Goal: Task Accomplishment & Management: Use online tool/utility

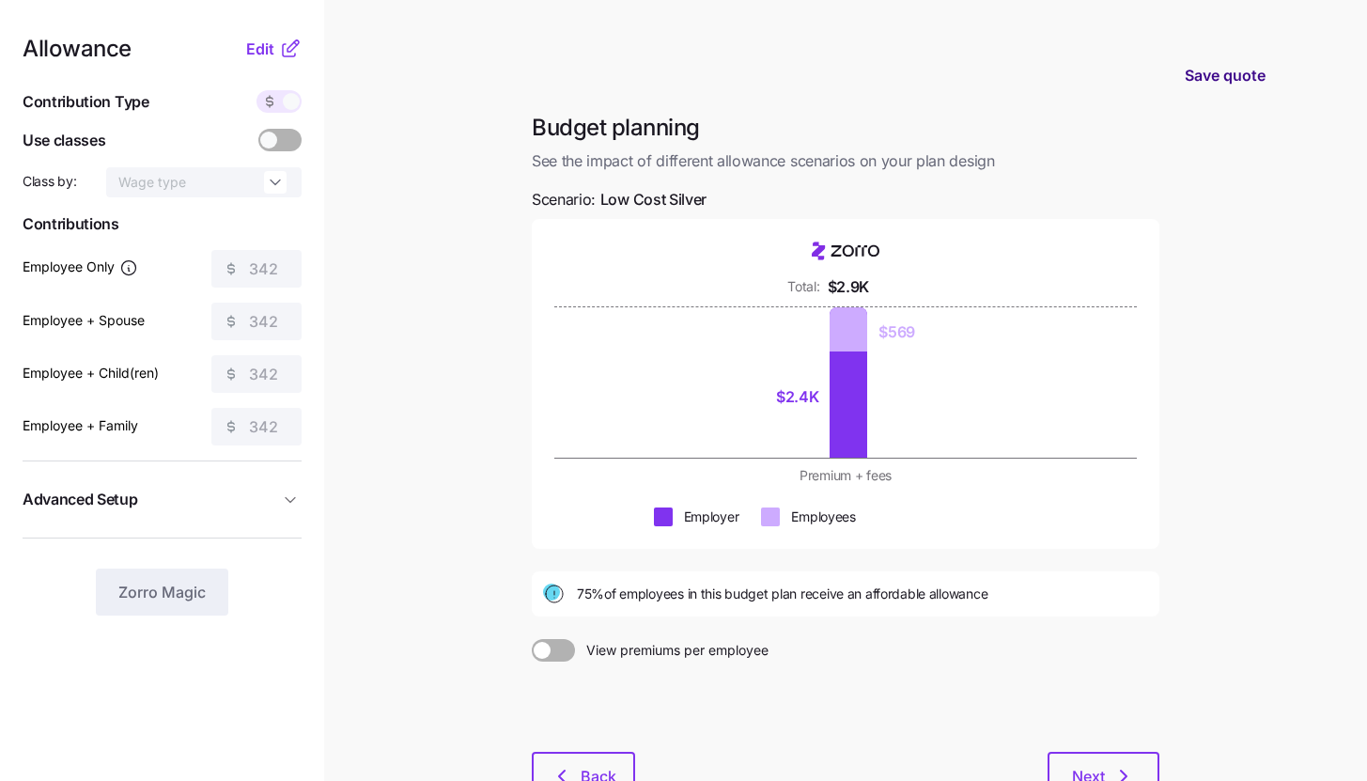
click at [1230, 80] on span "Save quote" at bounding box center [1225, 75] width 81 height 23
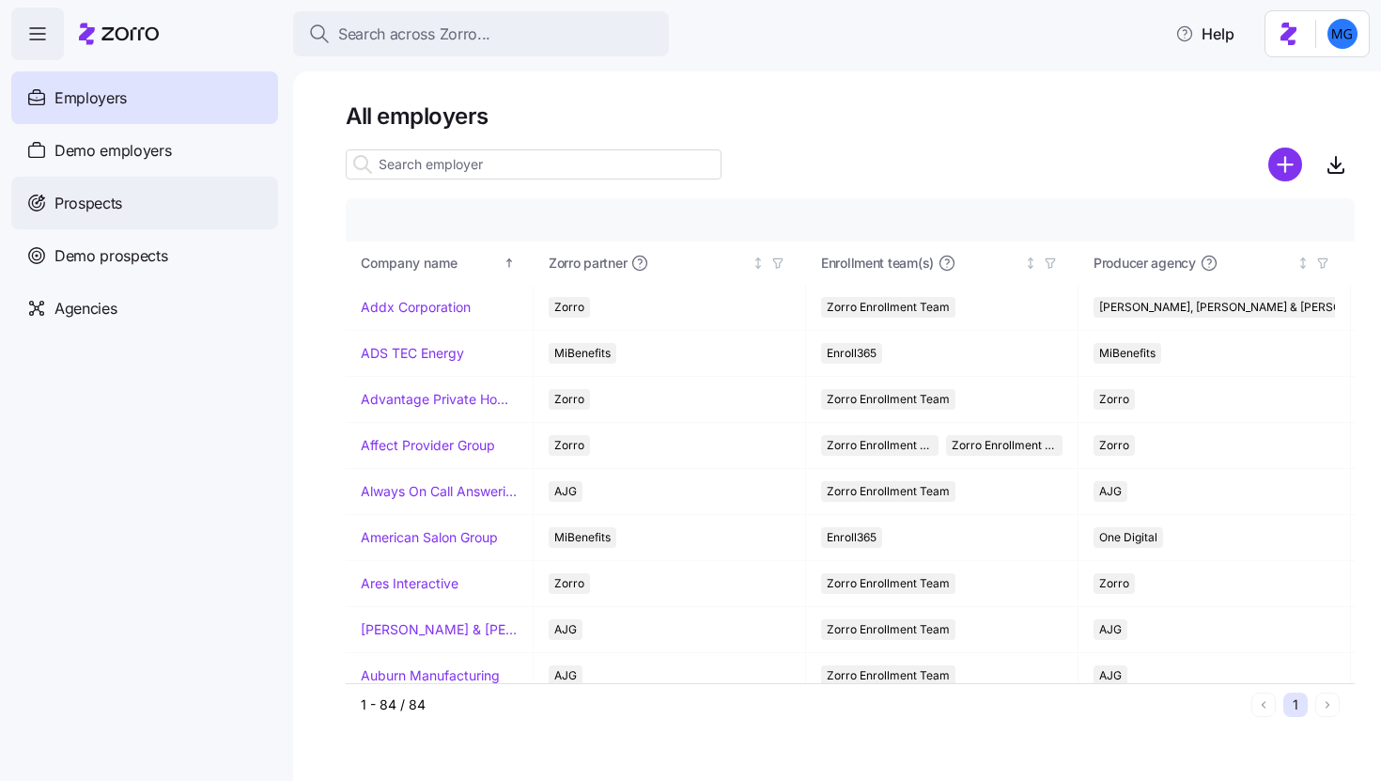
click at [175, 211] on div "Prospects" at bounding box center [144, 203] width 267 height 53
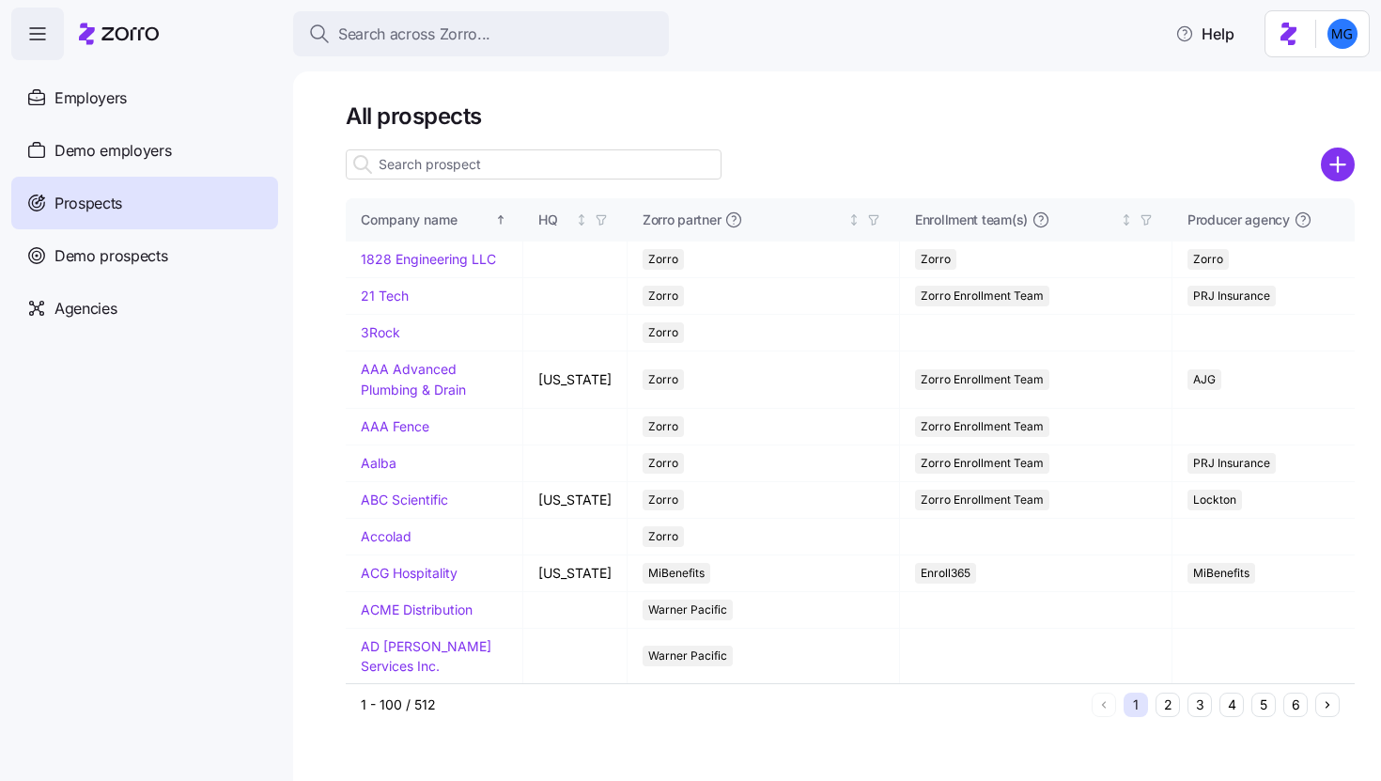
click at [537, 164] on input at bounding box center [534, 164] width 376 height 30
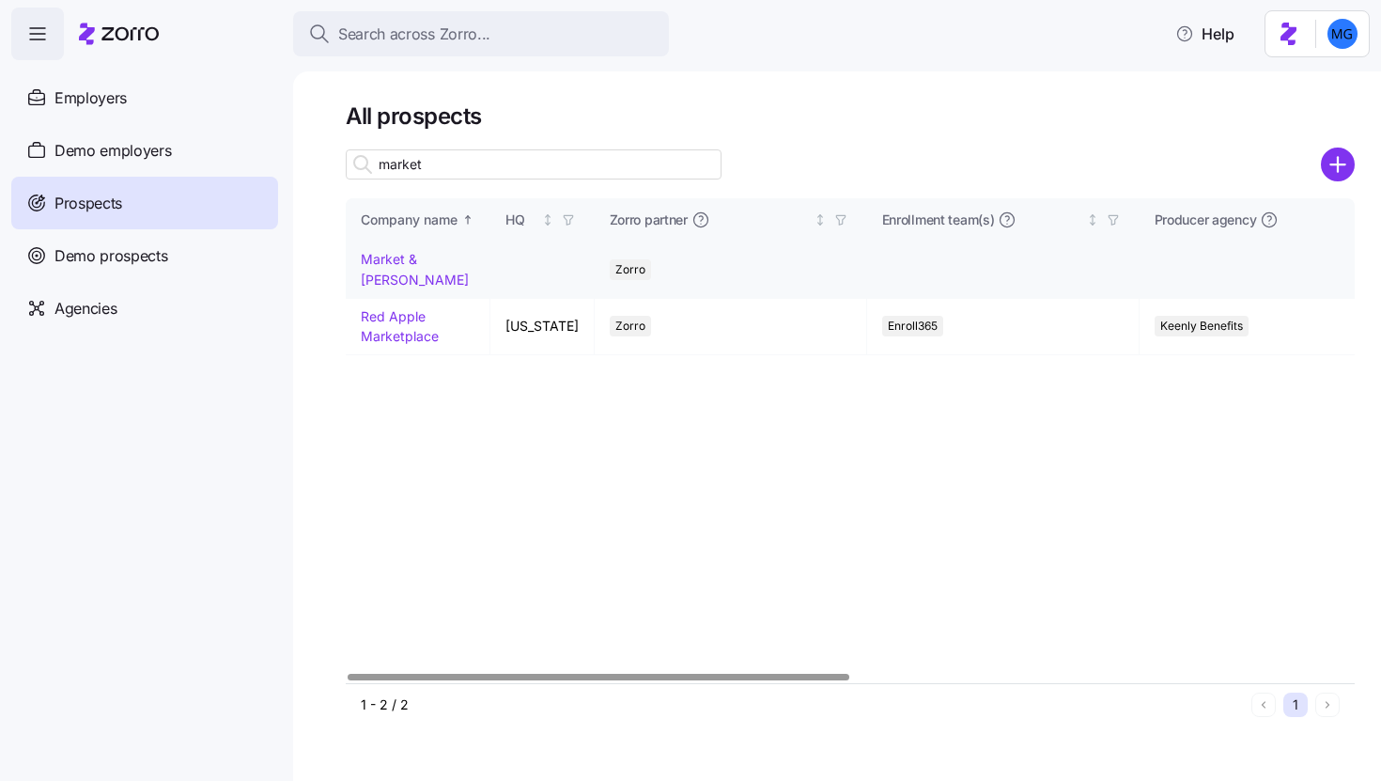
type input "market"
click at [403, 262] on link "Market & [PERSON_NAME]" at bounding box center [415, 269] width 108 height 37
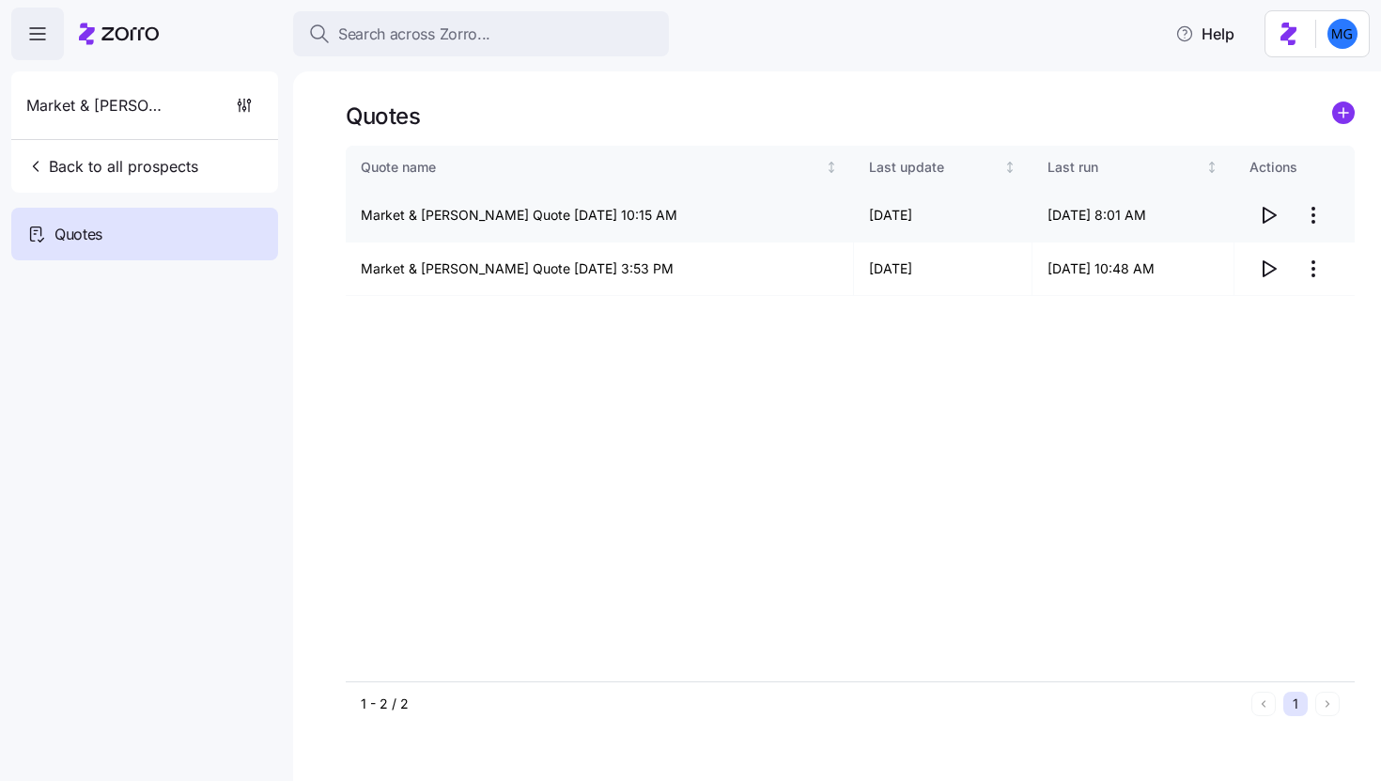
click at [1277, 211] on icon "button" at bounding box center [1268, 215] width 23 height 23
click at [138, 174] on span "Back to all prospects" at bounding box center [112, 166] width 172 height 23
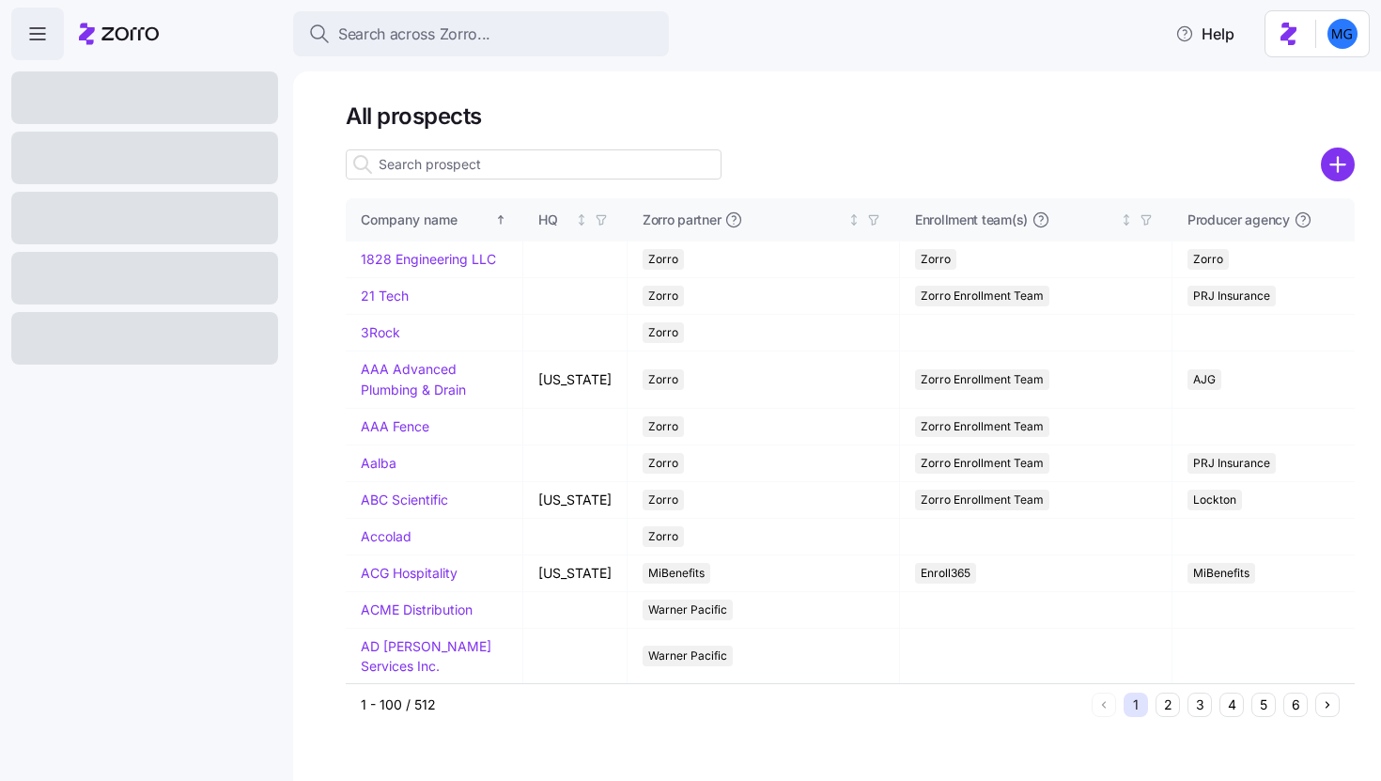
click at [547, 163] on input at bounding box center [534, 164] width 376 height 30
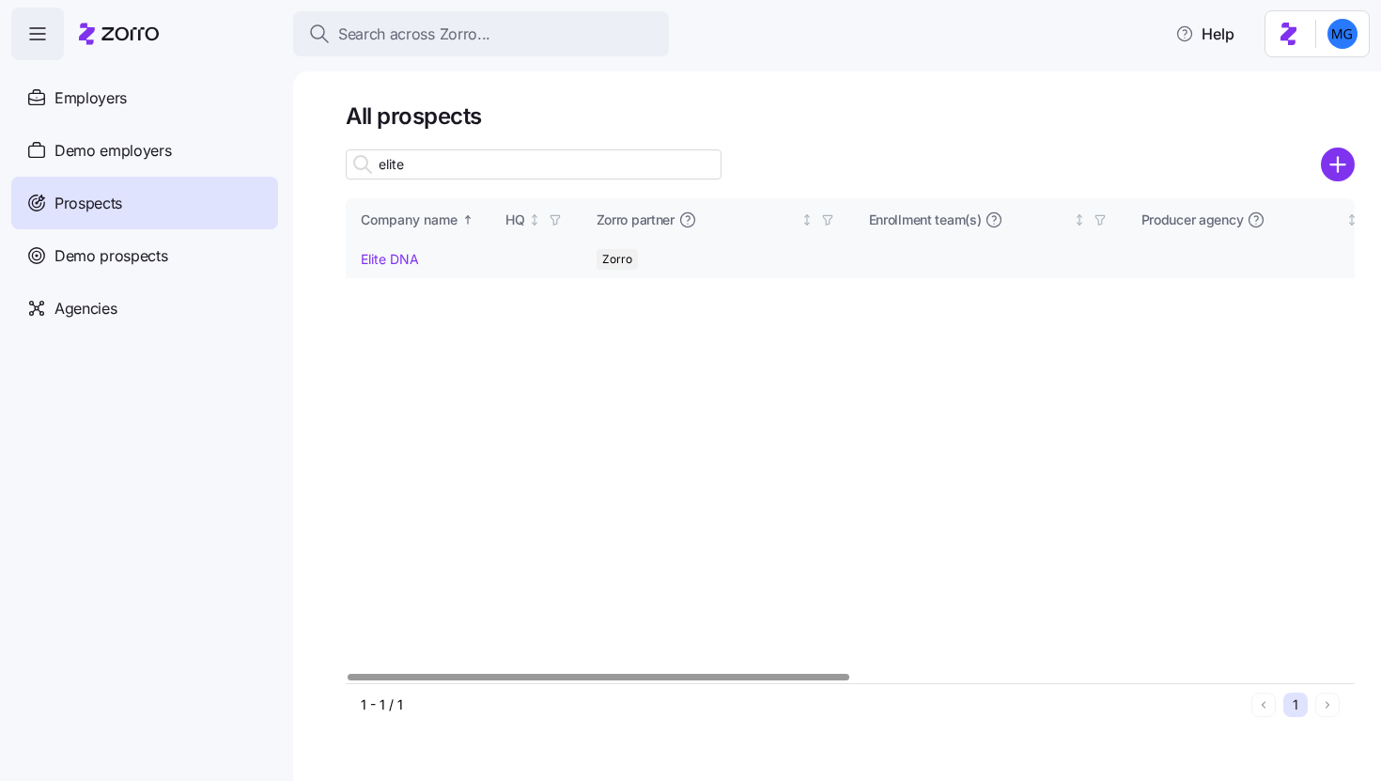
type input "elite"
click at [399, 256] on link "Elite DNA" at bounding box center [390, 259] width 58 height 16
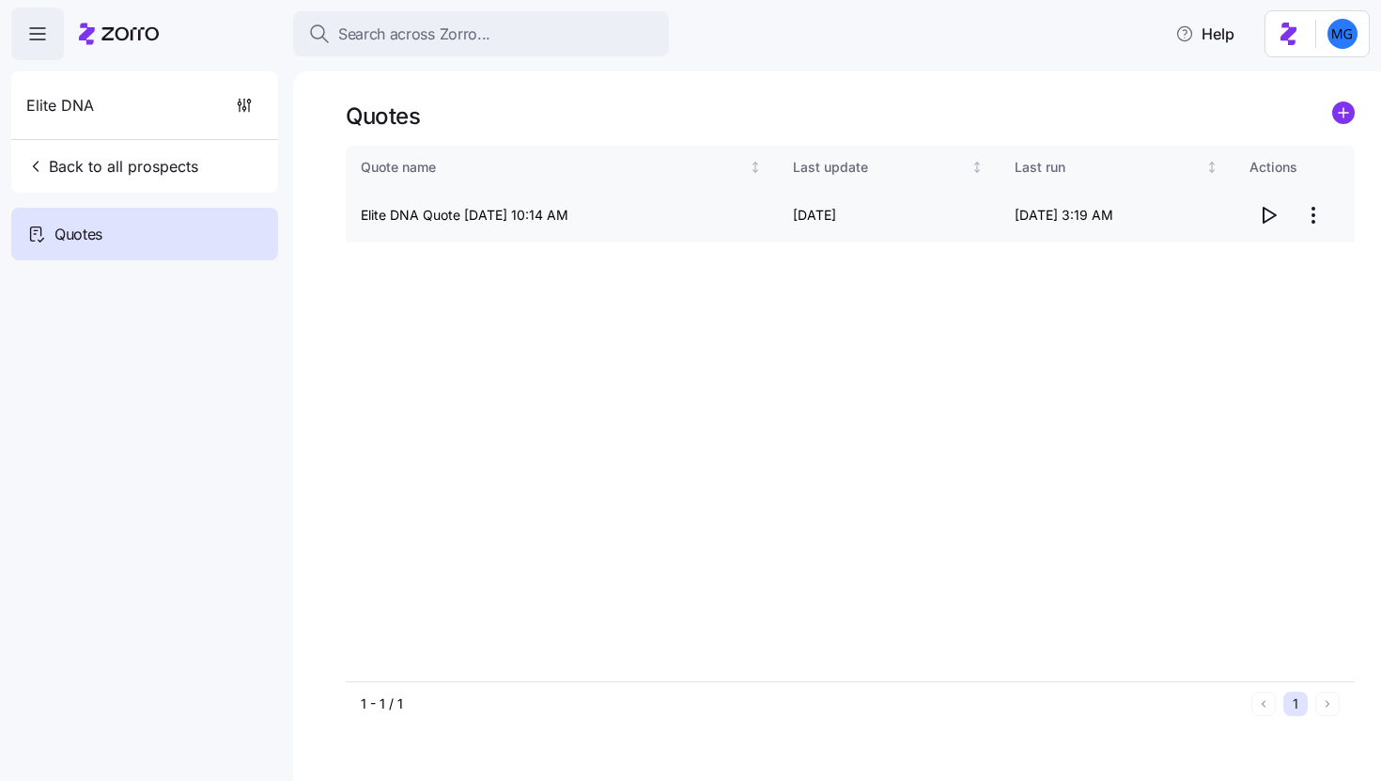
click at [1258, 211] on icon "button" at bounding box center [1268, 215] width 23 height 23
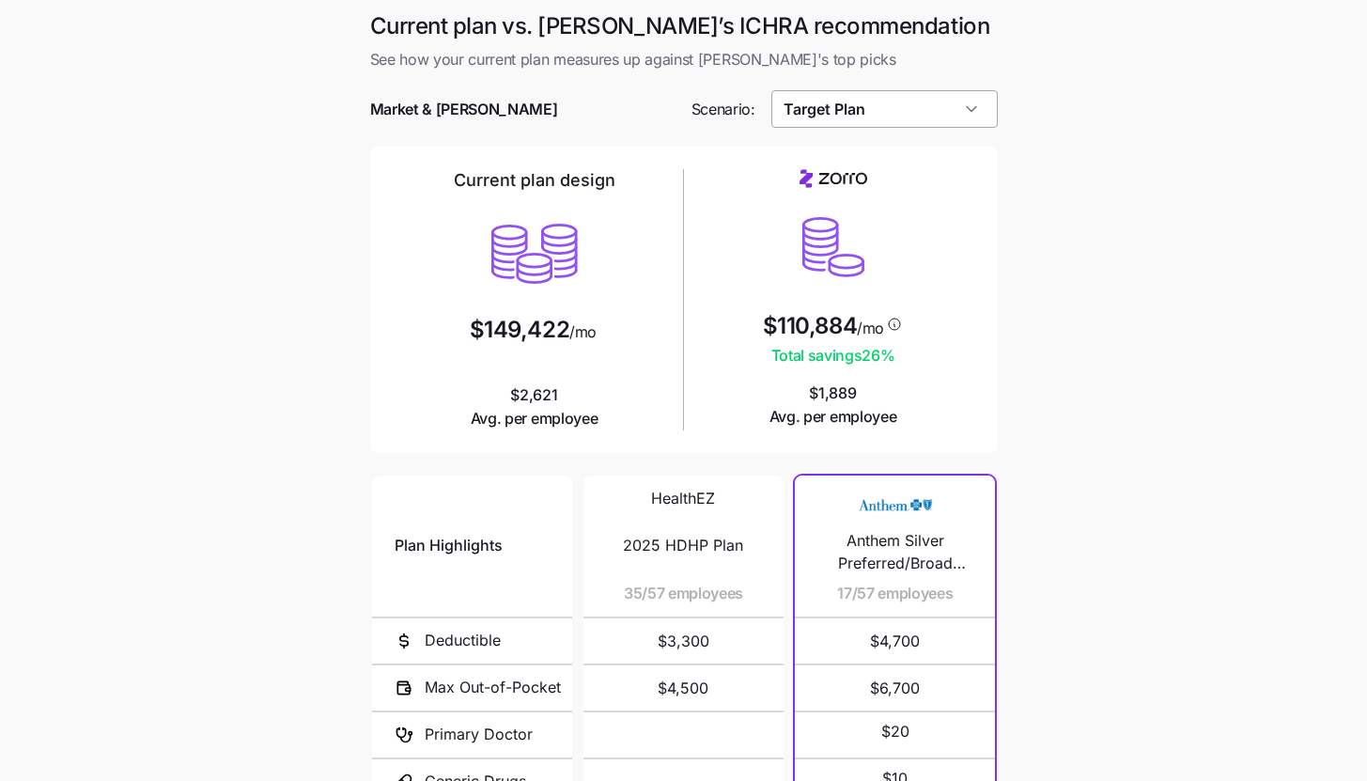
click at [980, 108] on input "Target Plan" at bounding box center [884, 109] width 226 height 38
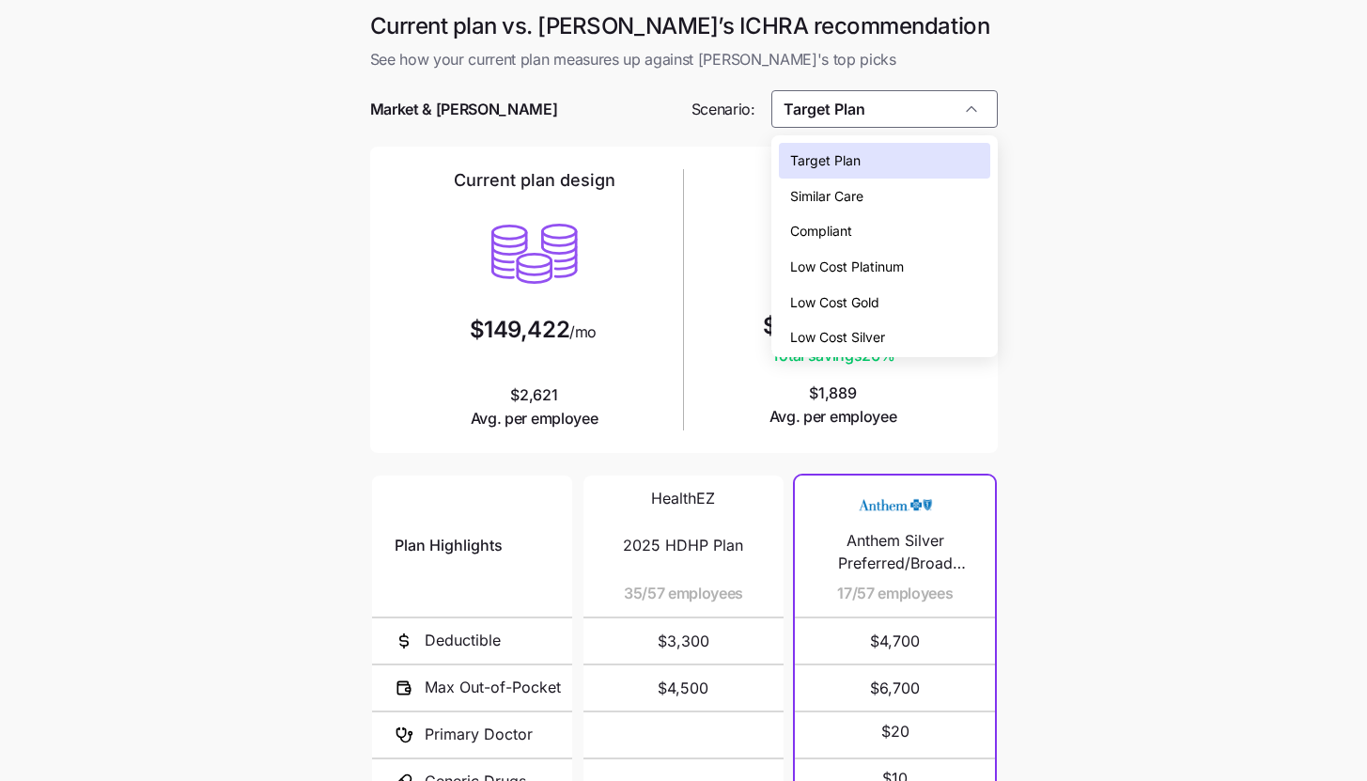
click at [1089, 250] on main "Current plan vs. Zorro’s ICHRA recommendation See how your current plan measure…" at bounding box center [683, 513] width 1367 height 1026
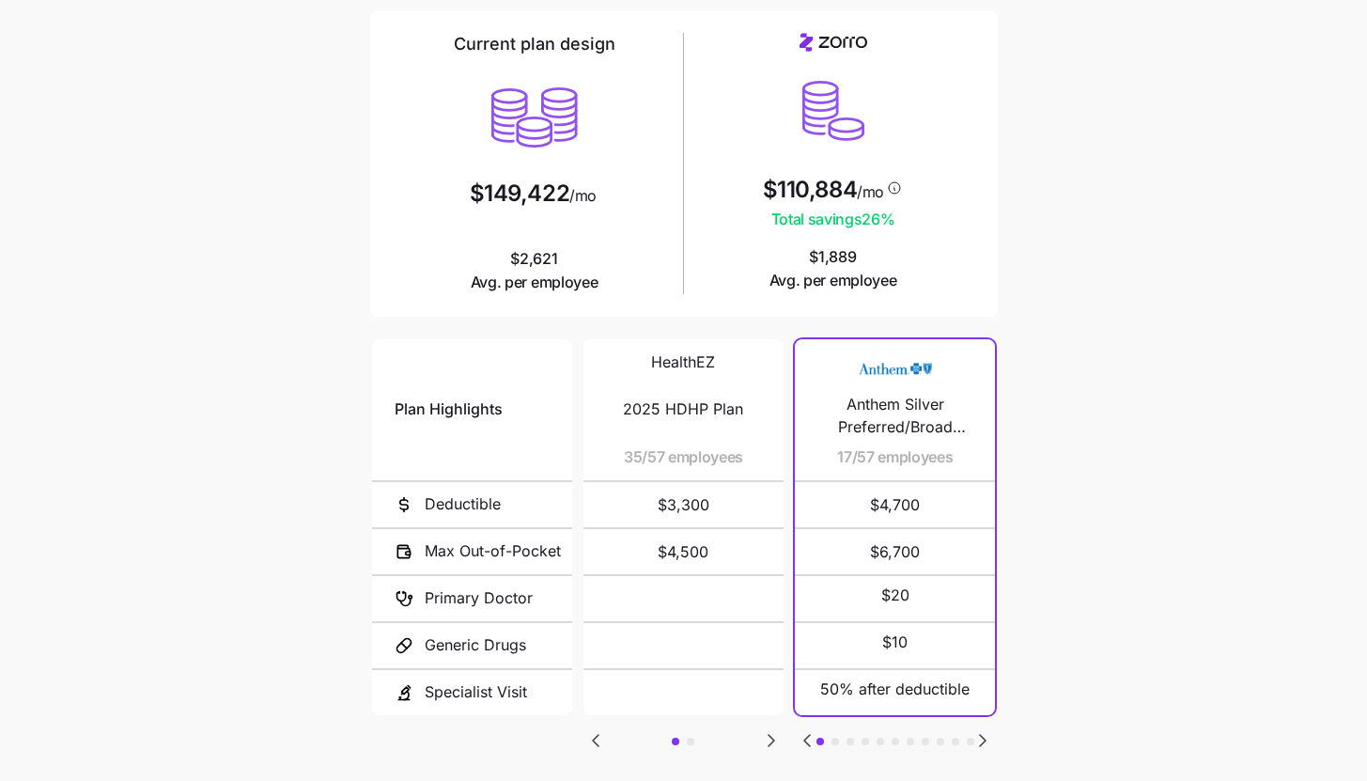
scroll to position [244, 0]
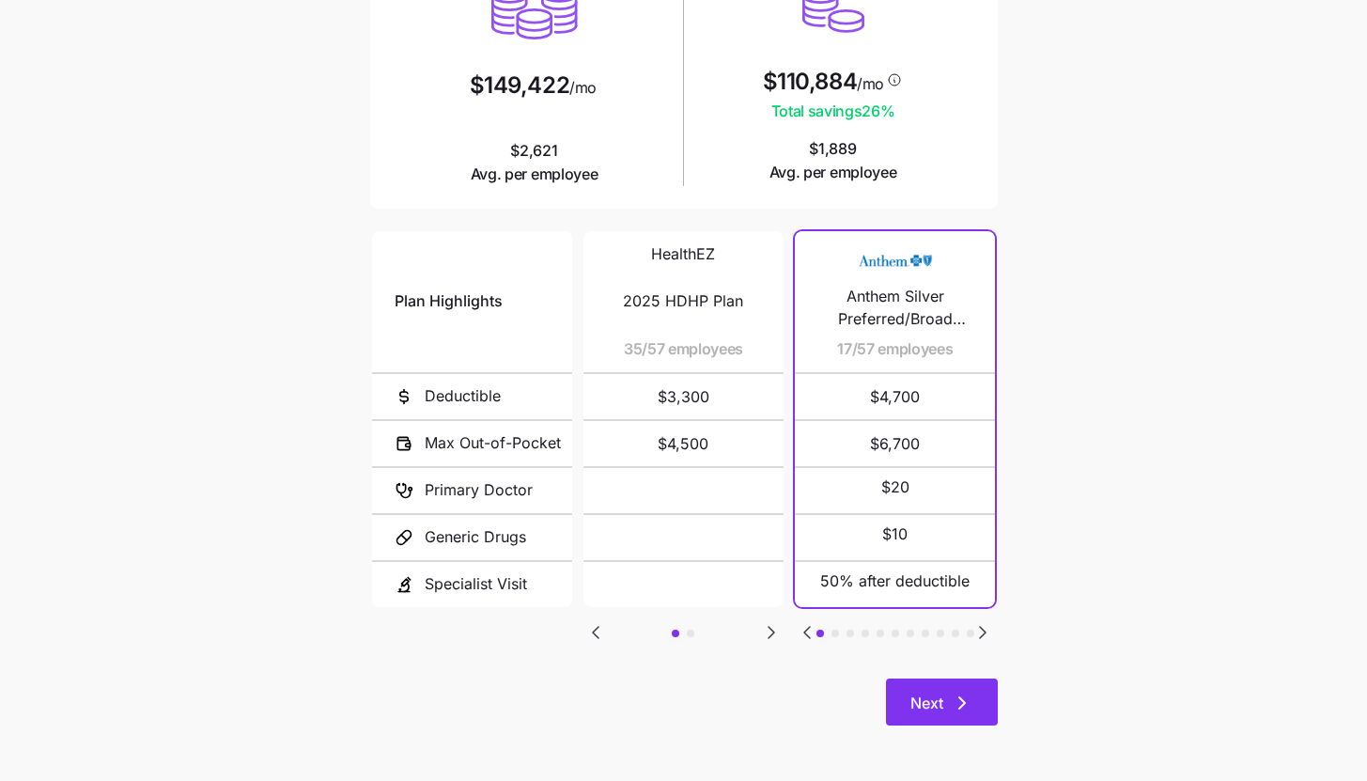
click at [981, 681] on button "Next" at bounding box center [942, 701] width 112 height 47
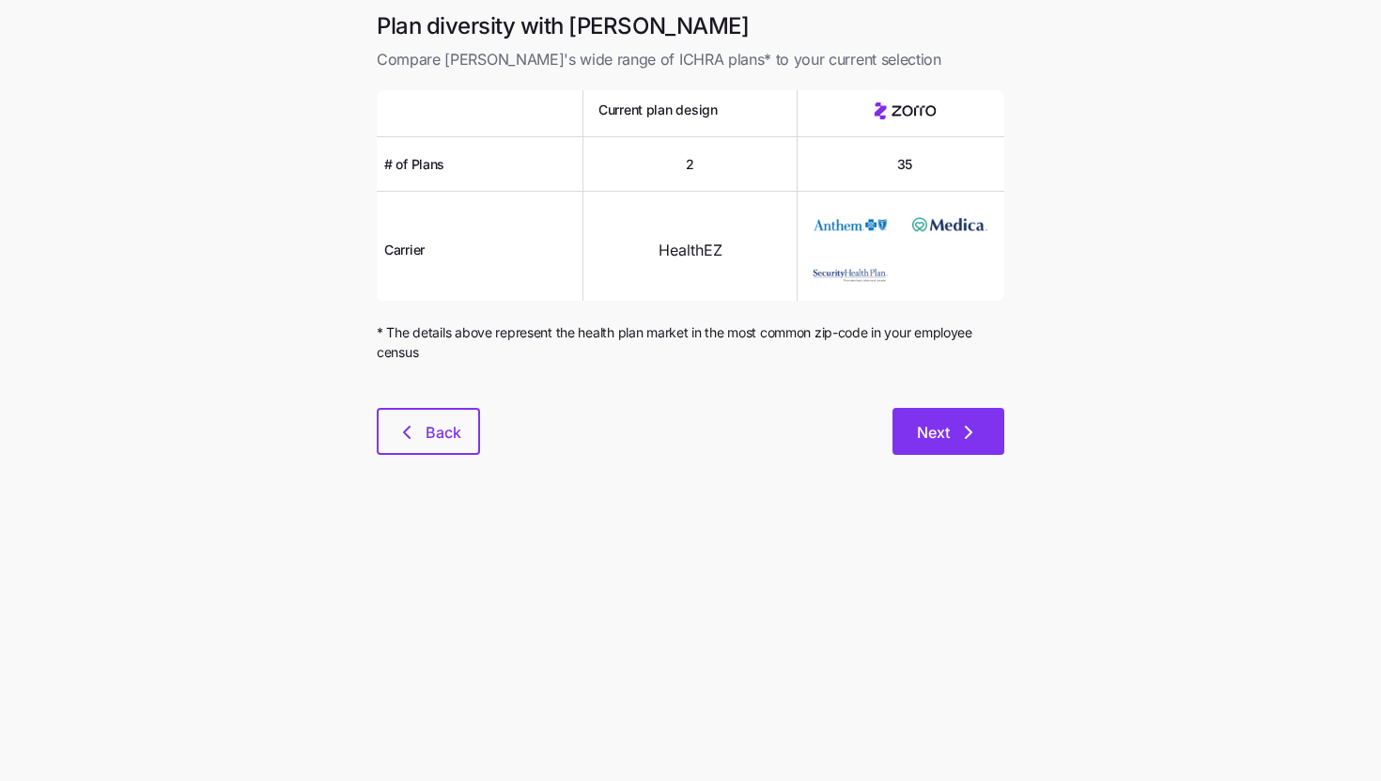
click at [963, 454] on button "Next" at bounding box center [949, 431] width 112 height 47
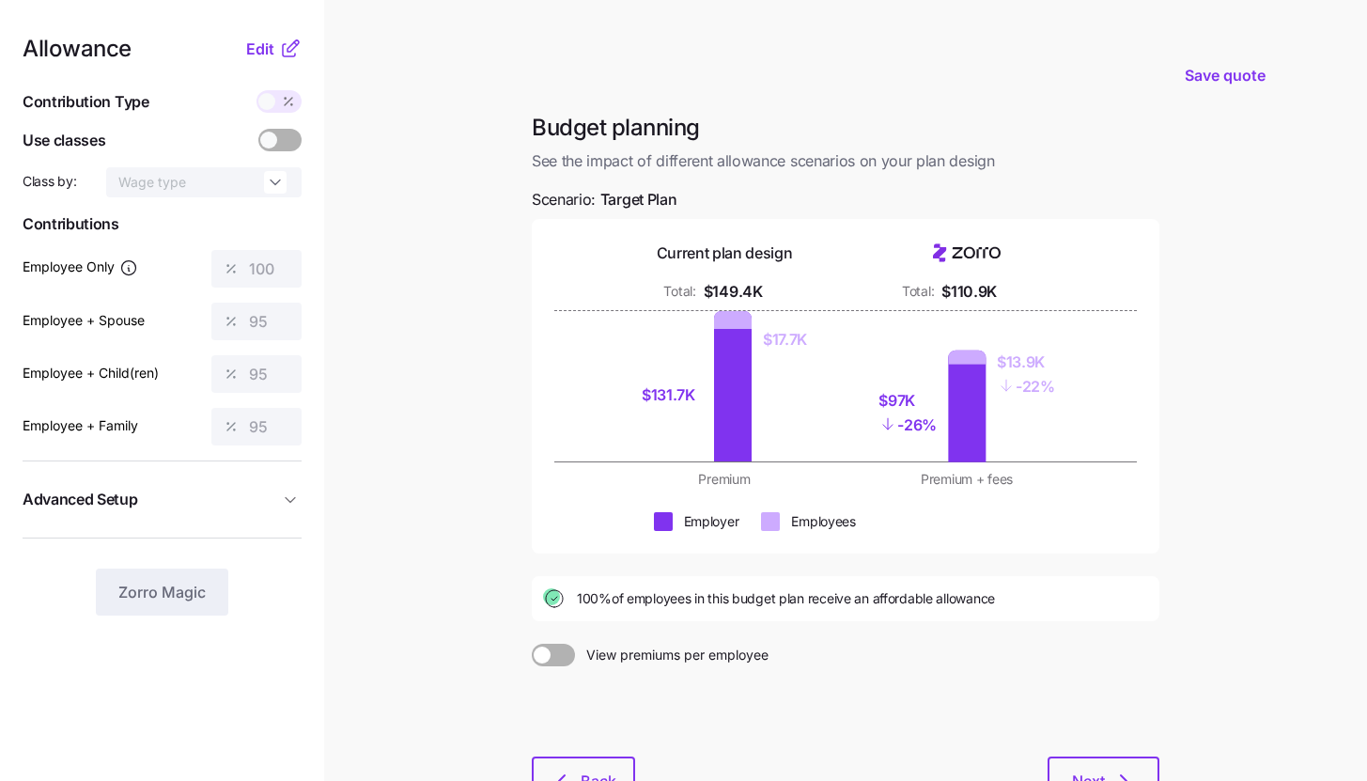
click at [285, 60] on div "Allowance Edit Contribution Type Use classes Class by: Wage type Contributions …" at bounding box center [162, 327] width 279 height 578
click at [284, 50] on icon at bounding box center [290, 49] width 23 height 23
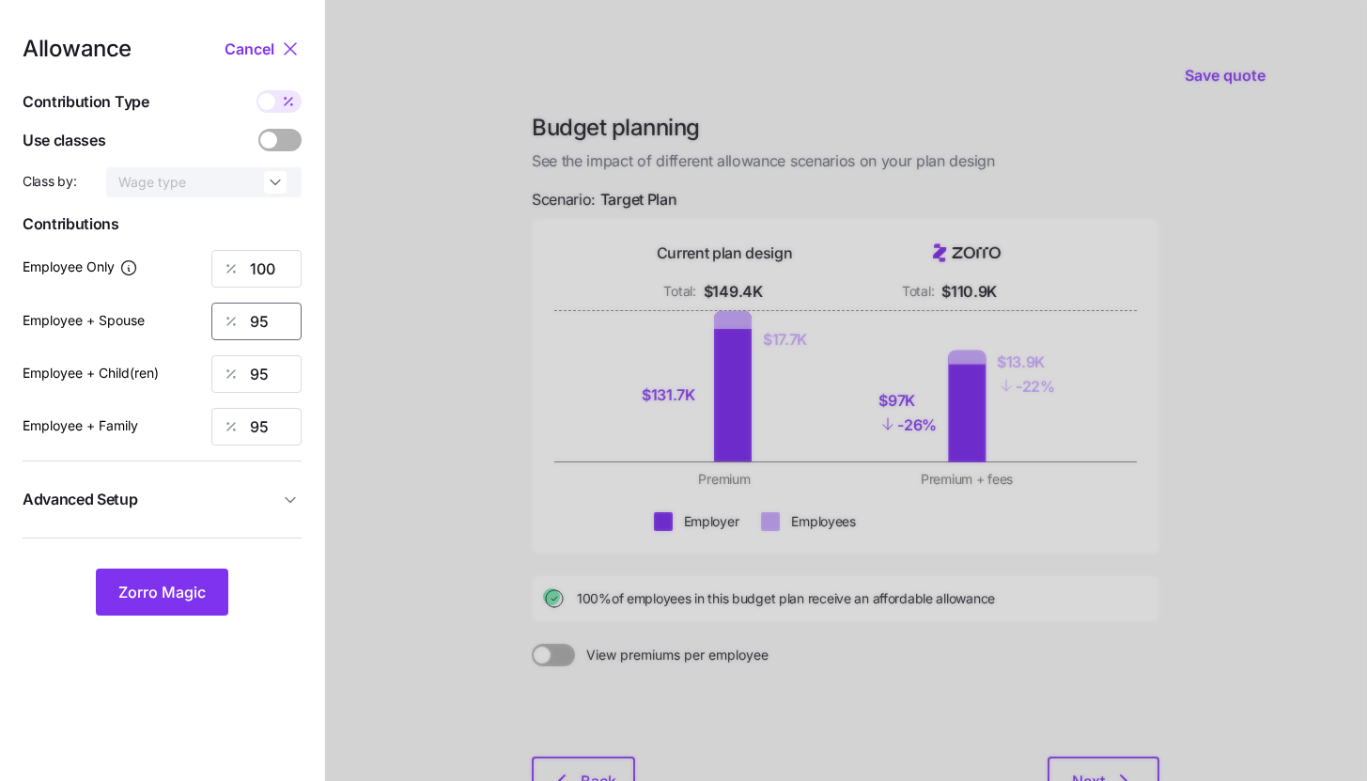
click at [285, 329] on input "95" at bounding box center [256, 322] width 90 height 38
type input "100"
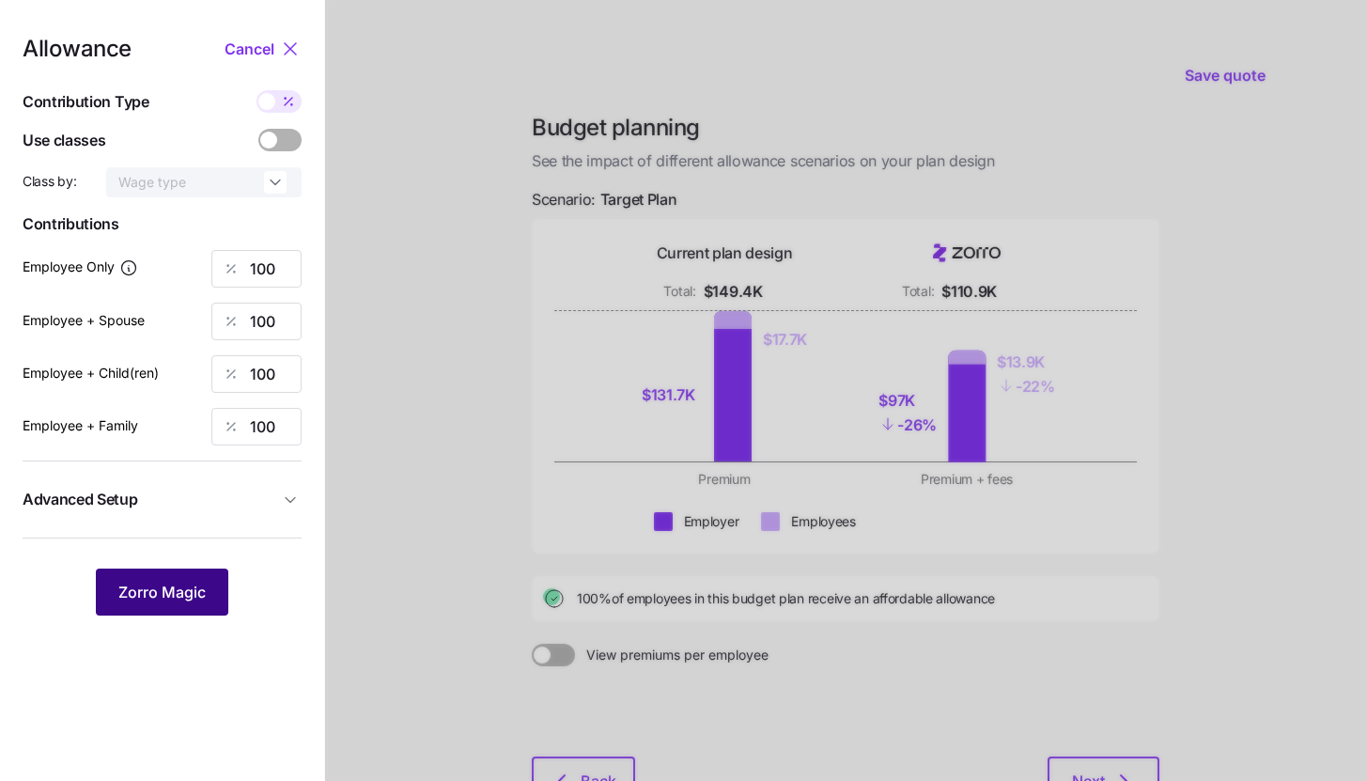
click at [149, 598] on span "Zorro Magic" at bounding box center [161, 592] width 87 height 23
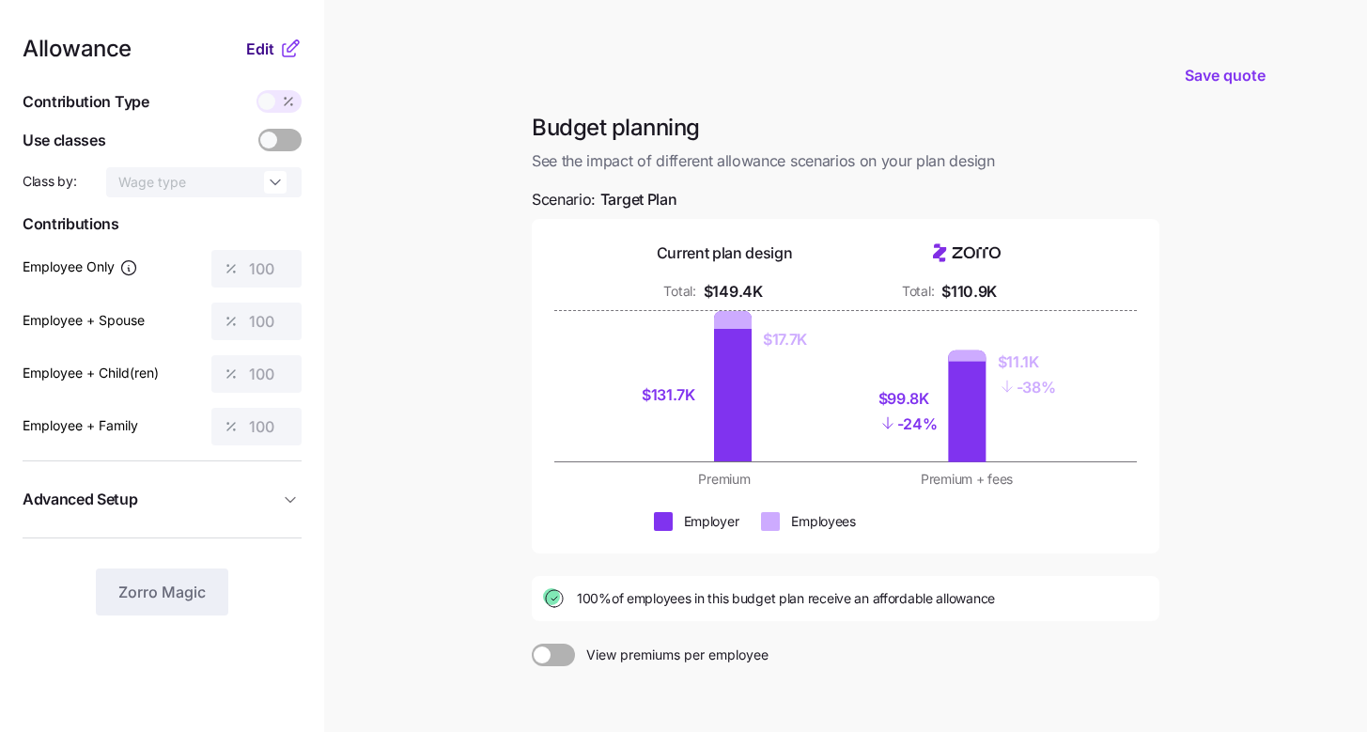
click at [270, 43] on span "Edit" at bounding box center [260, 49] width 28 height 23
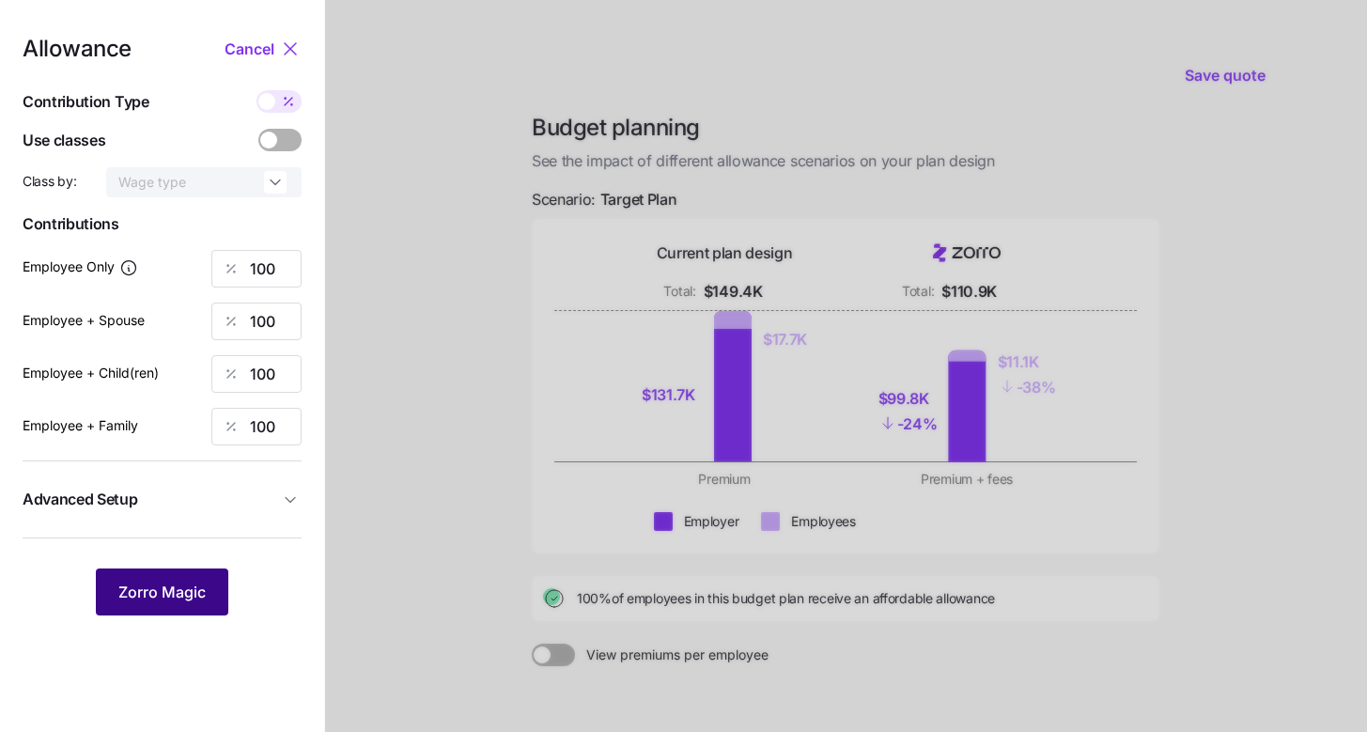
click at [205, 587] on span "Zorro Magic" at bounding box center [161, 592] width 87 height 23
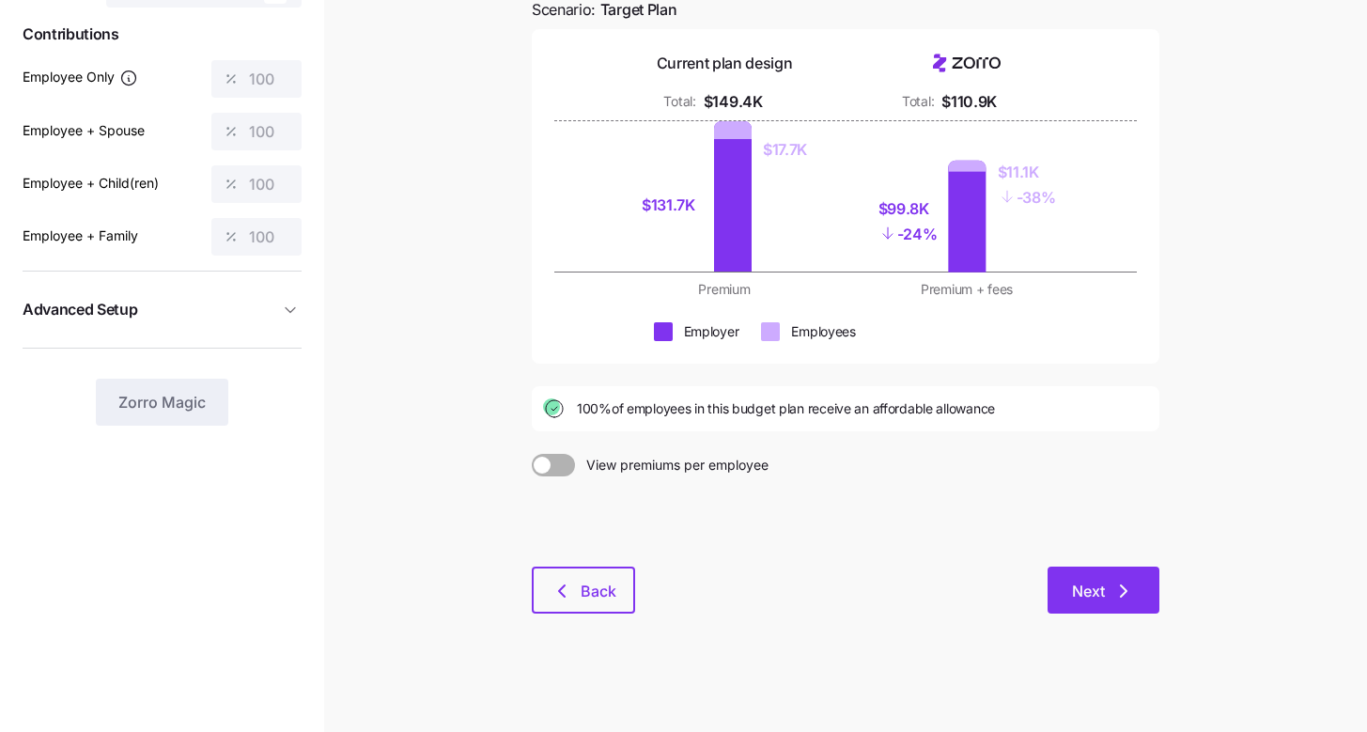
scroll to position [192, 0]
click at [1095, 602] on button "Next" at bounding box center [1104, 588] width 112 height 47
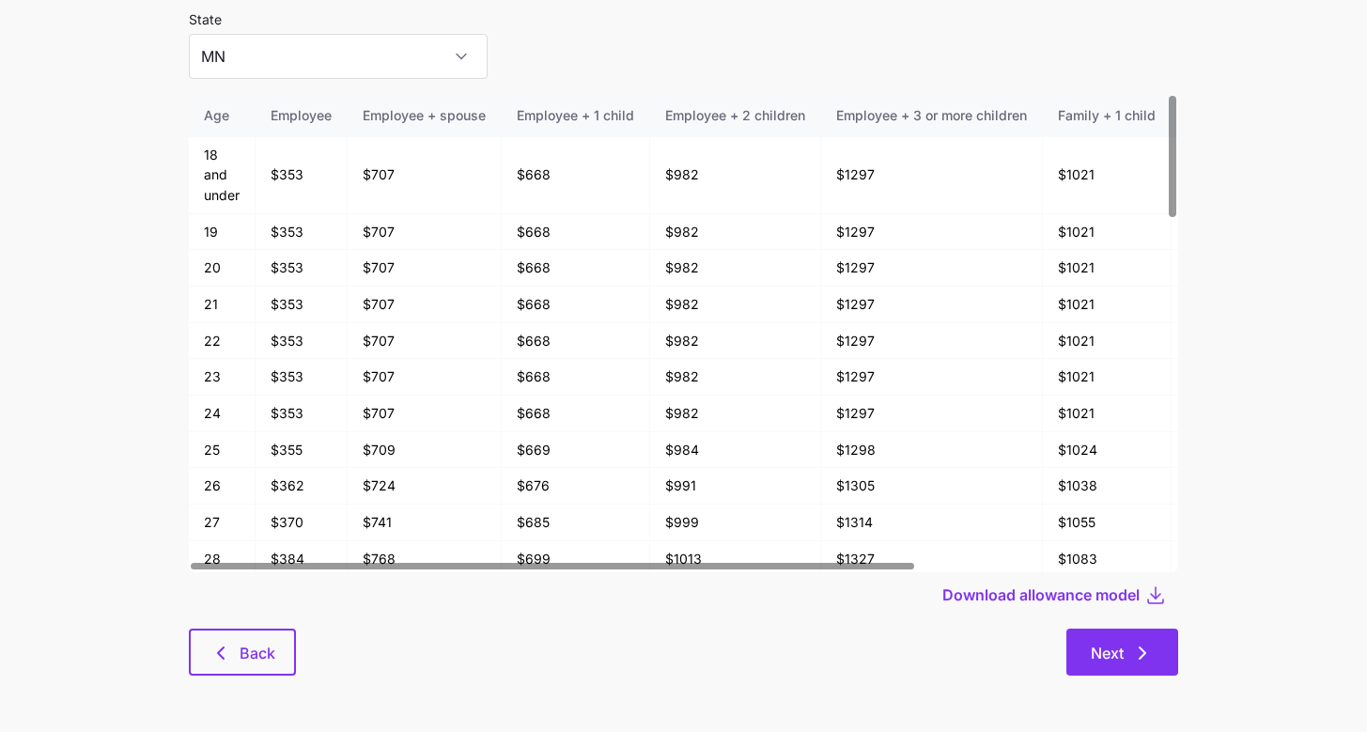
scroll to position [101, 0]
click at [1152, 640] on button "Next" at bounding box center [1122, 652] width 112 height 47
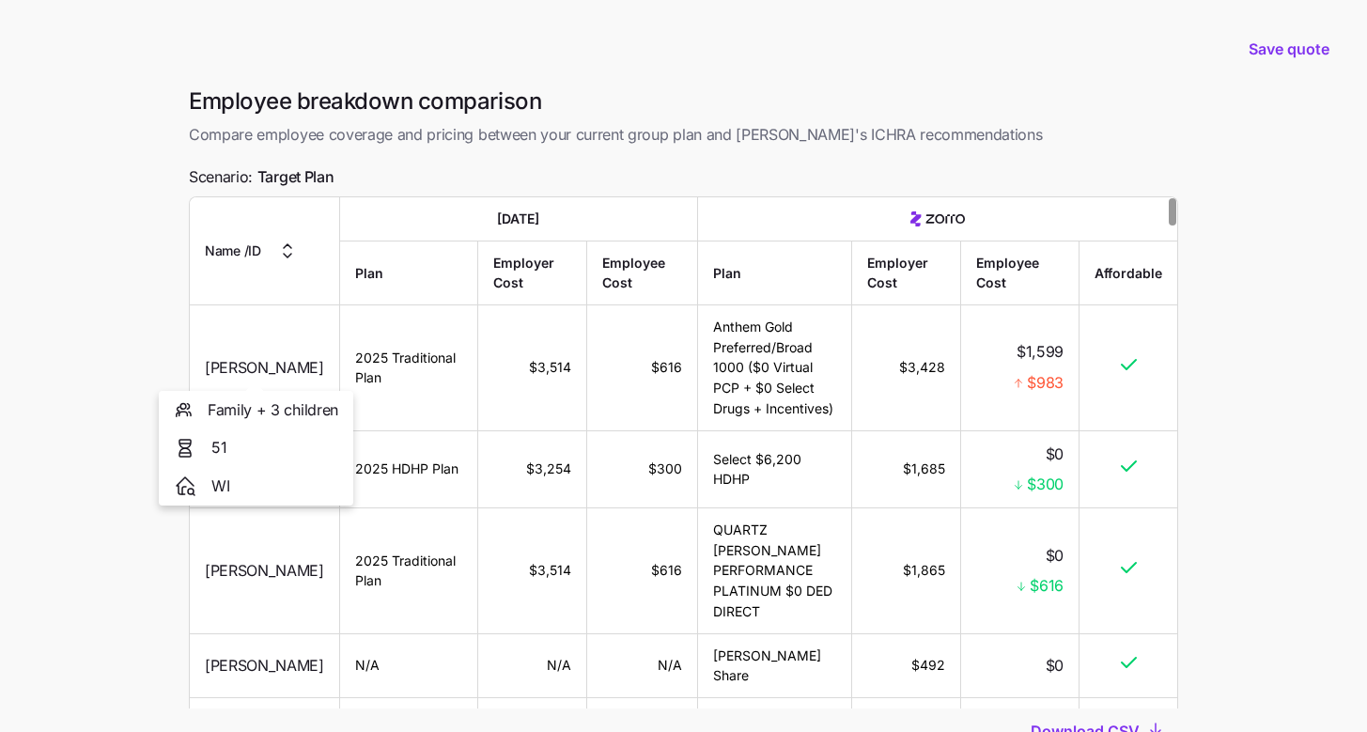
click at [124, 355] on main "Save quote Employee breakdown comparison Compare employee coverage and pricing …" at bounding box center [683, 439] width 1367 height 879
click at [76, 355] on main "Save quote Employee breakdown comparison Compare employee coverage and pricing …" at bounding box center [683, 439] width 1367 height 879
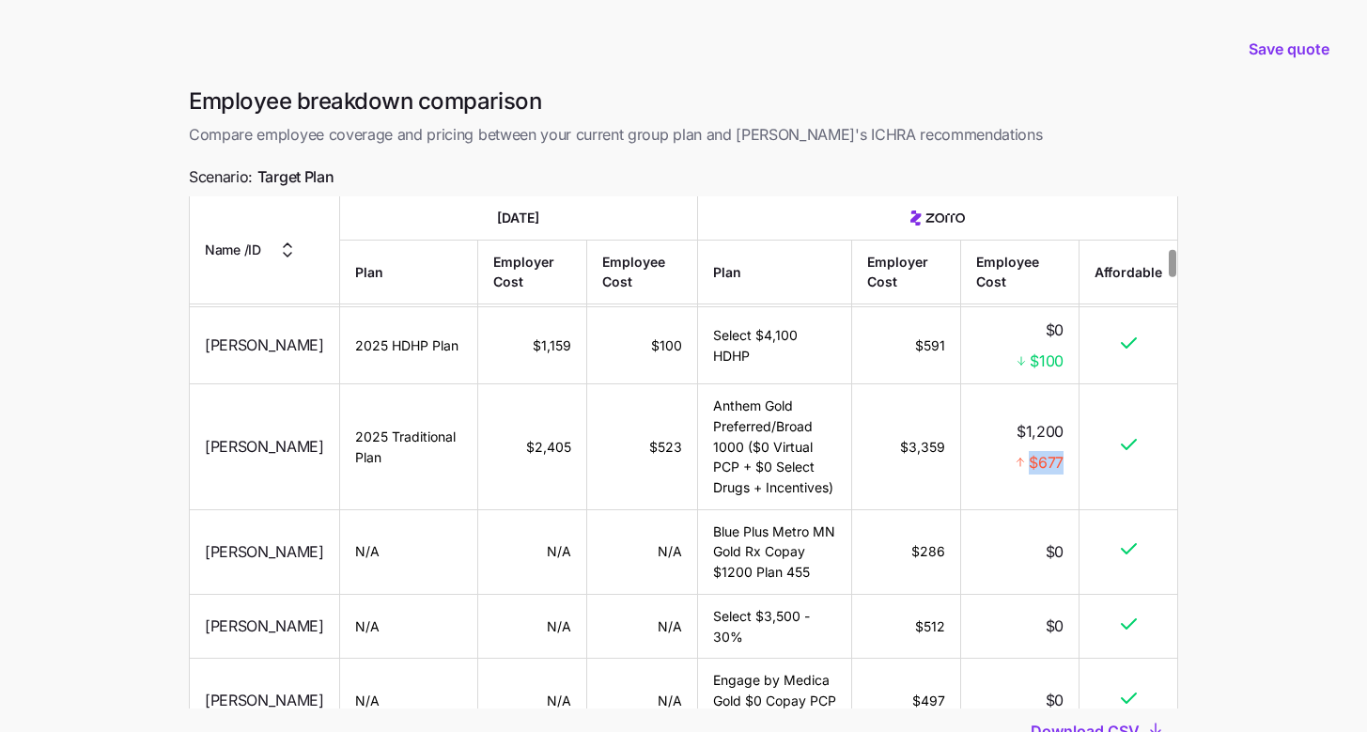
drag, startPoint x: 1028, startPoint y: 472, endPoint x: 1063, endPoint y: 473, distance: 35.7
click at [1063, 473] on div "$677" at bounding box center [1019, 461] width 87 height 23
click at [1062, 491] on td "$1,200 $677" at bounding box center [1020, 446] width 118 height 125
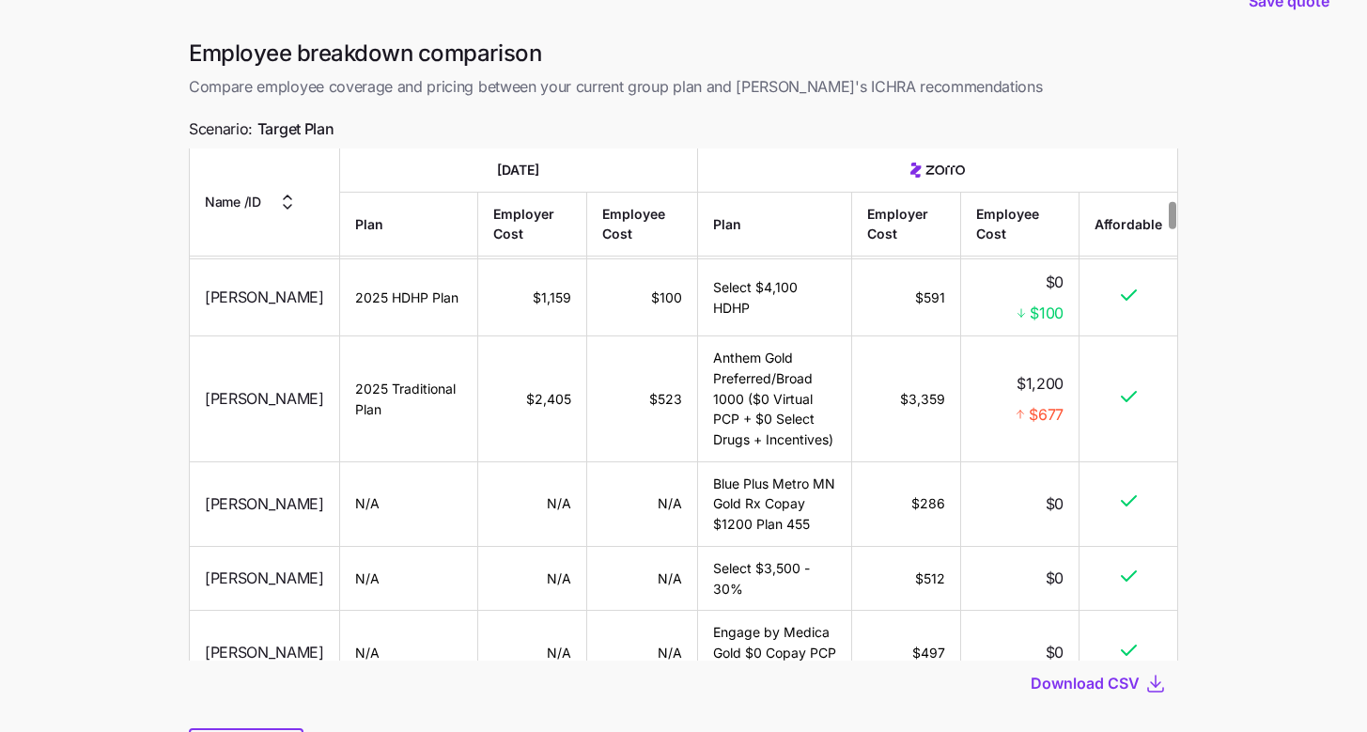
scroll to position [147, 0]
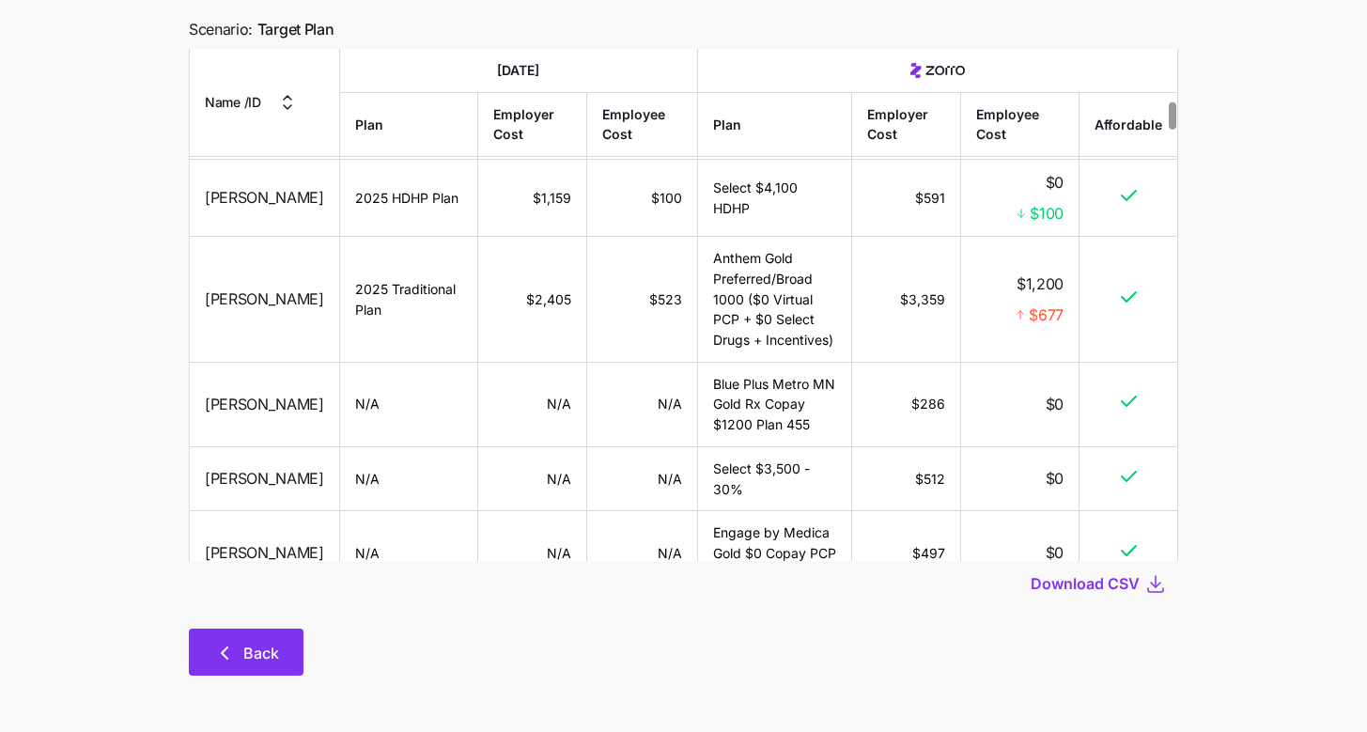
click at [200, 665] on button "Back" at bounding box center [246, 652] width 115 height 47
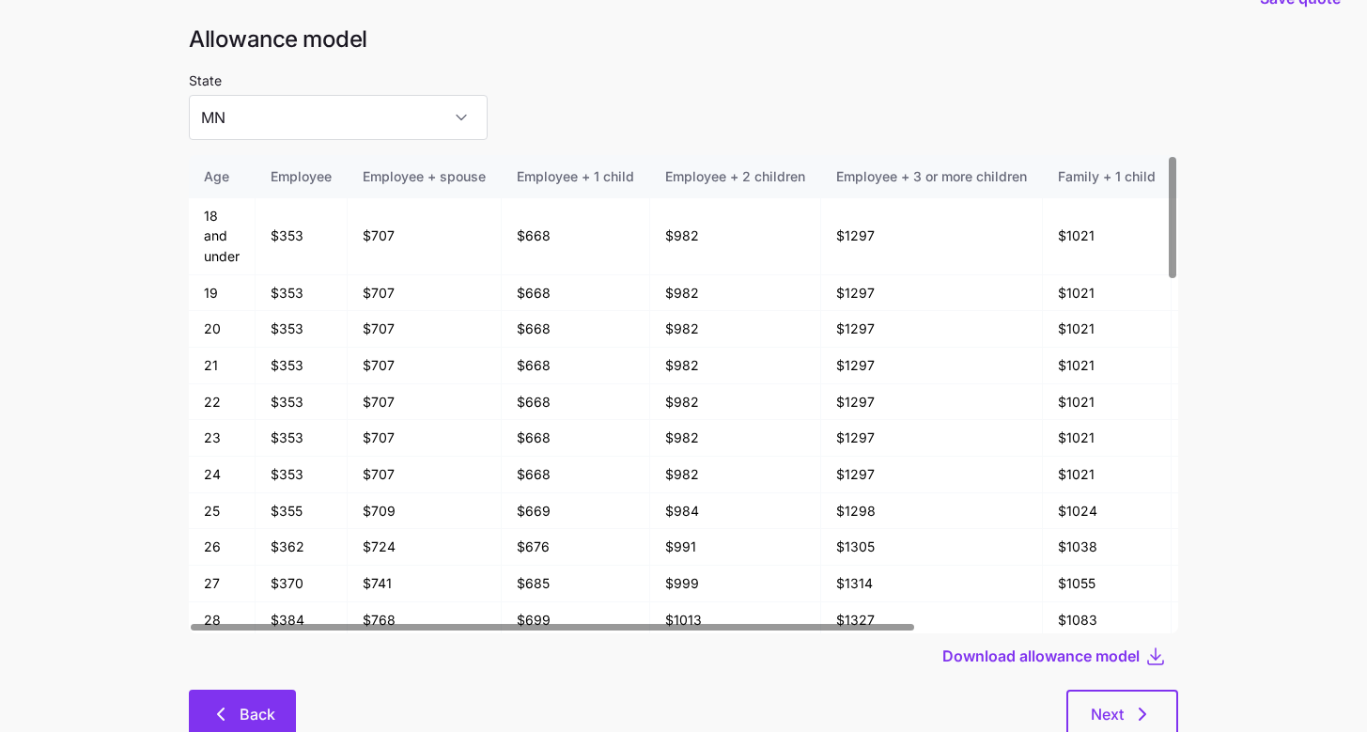
scroll to position [101, 0]
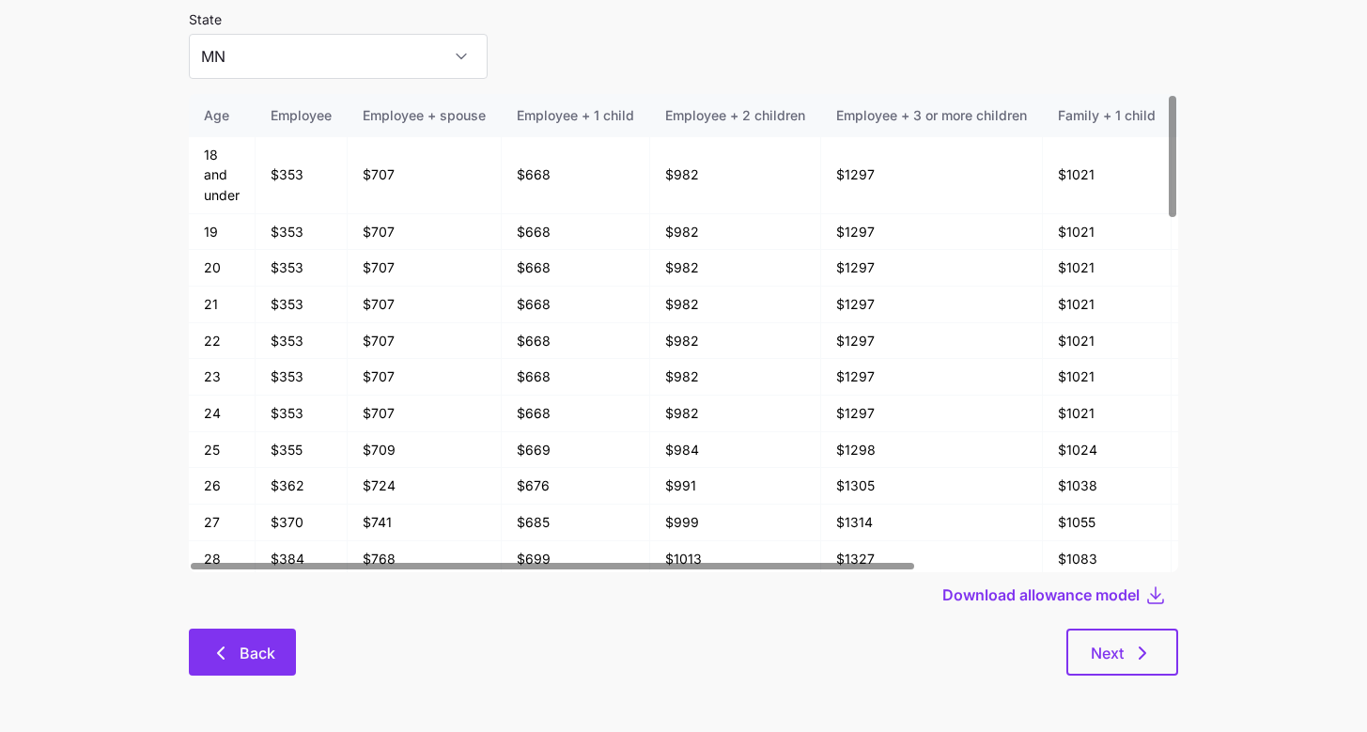
click at [208, 648] on button "Back" at bounding box center [242, 652] width 107 height 47
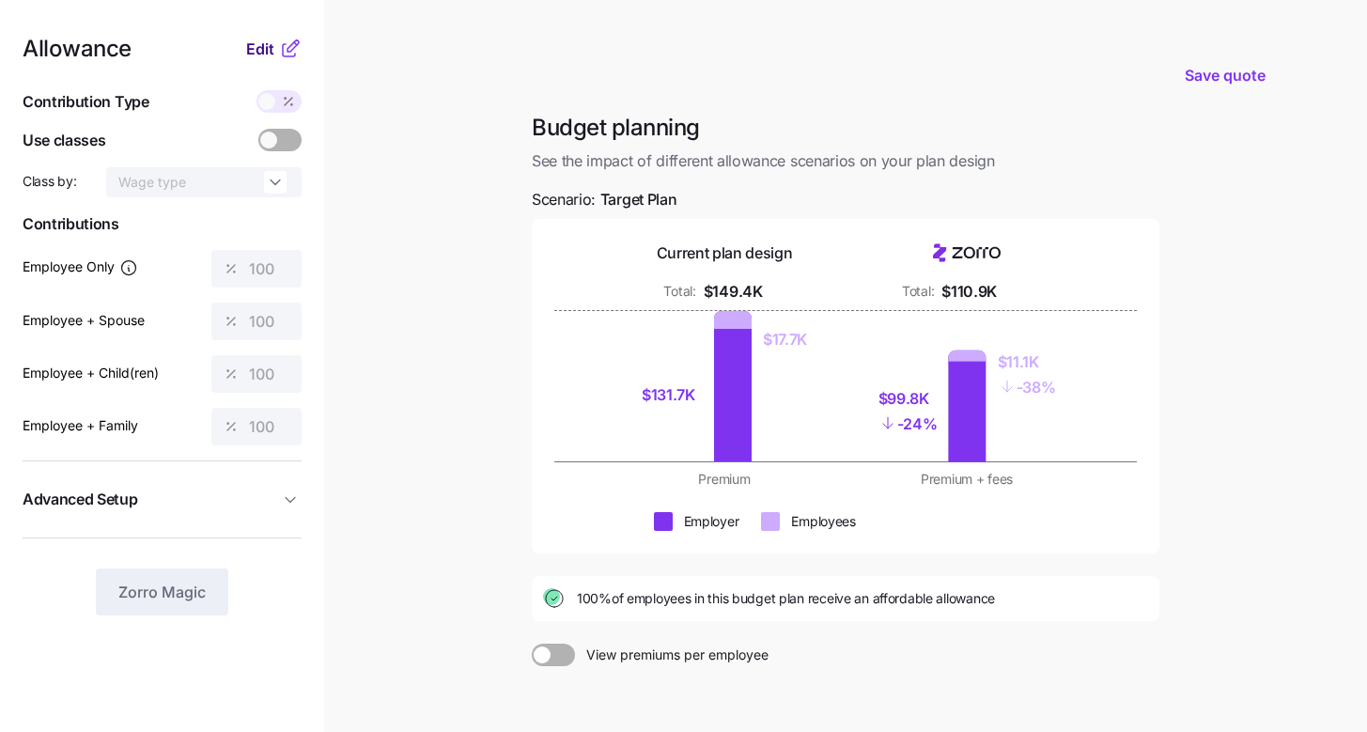
click at [271, 49] on span "Edit" at bounding box center [260, 49] width 28 height 23
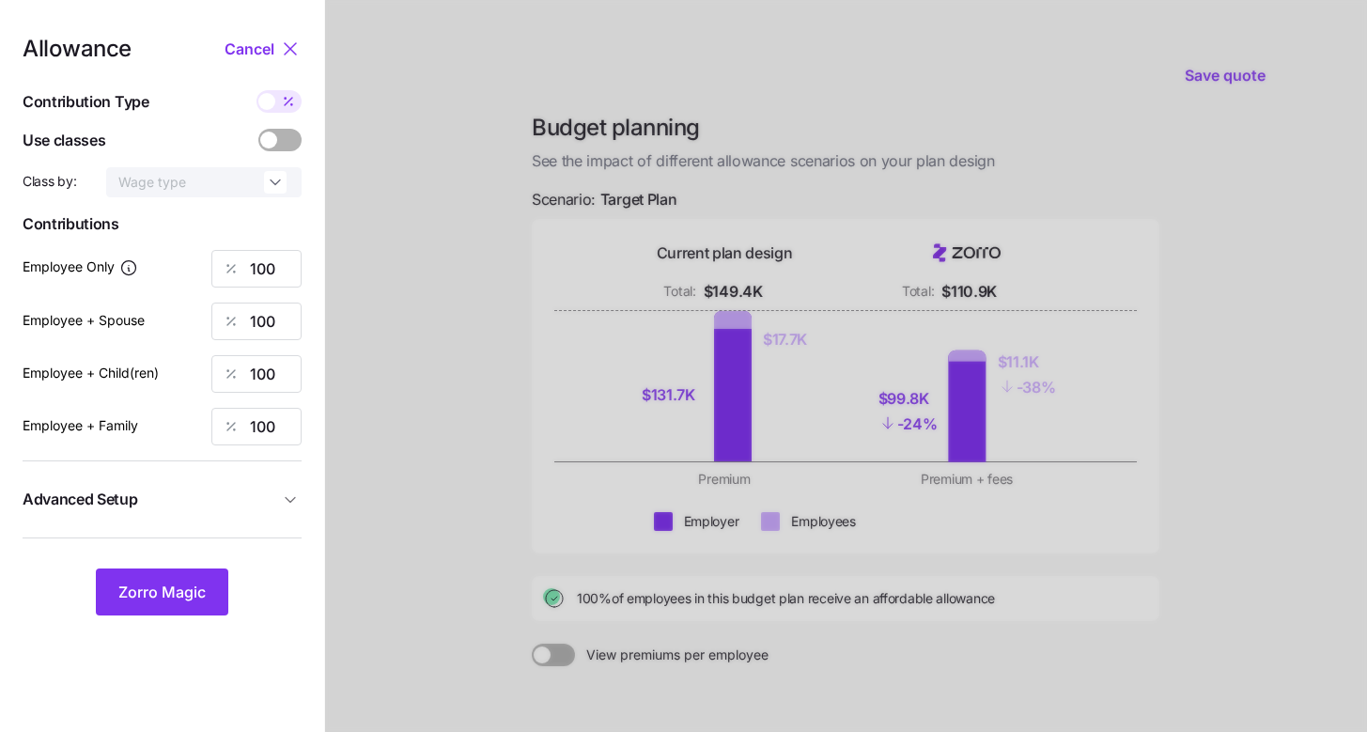
click at [292, 493] on icon "button" at bounding box center [290, 499] width 19 height 19
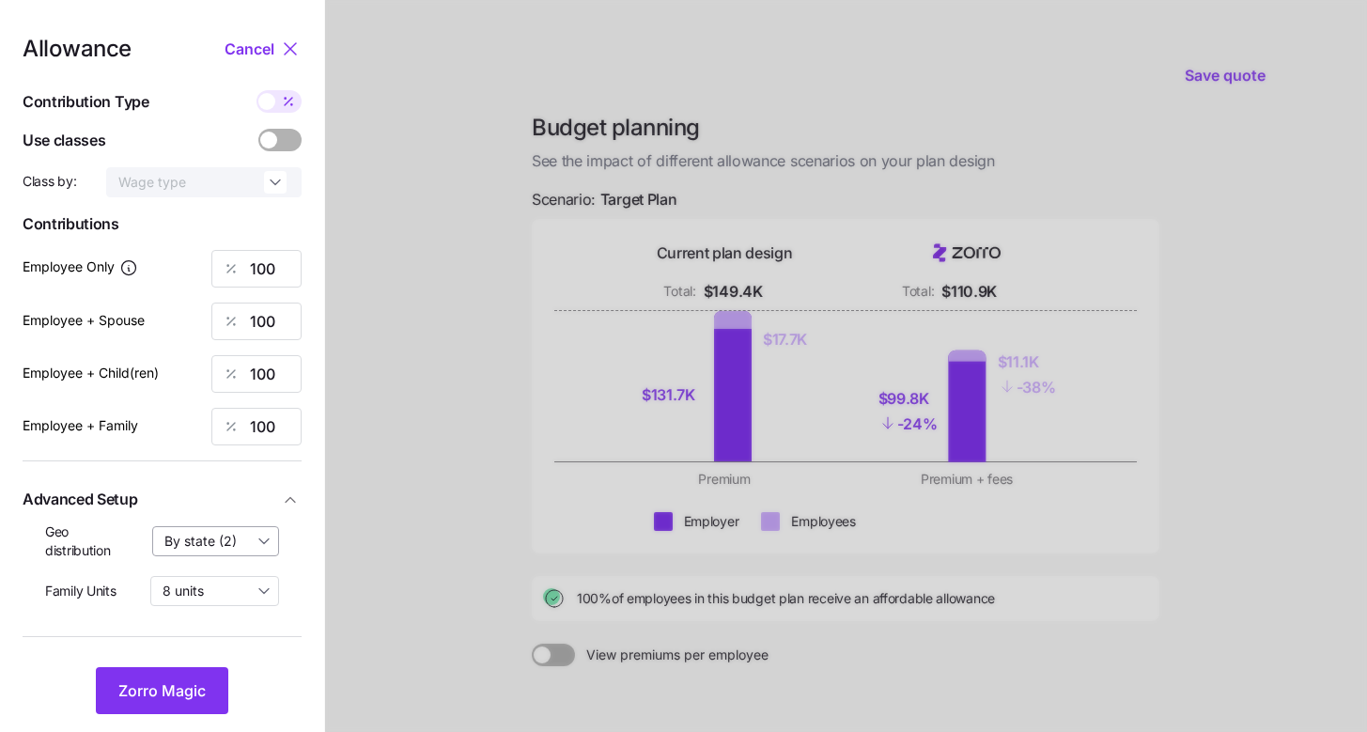
click at [236, 551] on input "By state (2)" at bounding box center [216, 541] width 128 height 30
click at [226, 613] on span "By area (6)" at bounding box center [204, 619] width 69 height 21
type input "By area (6)"
click at [200, 674] on button "Zorro Magic" at bounding box center [162, 690] width 132 height 47
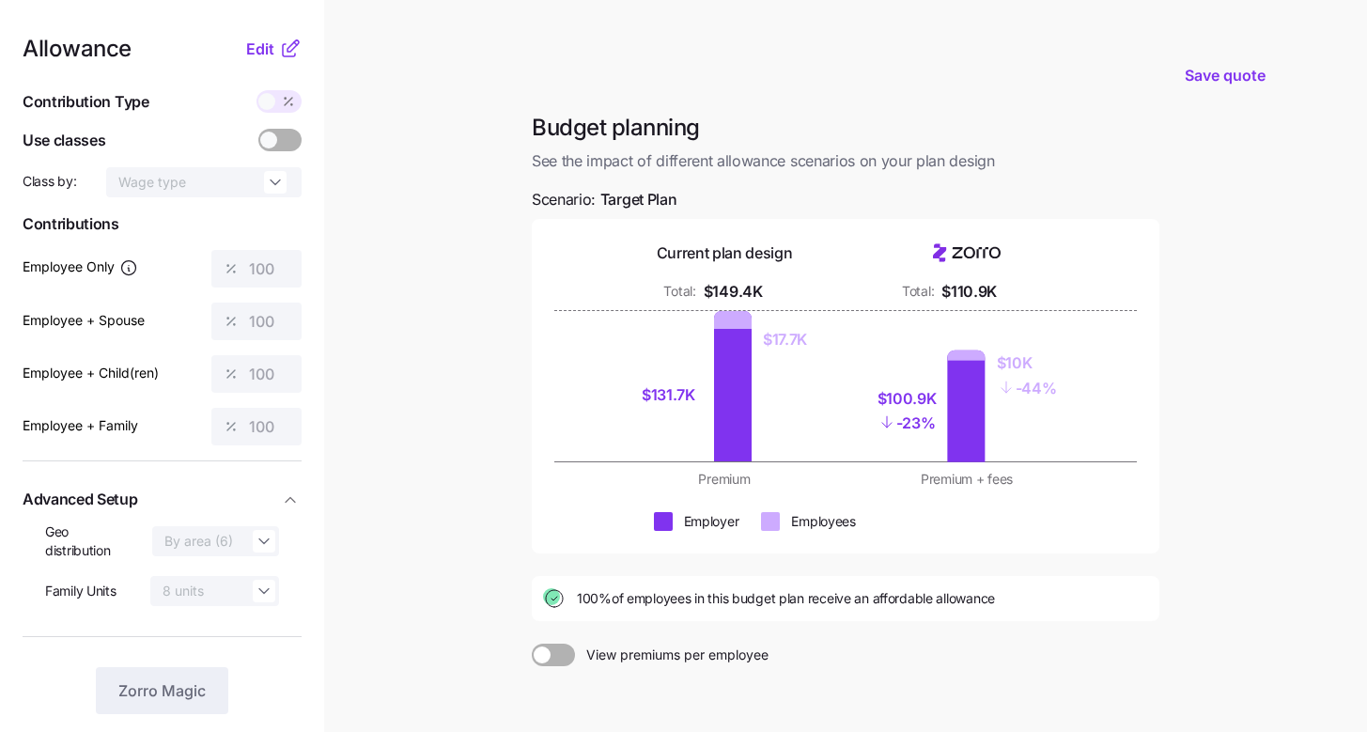
scroll to position [192, 0]
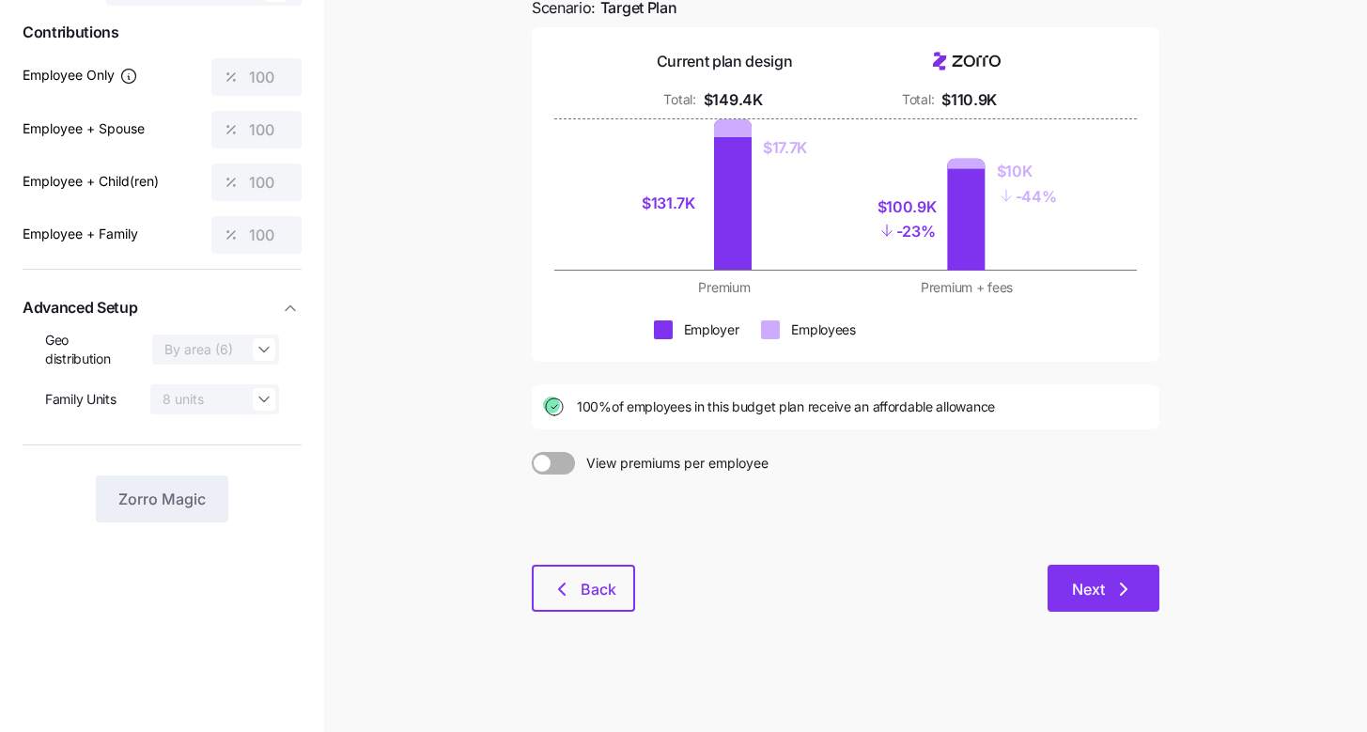
click at [1141, 587] on button "Next" at bounding box center [1104, 588] width 112 height 47
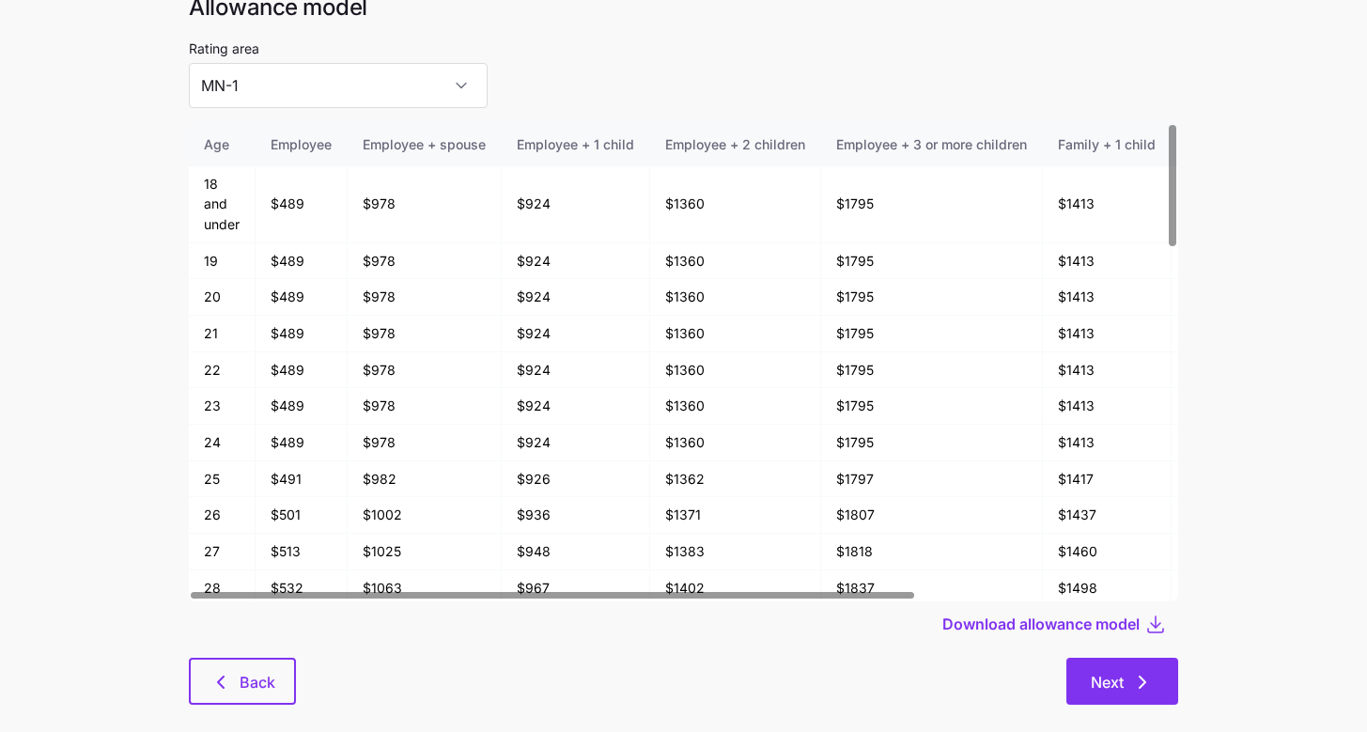
scroll to position [101, 0]
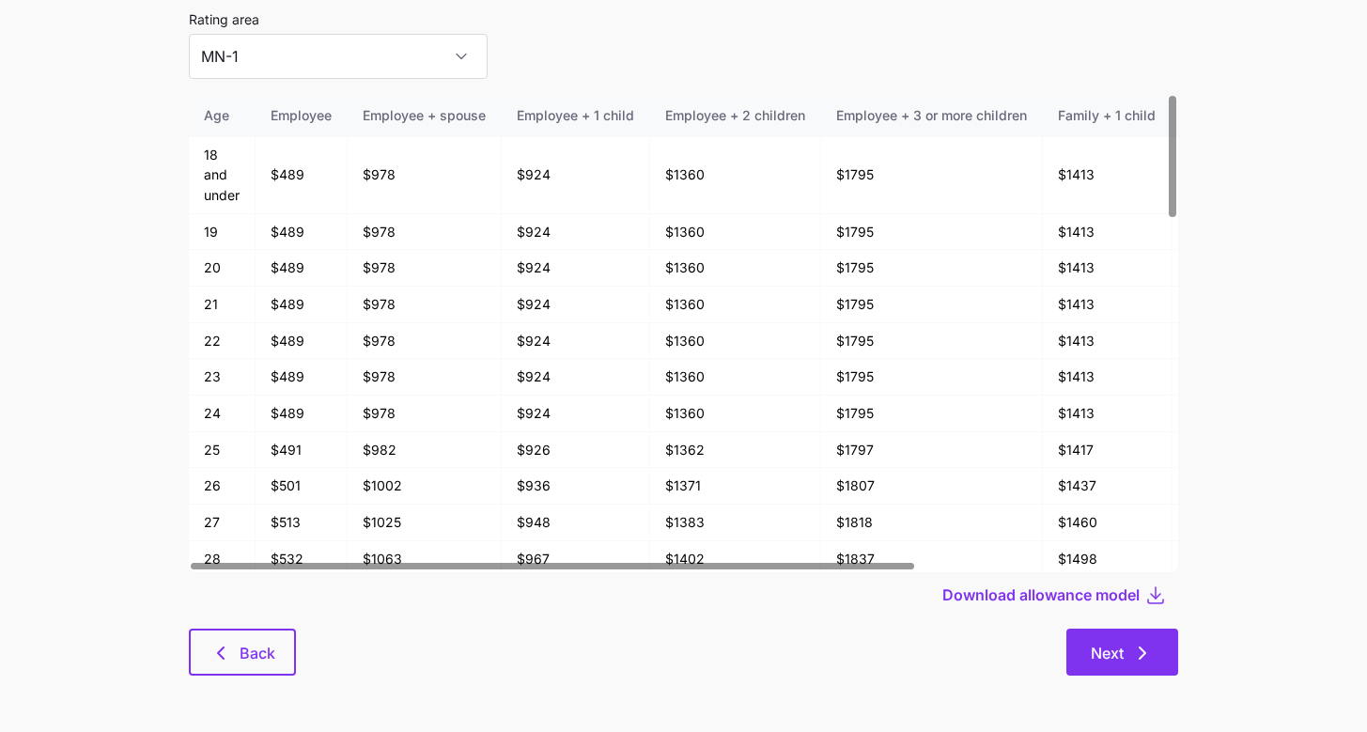
click at [1150, 661] on icon "button" at bounding box center [1142, 653] width 23 height 23
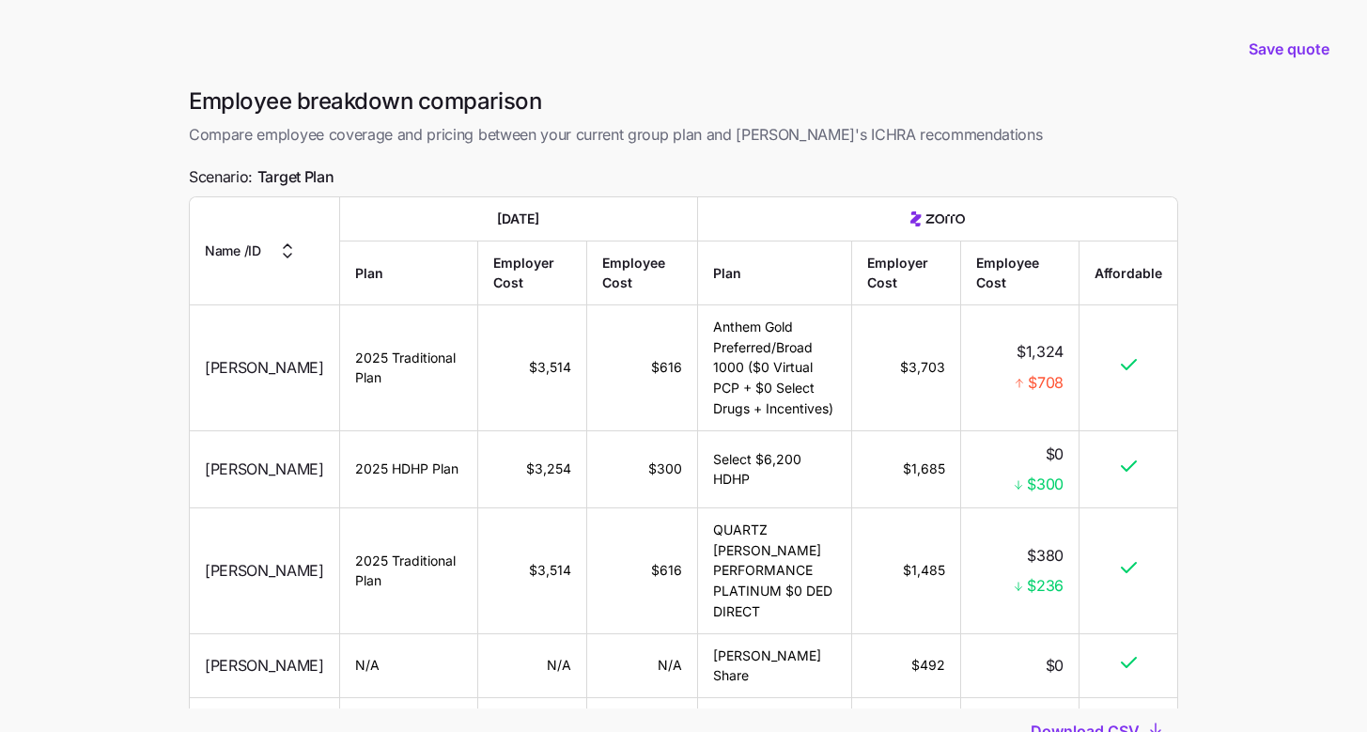
scroll to position [977, 0]
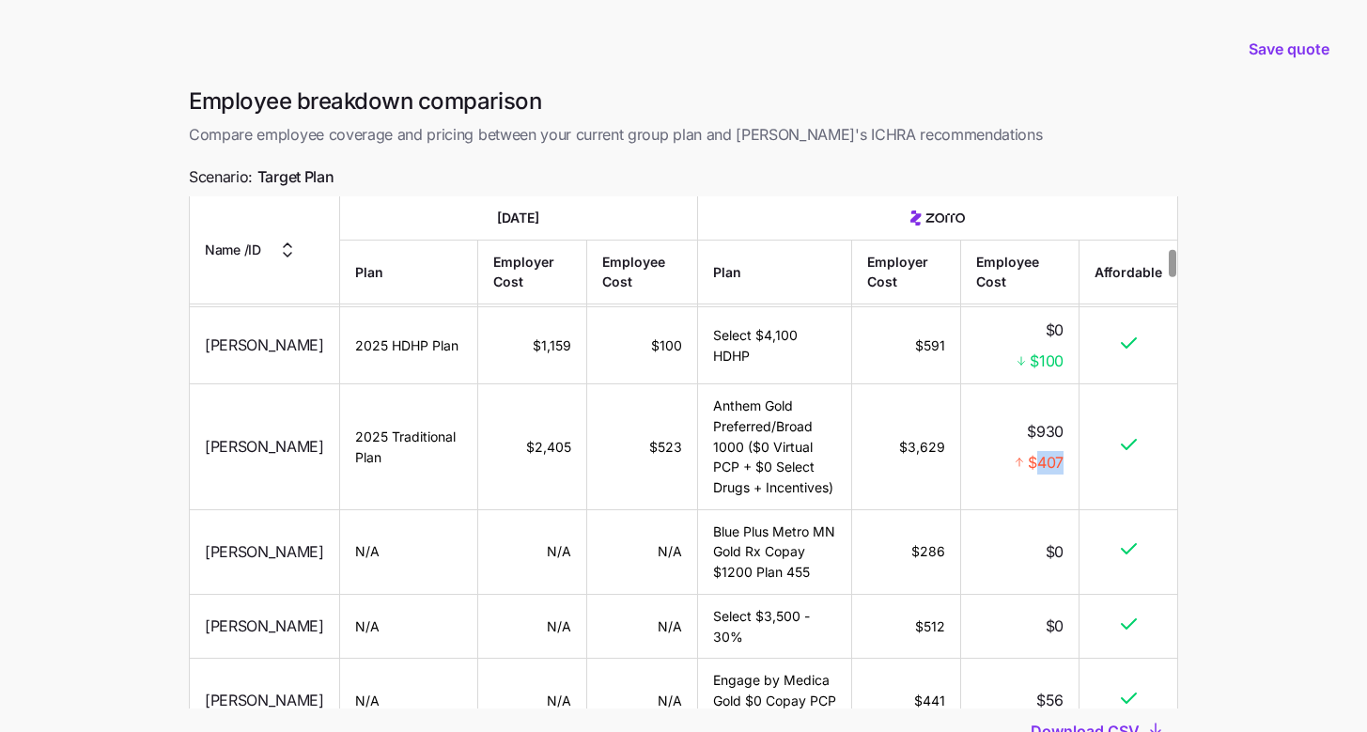
drag, startPoint x: 1039, startPoint y: 464, endPoint x: 1063, endPoint y: 466, distance: 23.6
click at [1063, 465] on span "$407" at bounding box center [1046, 461] width 36 height 23
click at [1254, 459] on main "Save quote Employee breakdown comparison Compare employee coverage and pricing …" at bounding box center [683, 439] width 1367 height 879
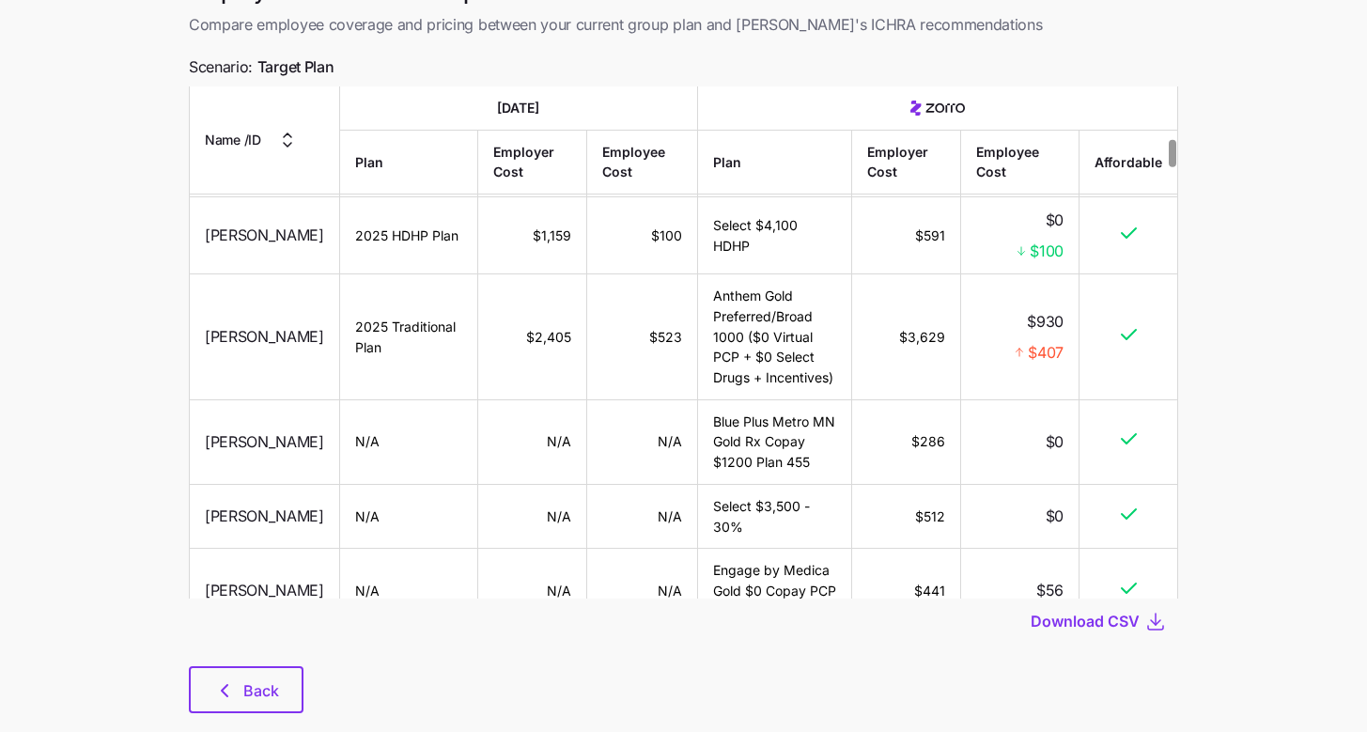
scroll to position [147, 0]
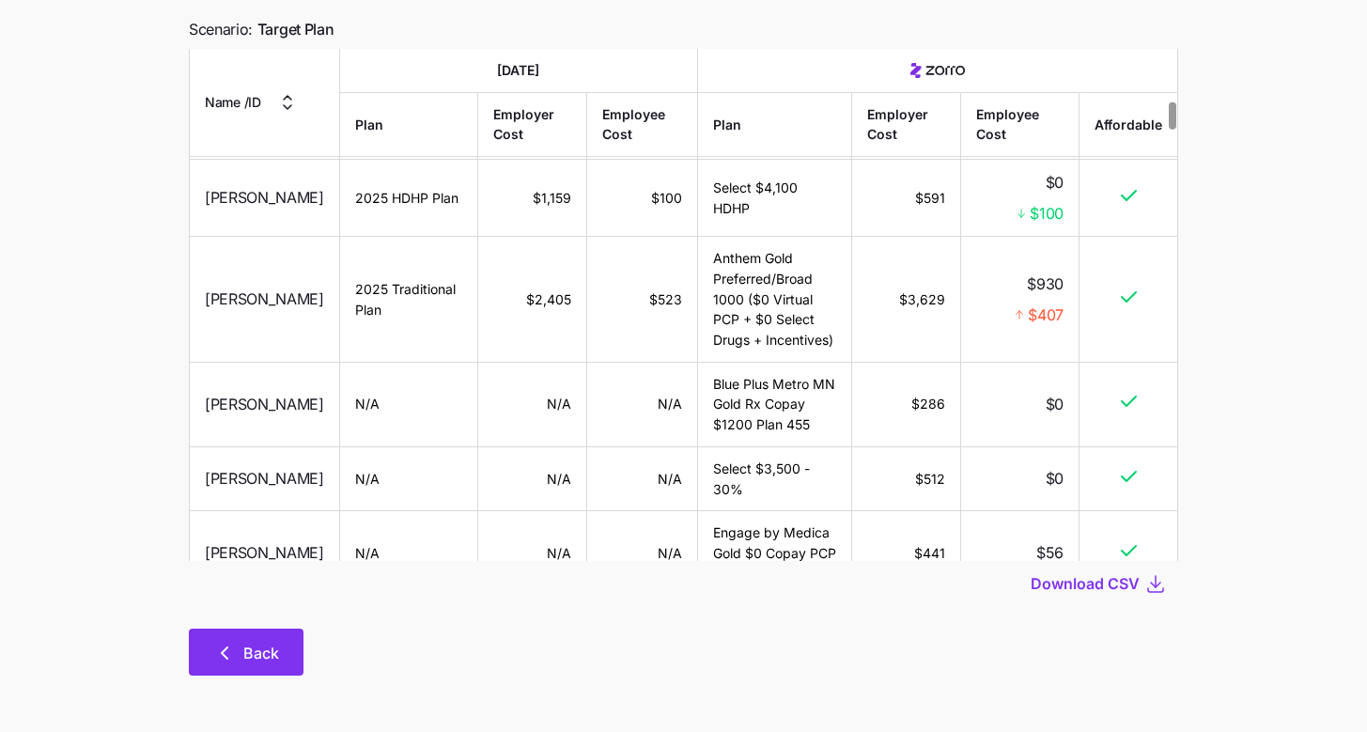
click at [245, 669] on button "Back" at bounding box center [246, 652] width 115 height 47
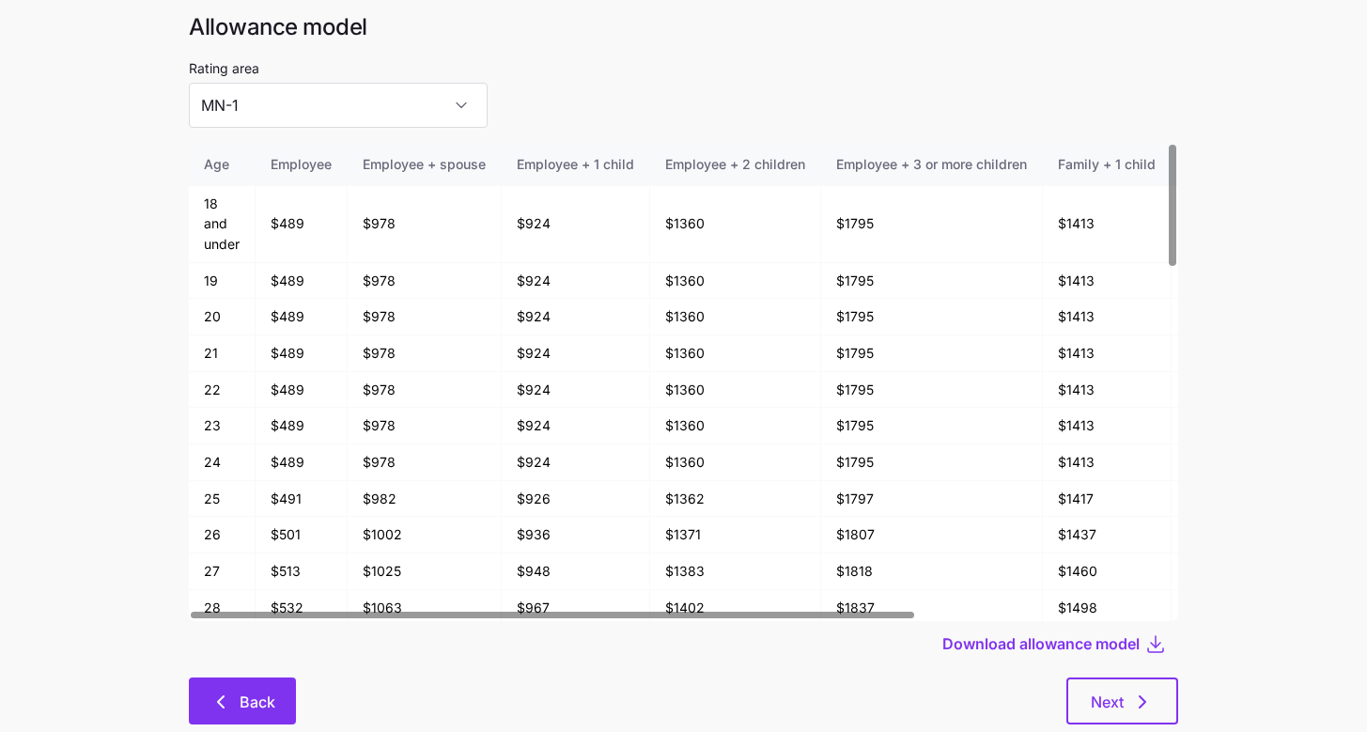
scroll to position [101, 0]
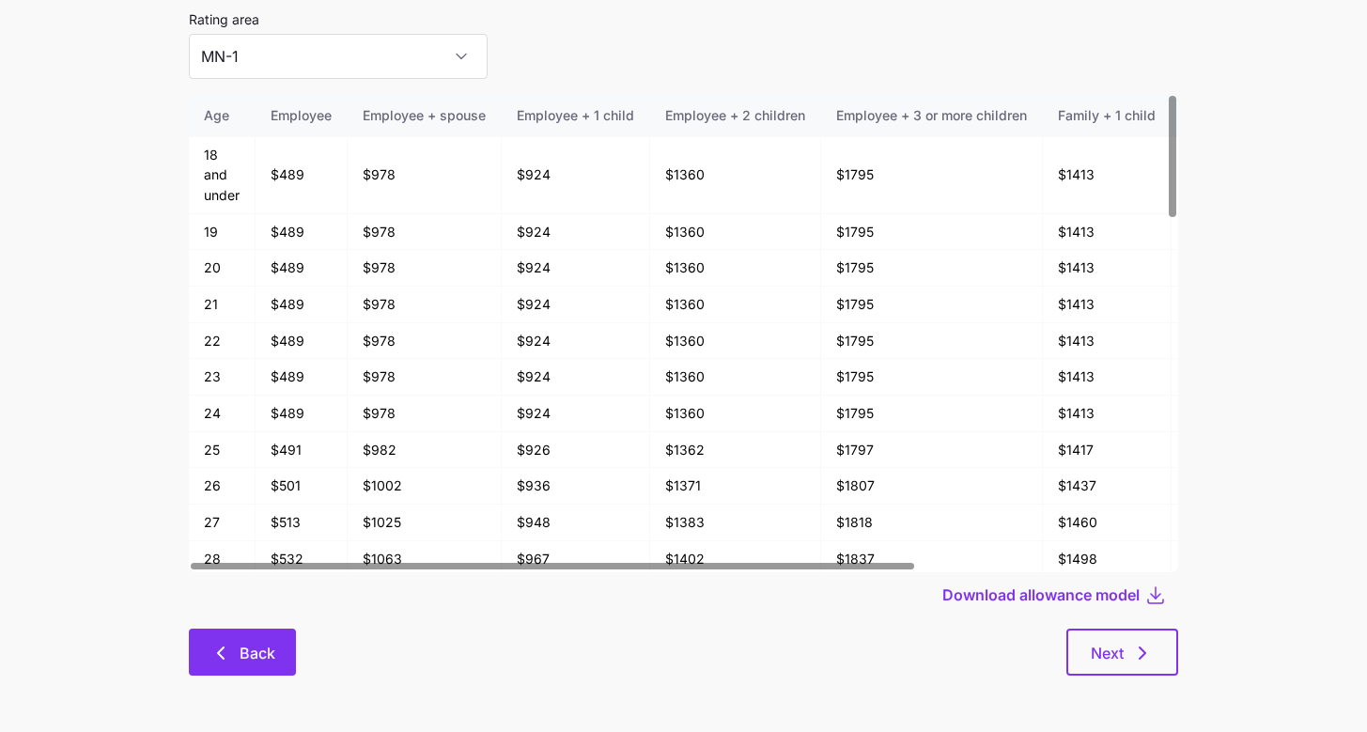
click at [213, 645] on icon "button" at bounding box center [221, 653] width 23 height 23
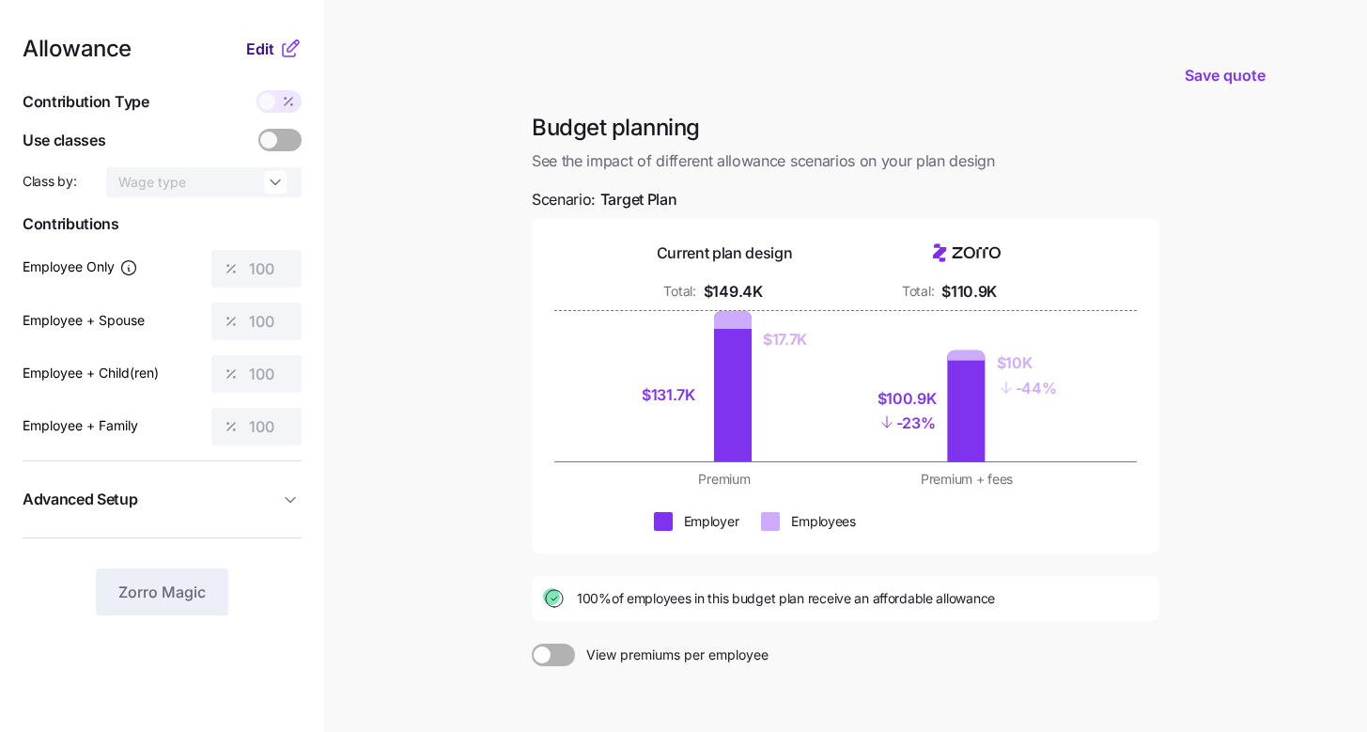
click at [267, 45] on span "Edit" at bounding box center [260, 49] width 28 height 23
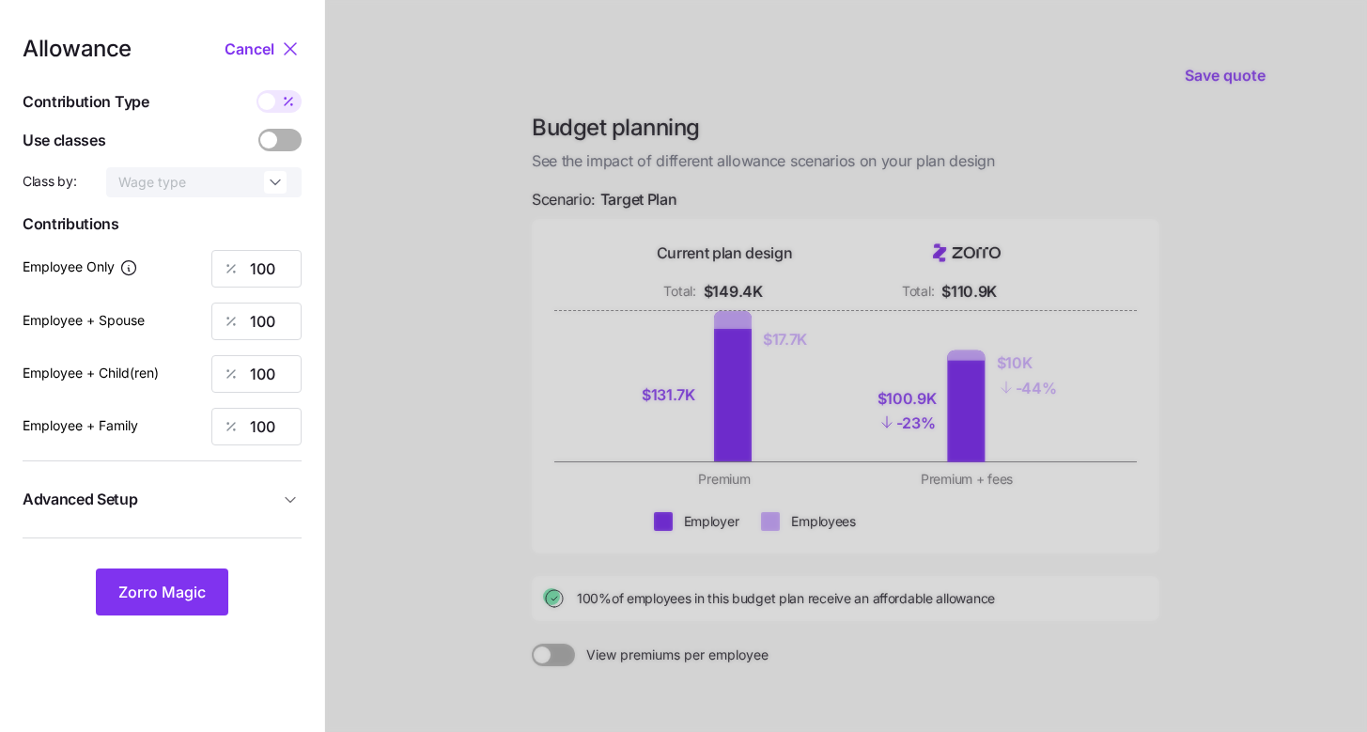
click at [281, 96] on icon at bounding box center [288, 101] width 15 height 15
click at [256, 90] on input "checkbox" at bounding box center [256, 90] width 0 height 0
type input "861"
type input "1722"
type input "1581"
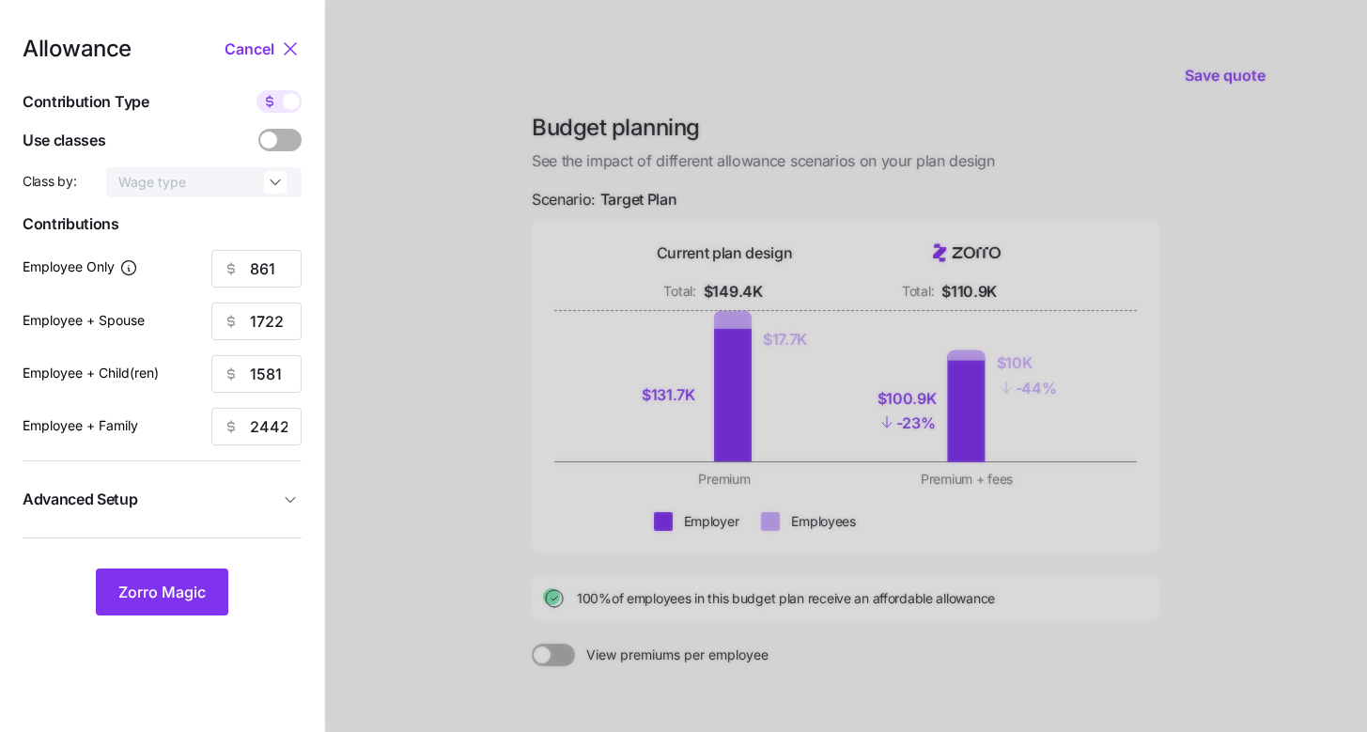
type input "2442"
click at [278, 264] on input "861" at bounding box center [256, 269] width 90 height 38
type input "1000"
type input "2000"
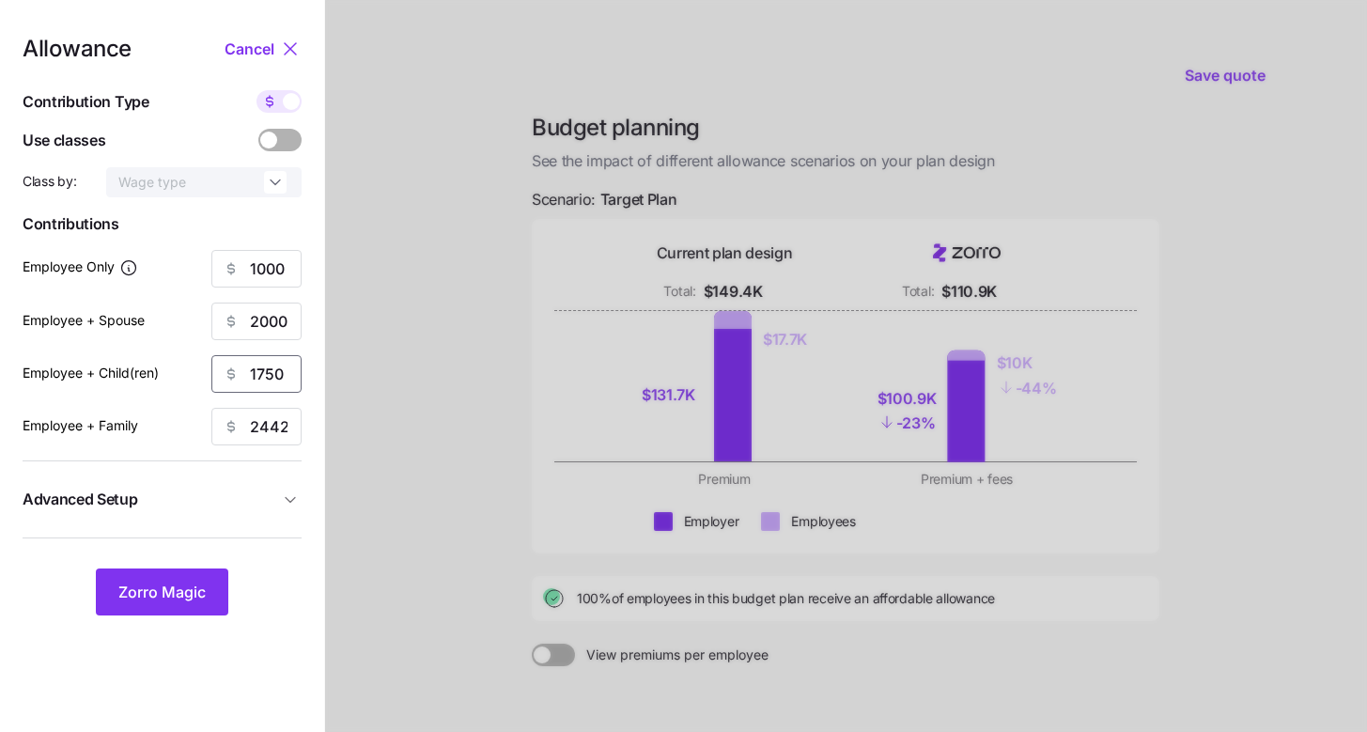
type input "1750"
type input "2750"
click at [194, 600] on span "Zorro Magic" at bounding box center [161, 592] width 87 height 23
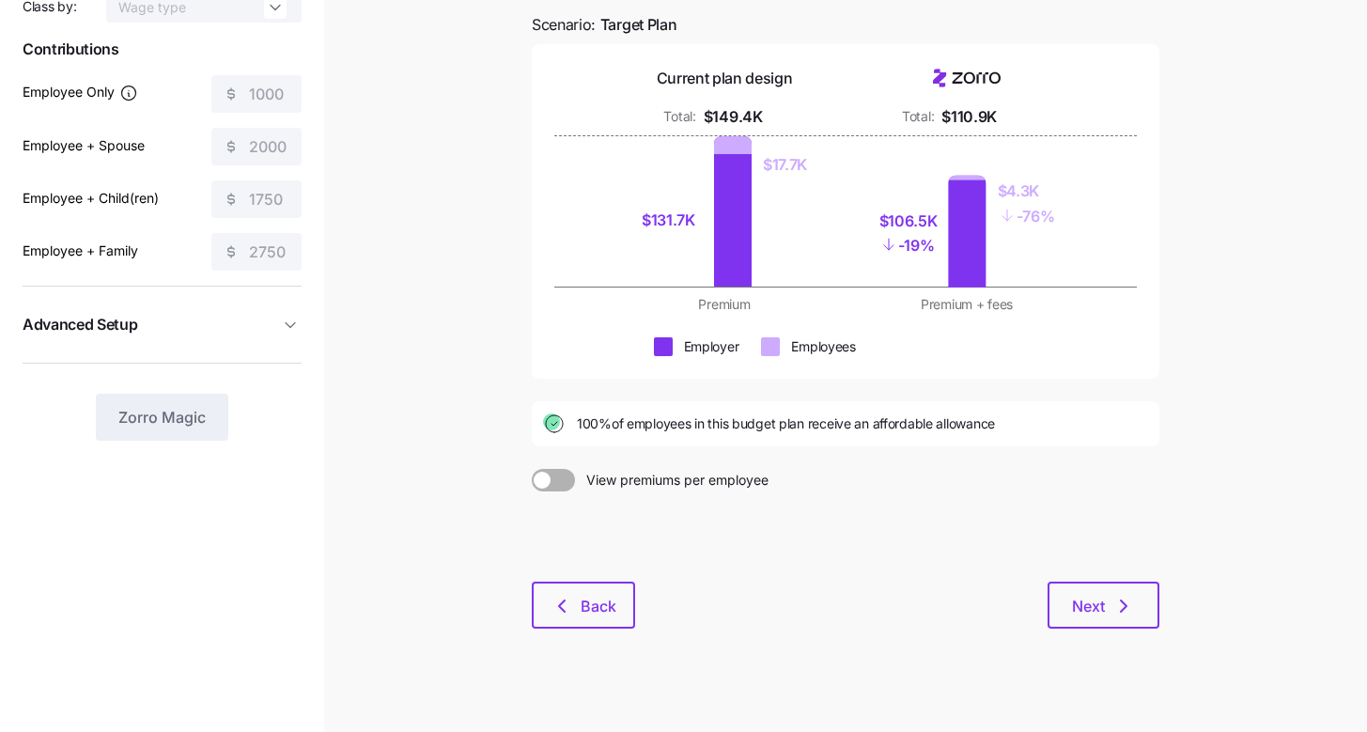
scroll to position [172, 0]
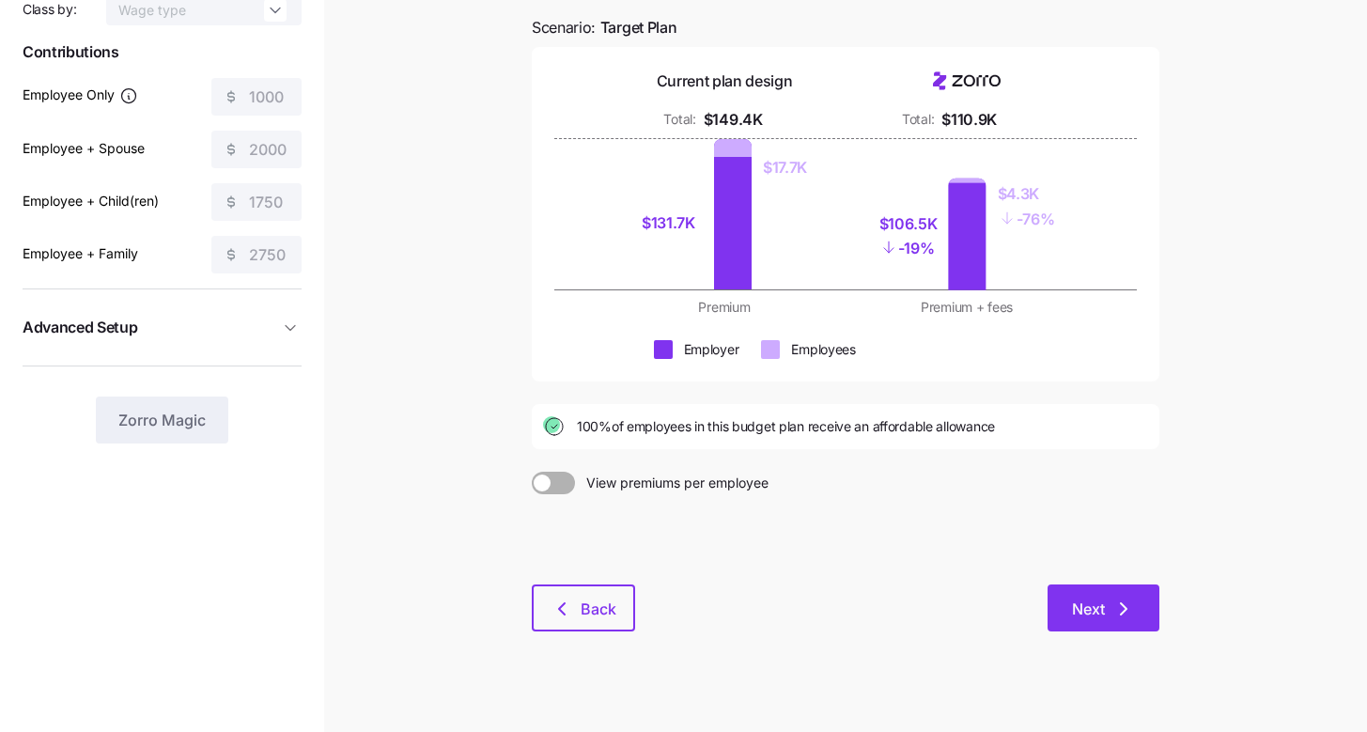
click at [1154, 600] on button "Next" at bounding box center [1104, 607] width 112 height 47
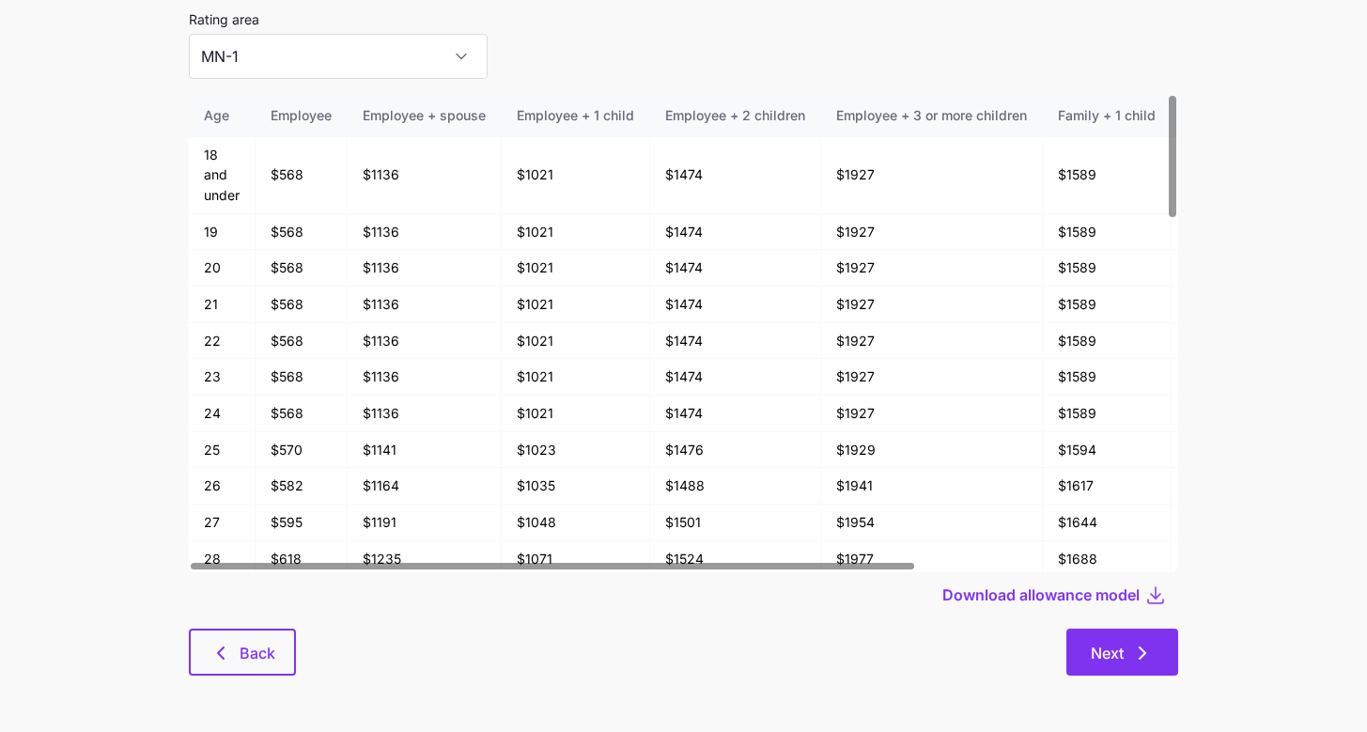
scroll to position [101, 0]
click at [1152, 664] on button "Next" at bounding box center [1122, 652] width 112 height 47
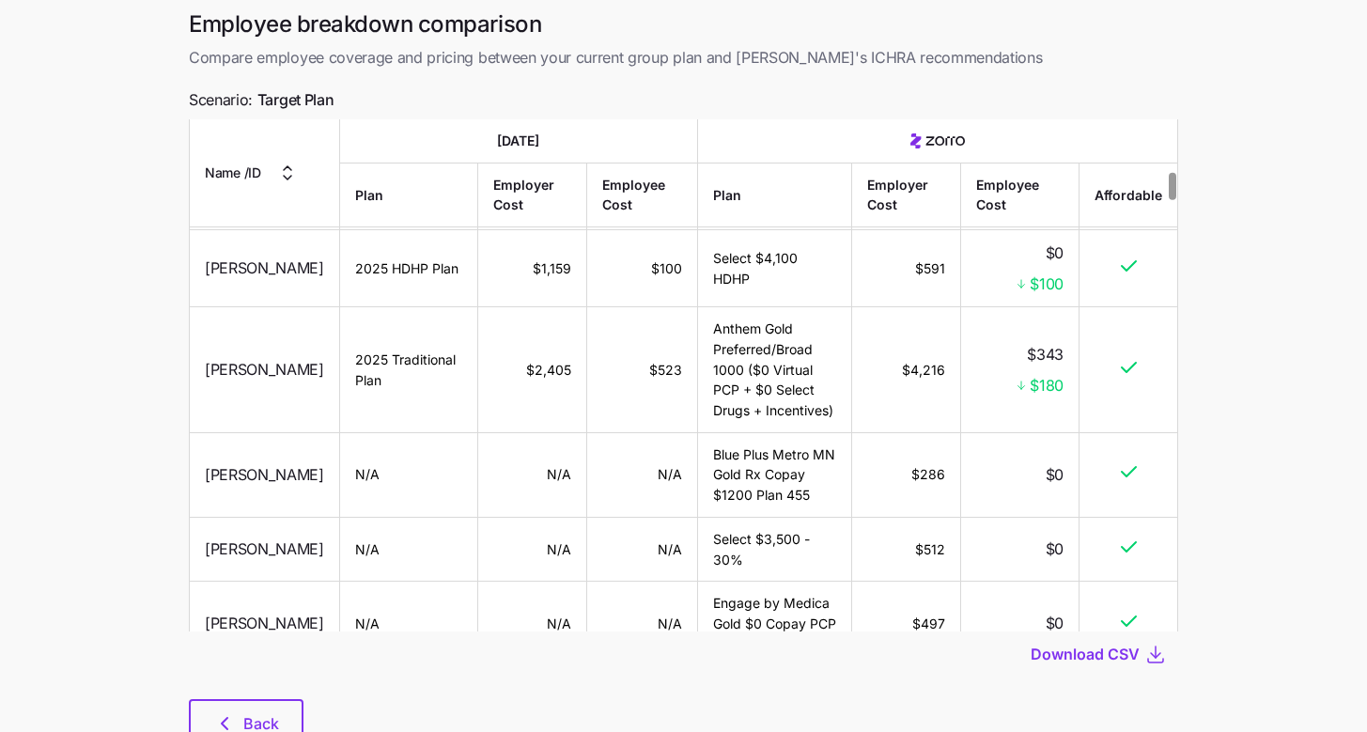
scroll to position [147, 0]
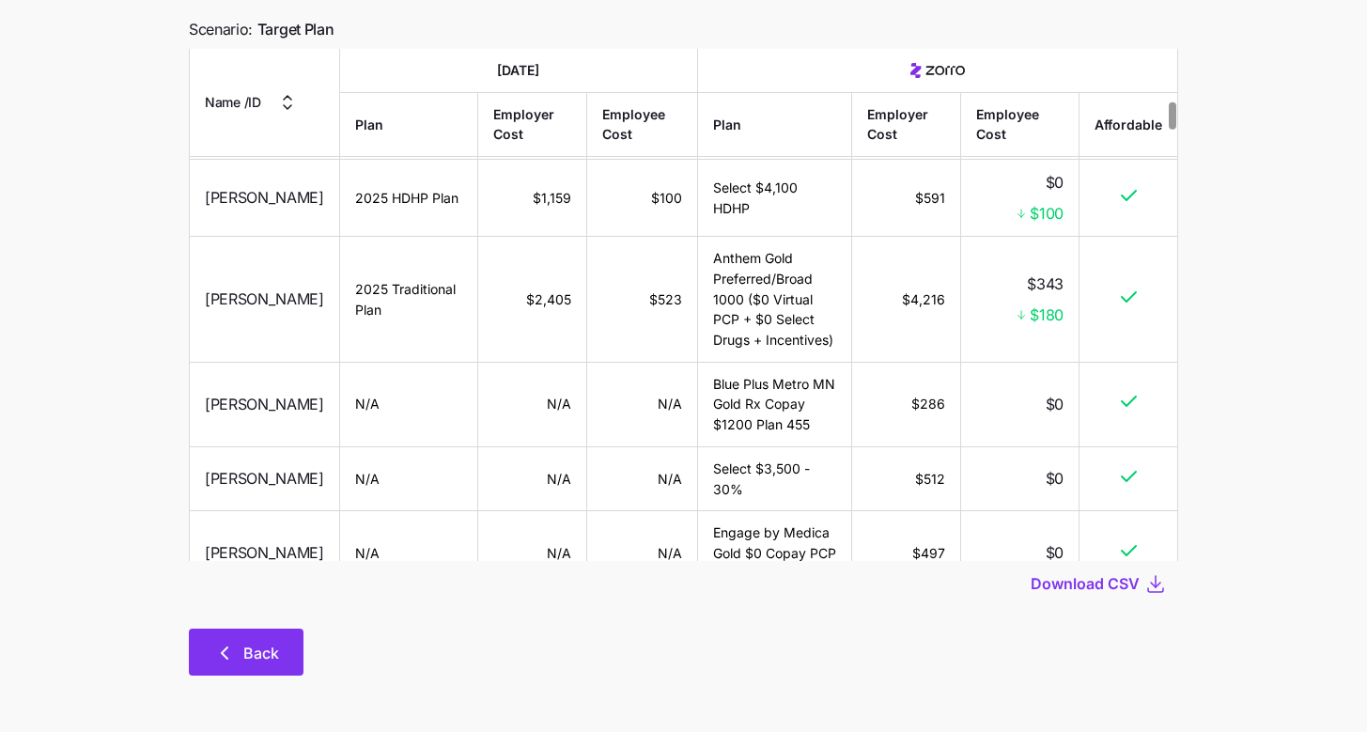
click at [287, 646] on button "Back" at bounding box center [246, 652] width 115 height 47
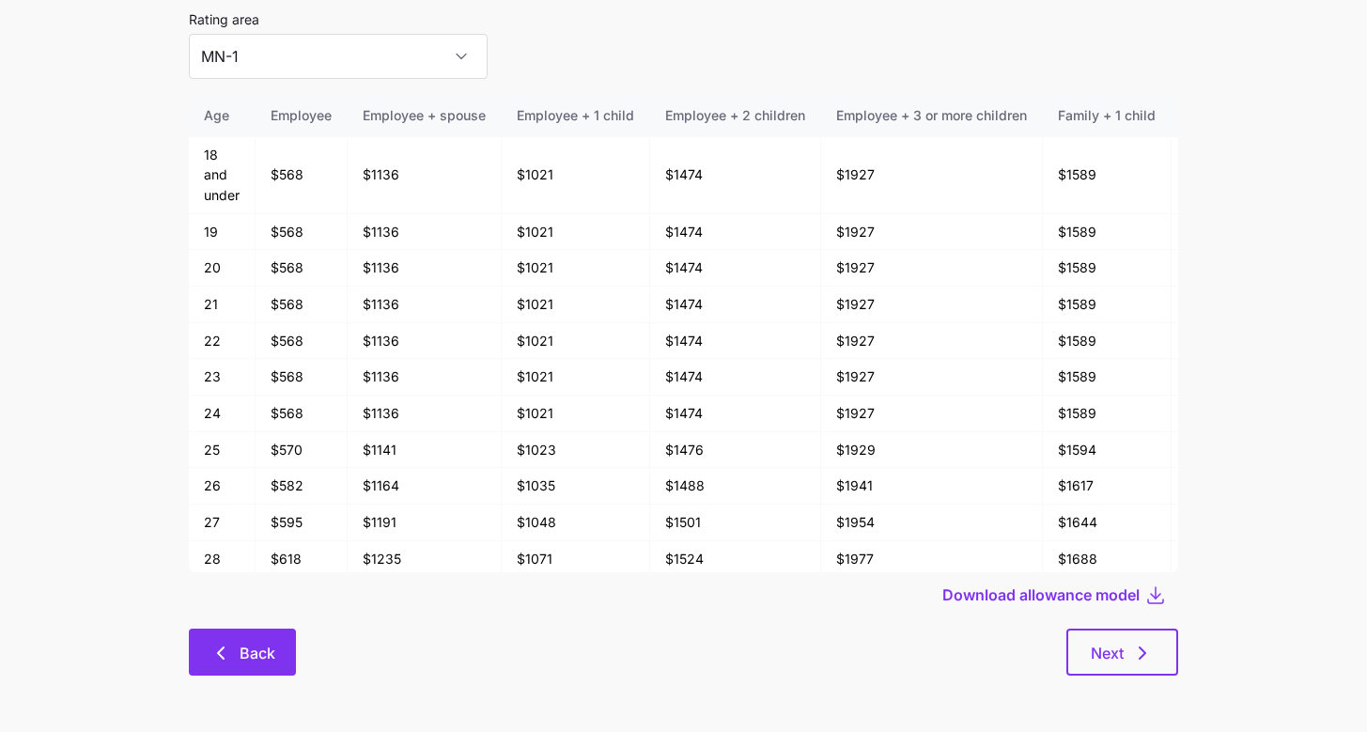
scroll to position [101, 0]
click at [194, 644] on button "Back" at bounding box center [242, 652] width 107 height 47
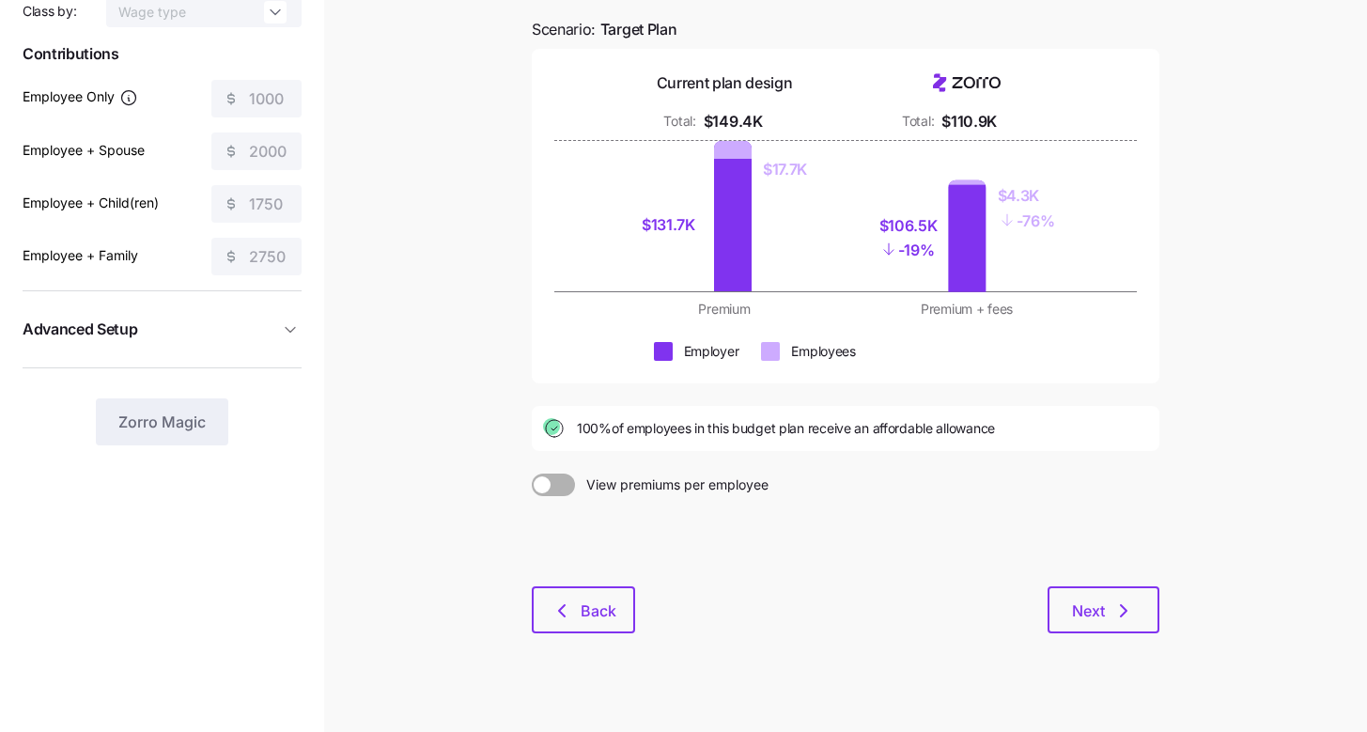
scroll to position [192, 0]
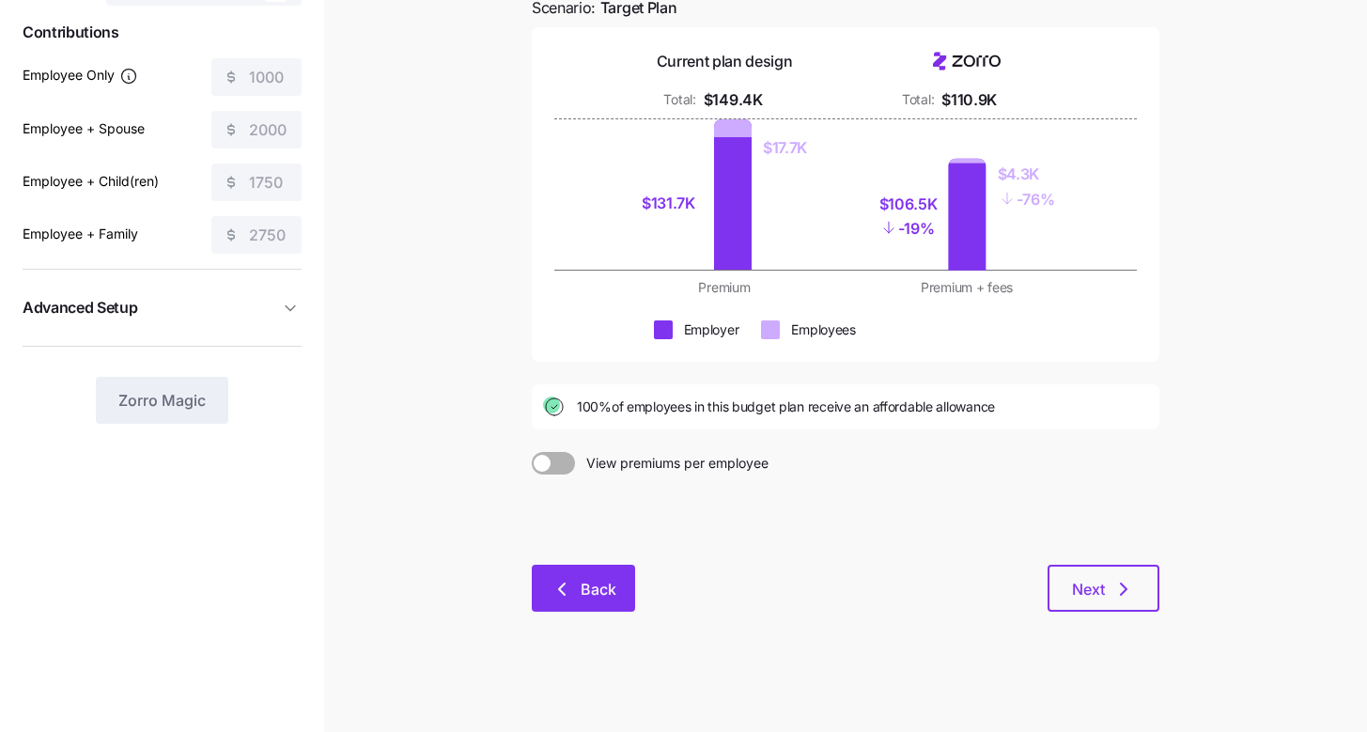
click at [537, 601] on button "Back" at bounding box center [583, 588] width 103 height 47
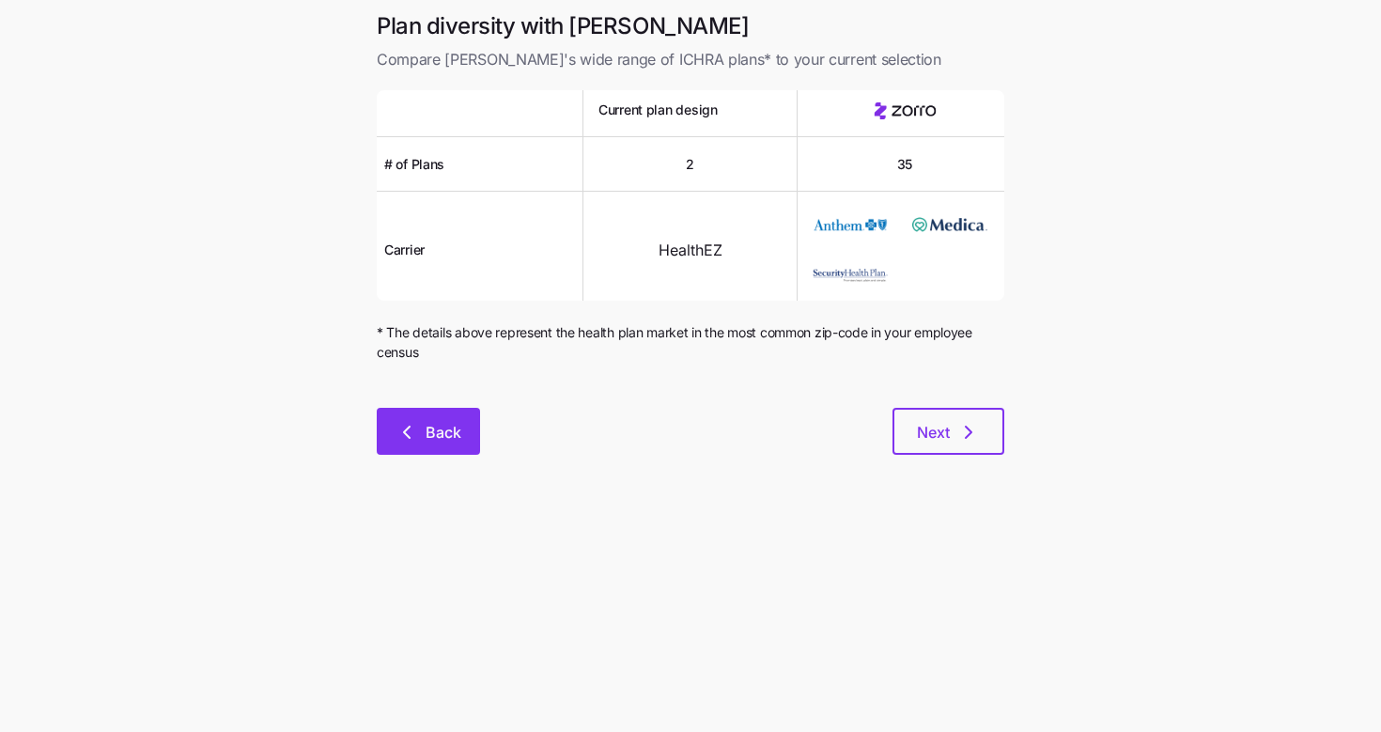
click at [448, 432] on span "Back" at bounding box center [444, 432] width 36 height 23
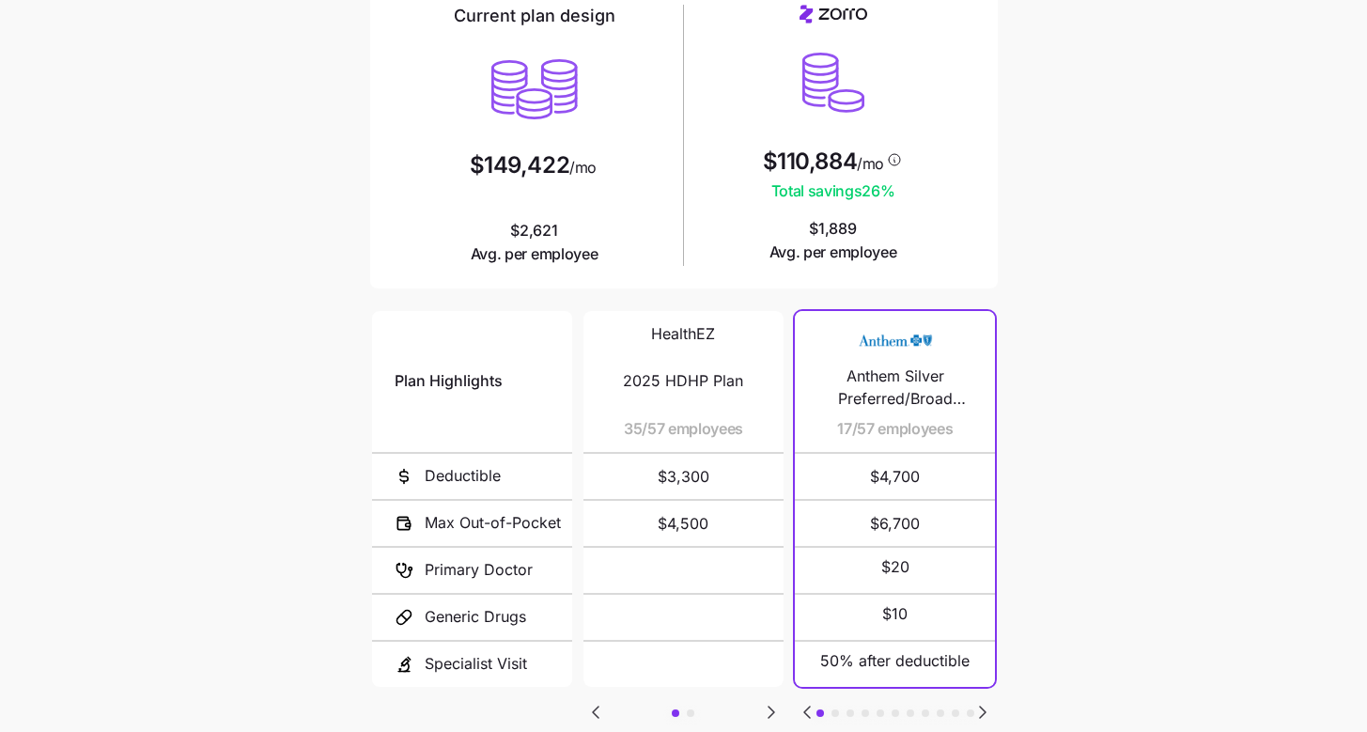
scroll to position [178, 0]
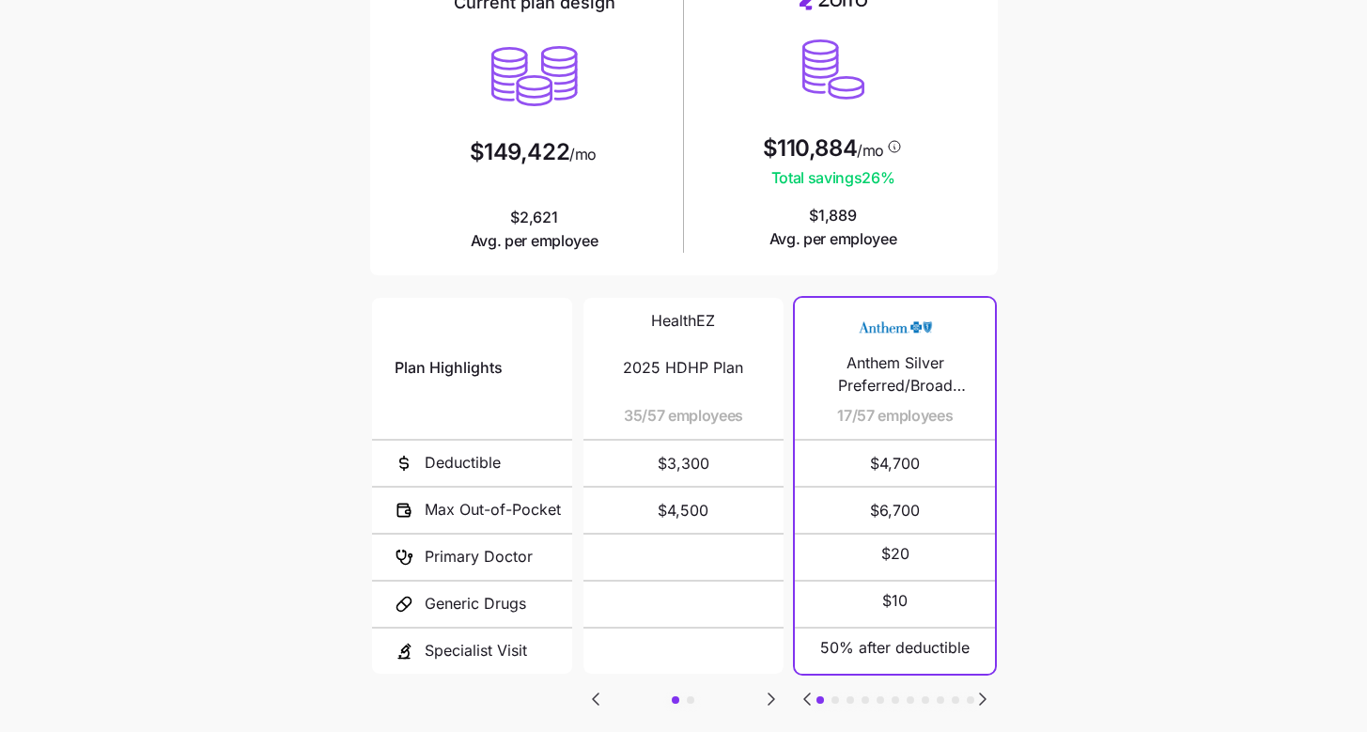
click at [766, 692] on icon "Go to next slide" at bounding box center [771, 699] width 23 height 23
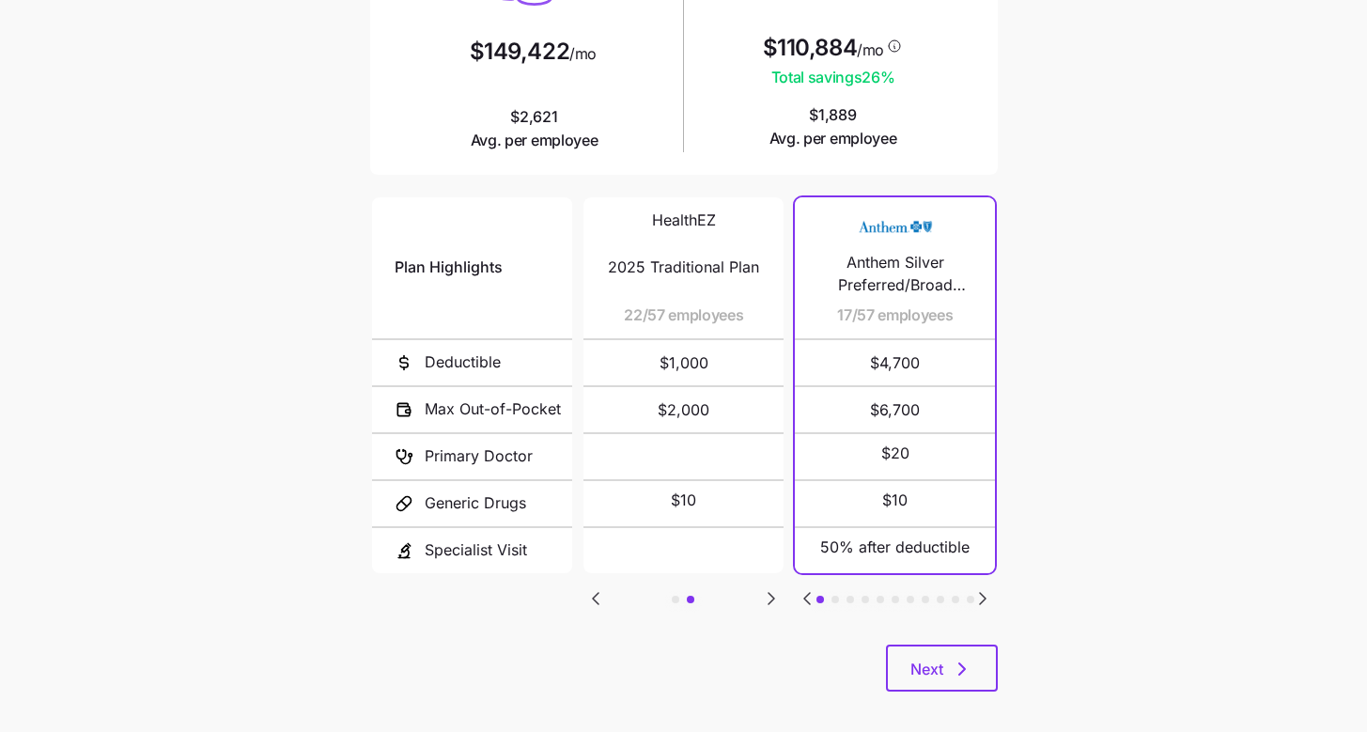
scroll to position [293, 0]
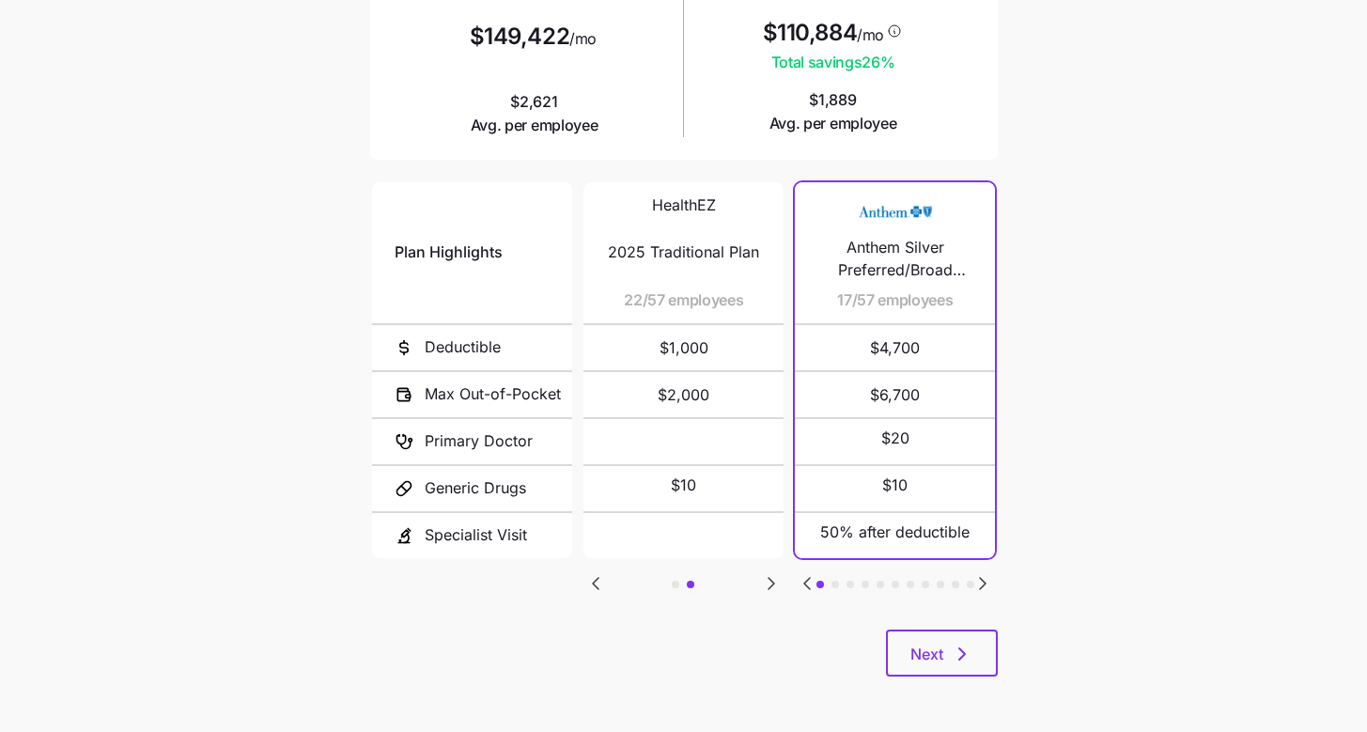
click at [593, 572] on icon "Go to previous slide" at bounding box center [595, 583] width 23 height 23
click at [972, 577] on icon "Go to next slide" at bounding box center [982, 583] width 23 height 23
click at [976, 578] on icon "Go to next slide" at bounding box center [982, 583] width 23 height 23
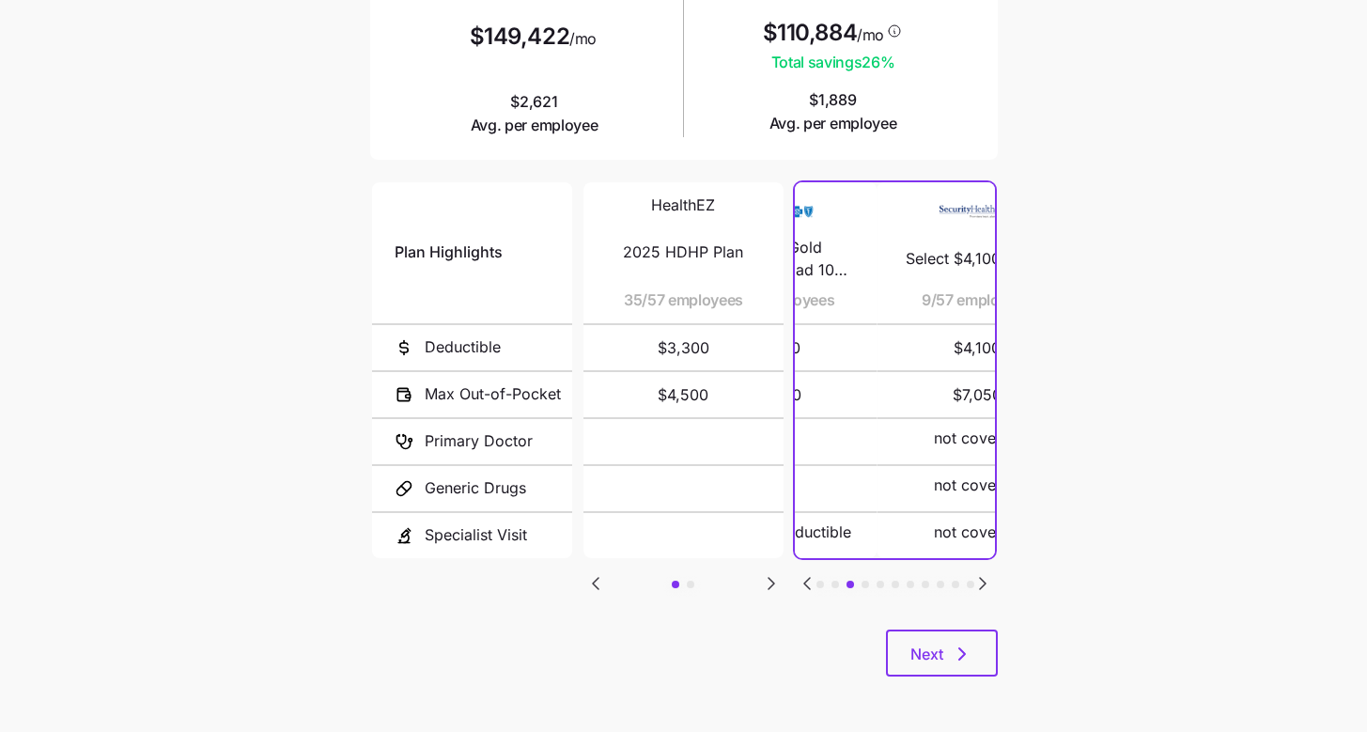
click at [976, 578] on icon "Go to next slide" at bounding box center [982, 583] width 23 height 23
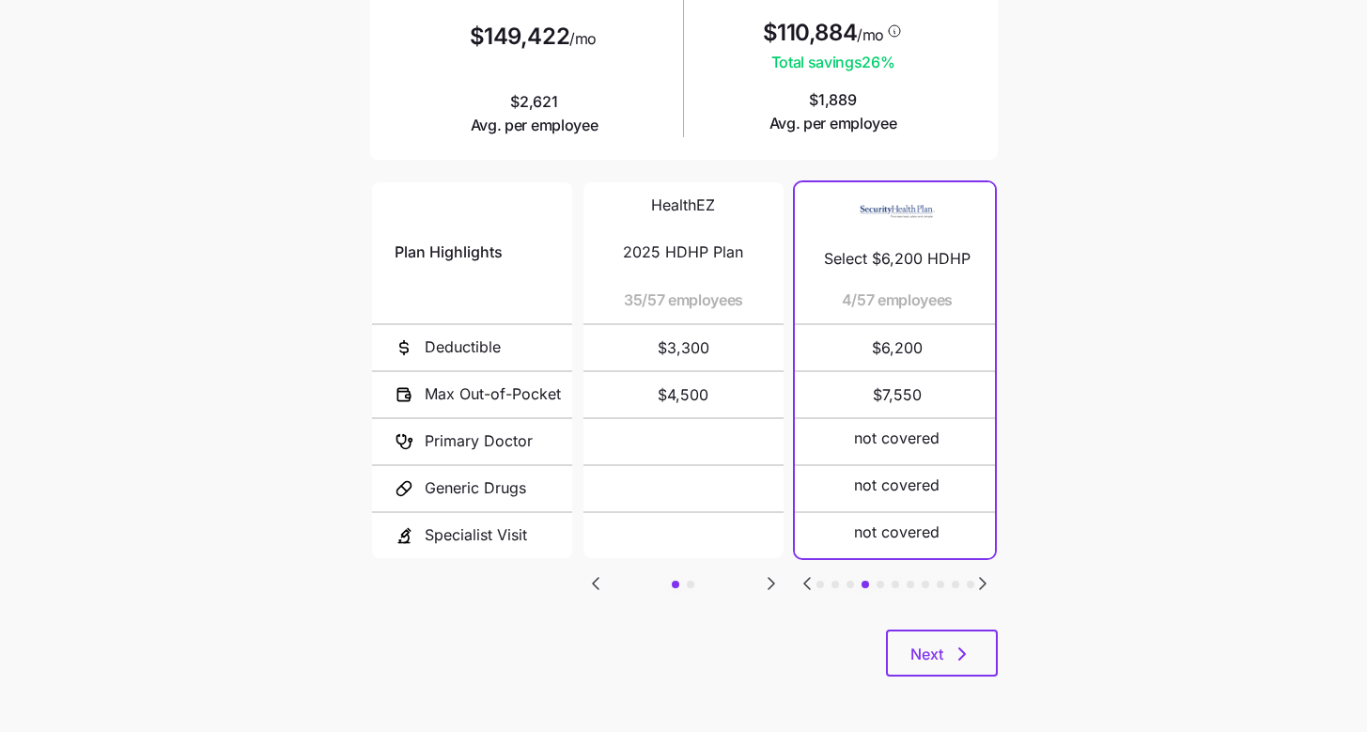
click at [810, 572] on icon "Go to previous slide" at bounding box center [807, 583] width 23 height 23
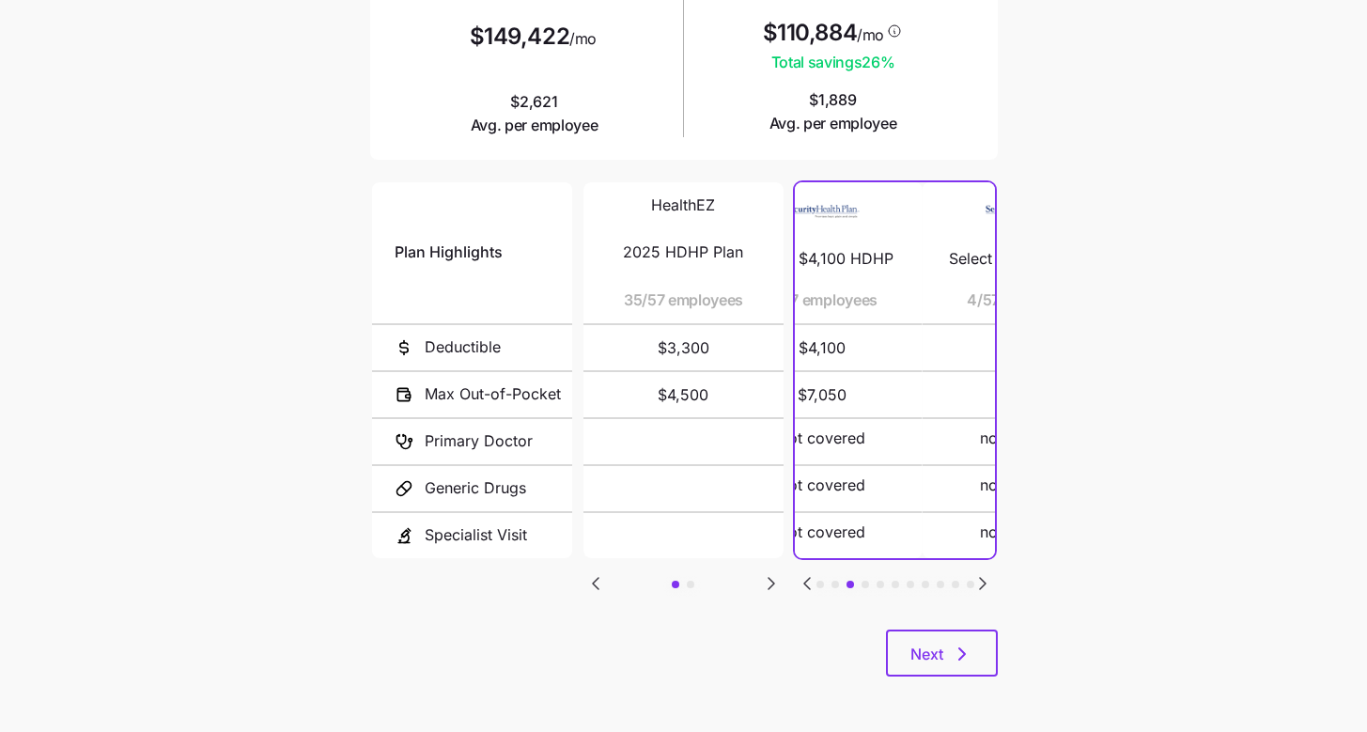
click at [810, 572] on icon "Go to previous slide" at bounding box center [807, 583] width 23 height 23
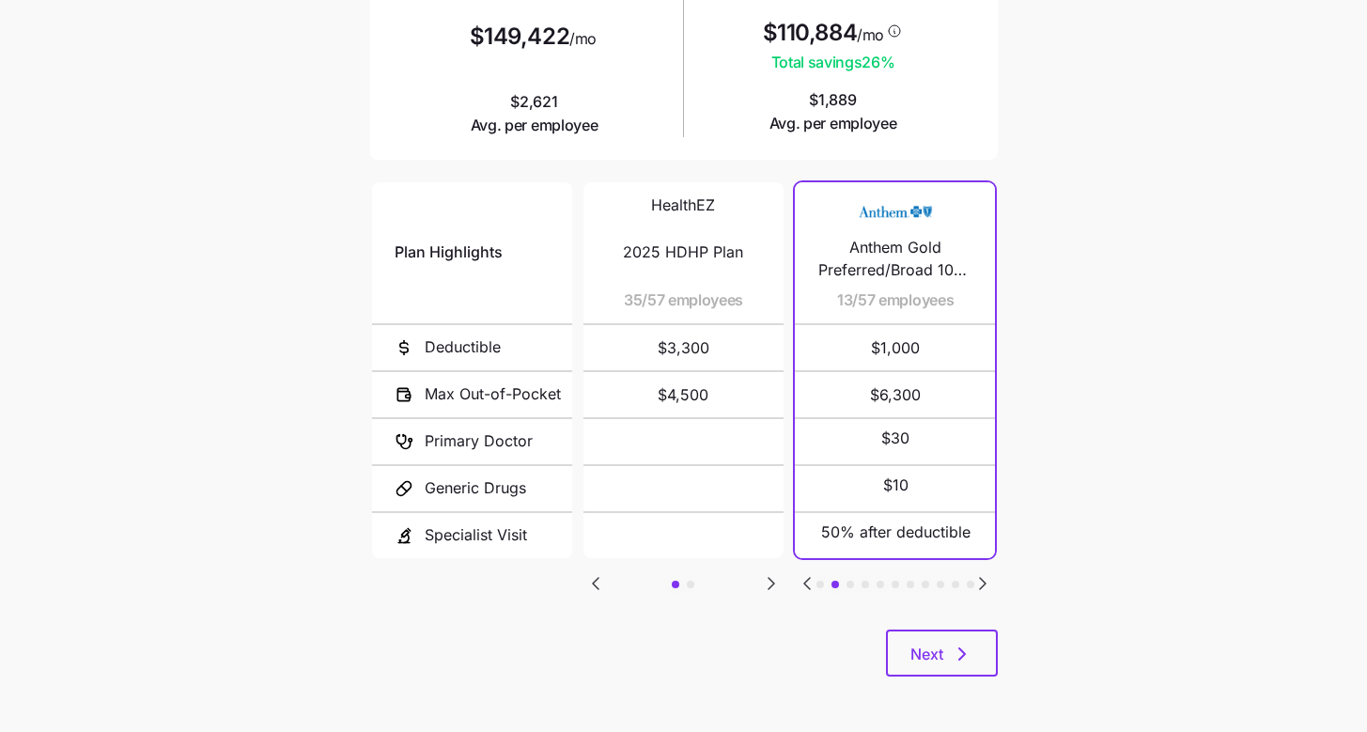
click at [768, 575] on icon "Go to next slide" at bounding box center [771, 583] width 23 height 23
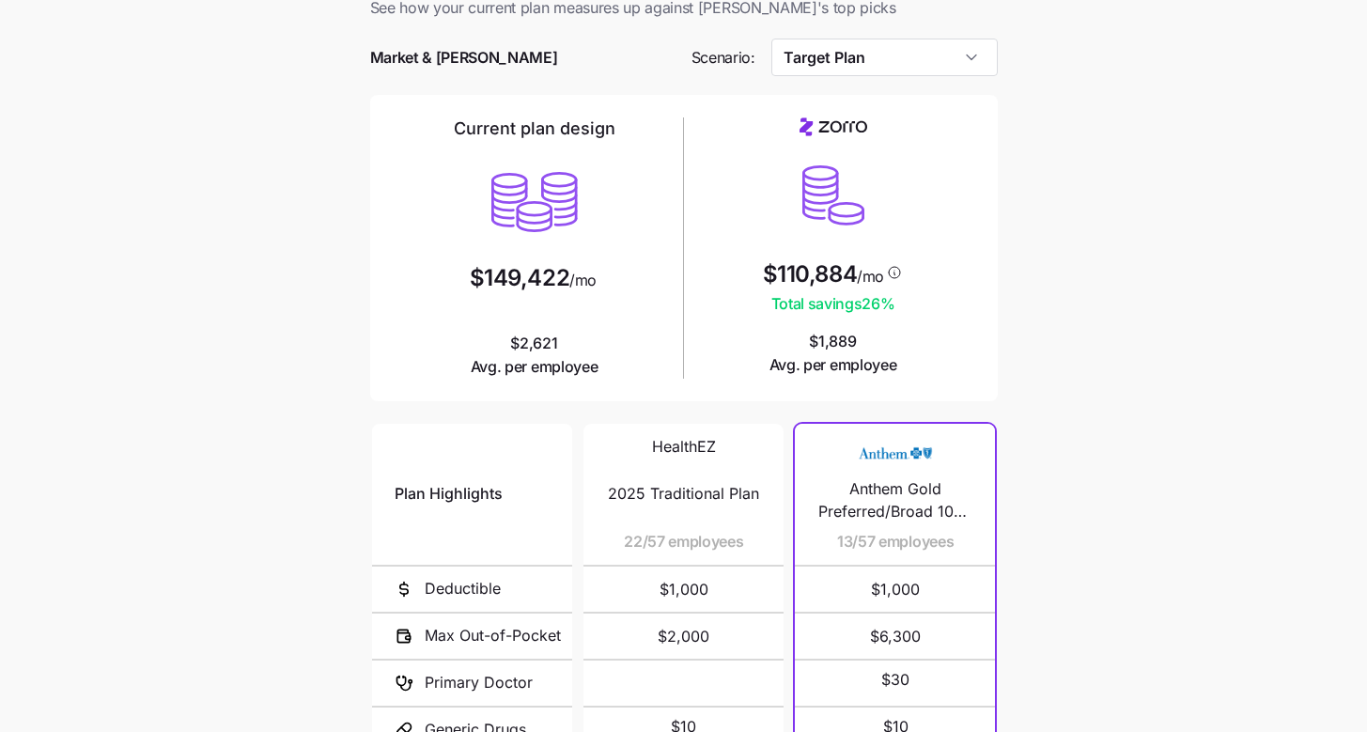
scroll to position [225, 0]
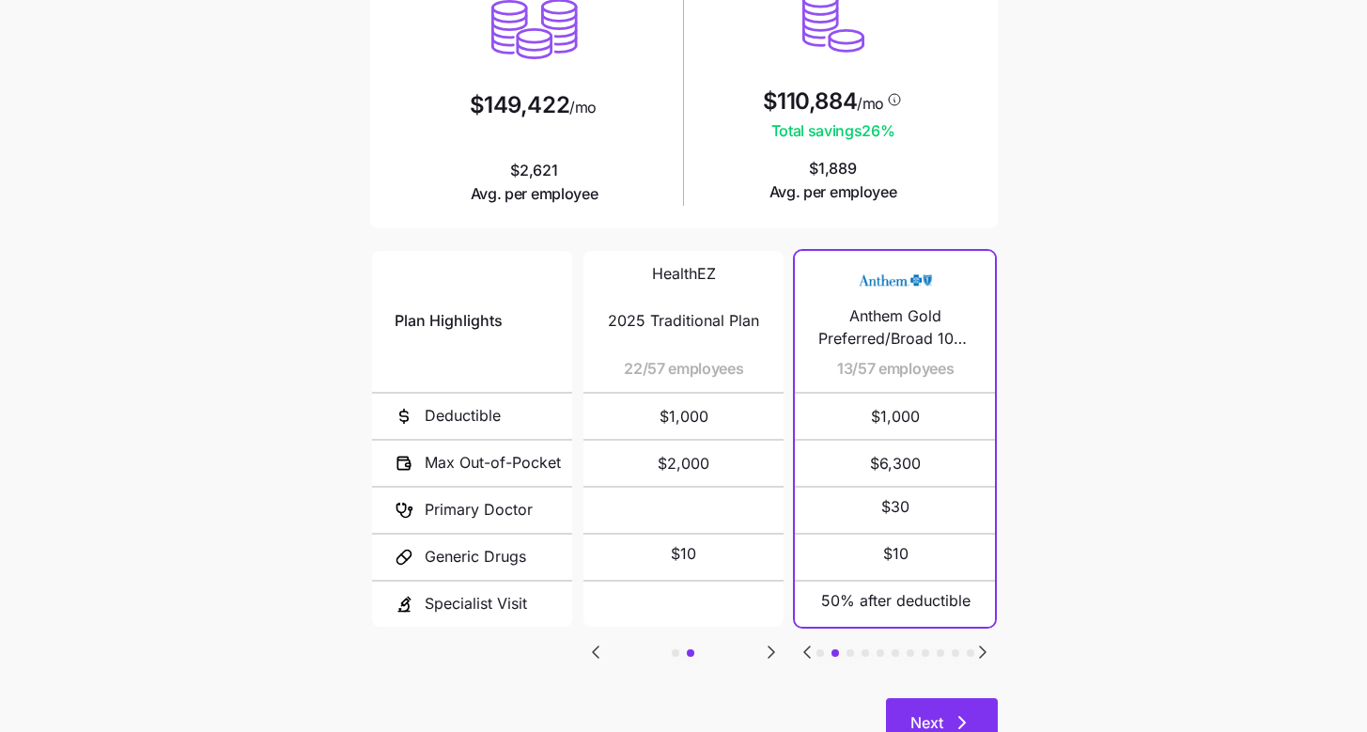
click at [976, 698] on button "Next" at bounding box center [942, 721] width 112 height 47
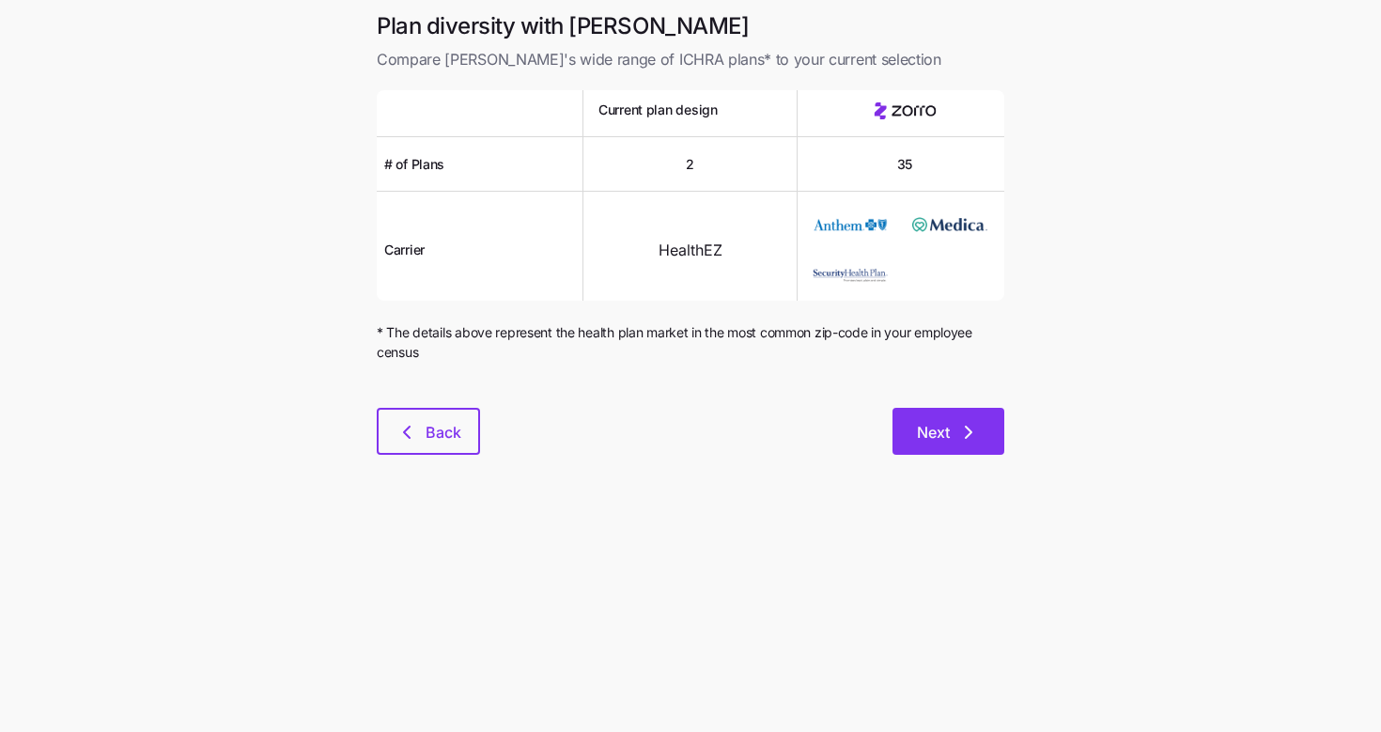
click at [968, 444] on button "Next" at bounding box center [949, 431] width 112 height 47
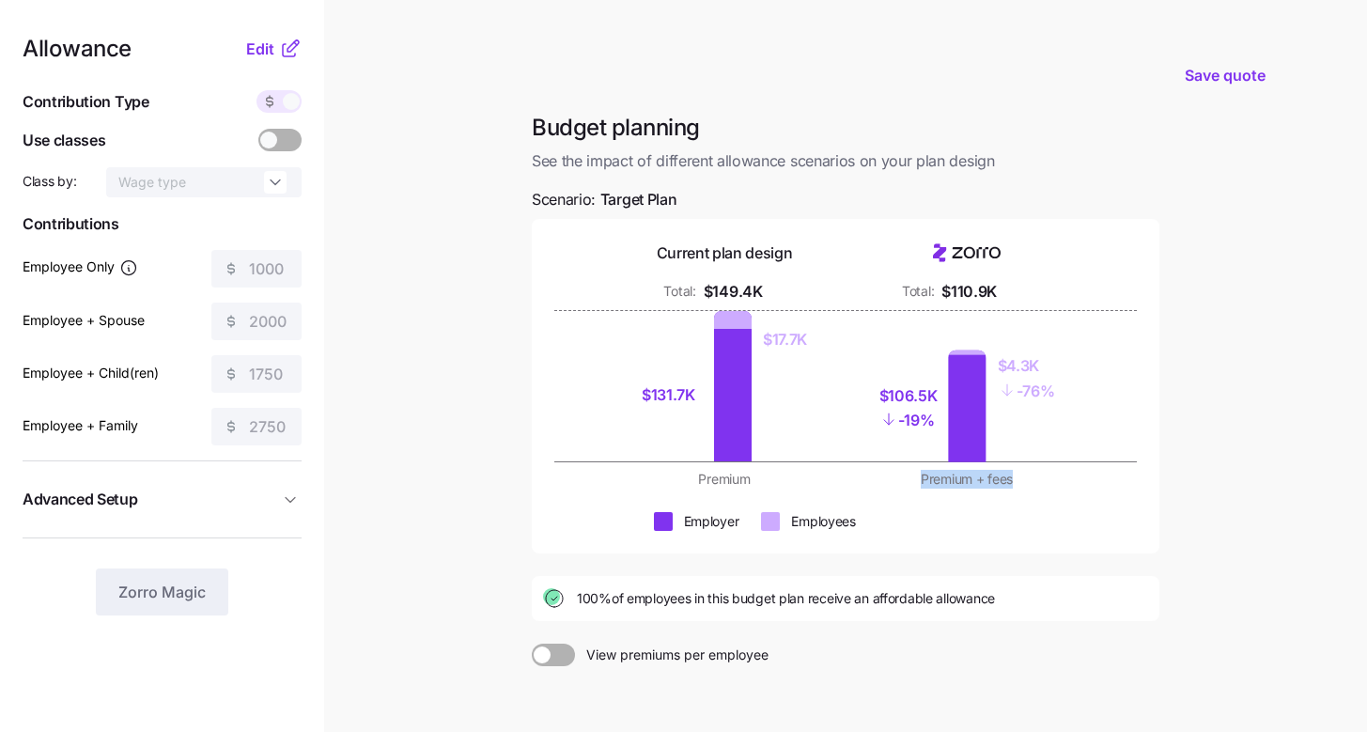
drag, startPoint x: 916, startPoint y: 485, endPoint x: 1041, endPoint y: 472, distance: 125.6
click at [1041, 472] on div "Premium + fees" at bounding box center [967, 479] width 220 height 19
click at [1228, 371] on main "Save quote Budget planning See the impact of different allowance scenarios on y…" at bounding box center [683, 462] width 1367 height 924
click at [1203, 401] on main "Save quote Budget planning See the impact of different allowance scenarios on y…" at bounding box center [683, 462] width 1367 height 924
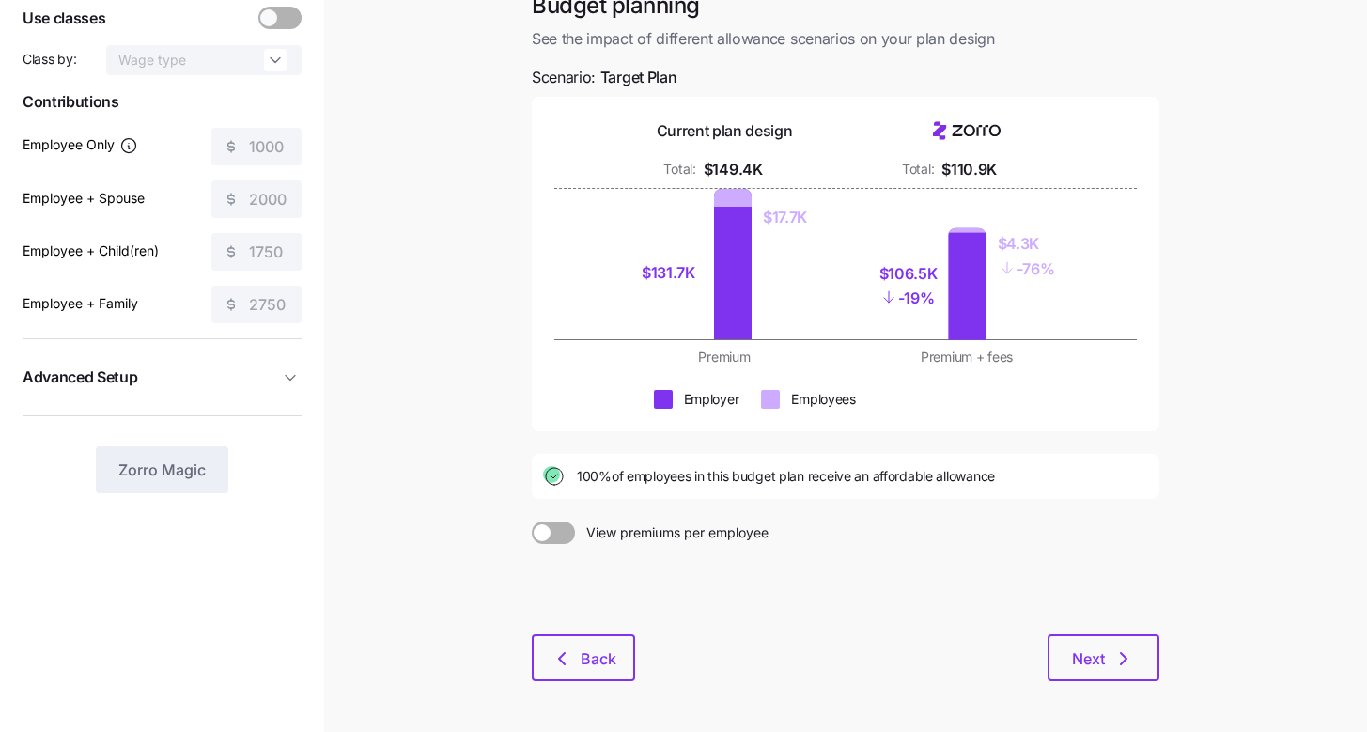
scroll to position [192, 0]
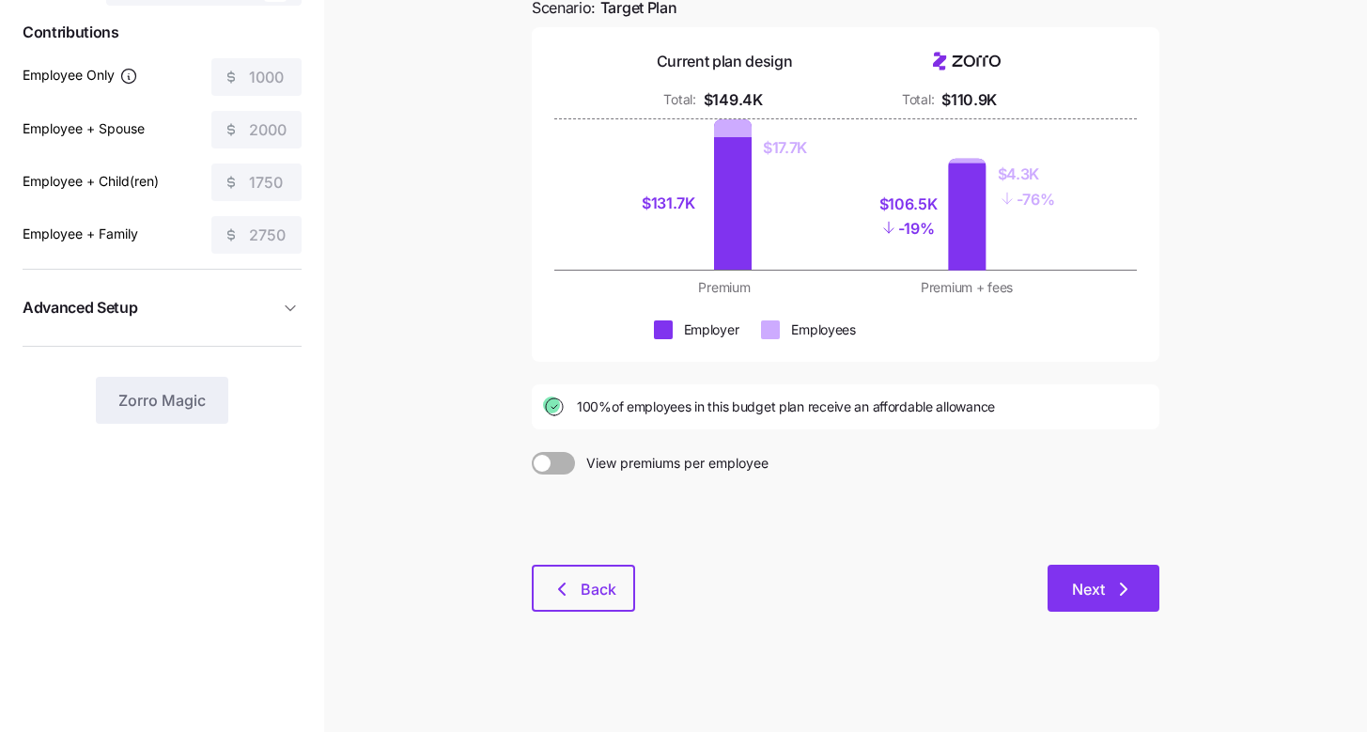
click at [1108, 584] on span "Next" at bounding box center [1103, 589] width 63 height 23
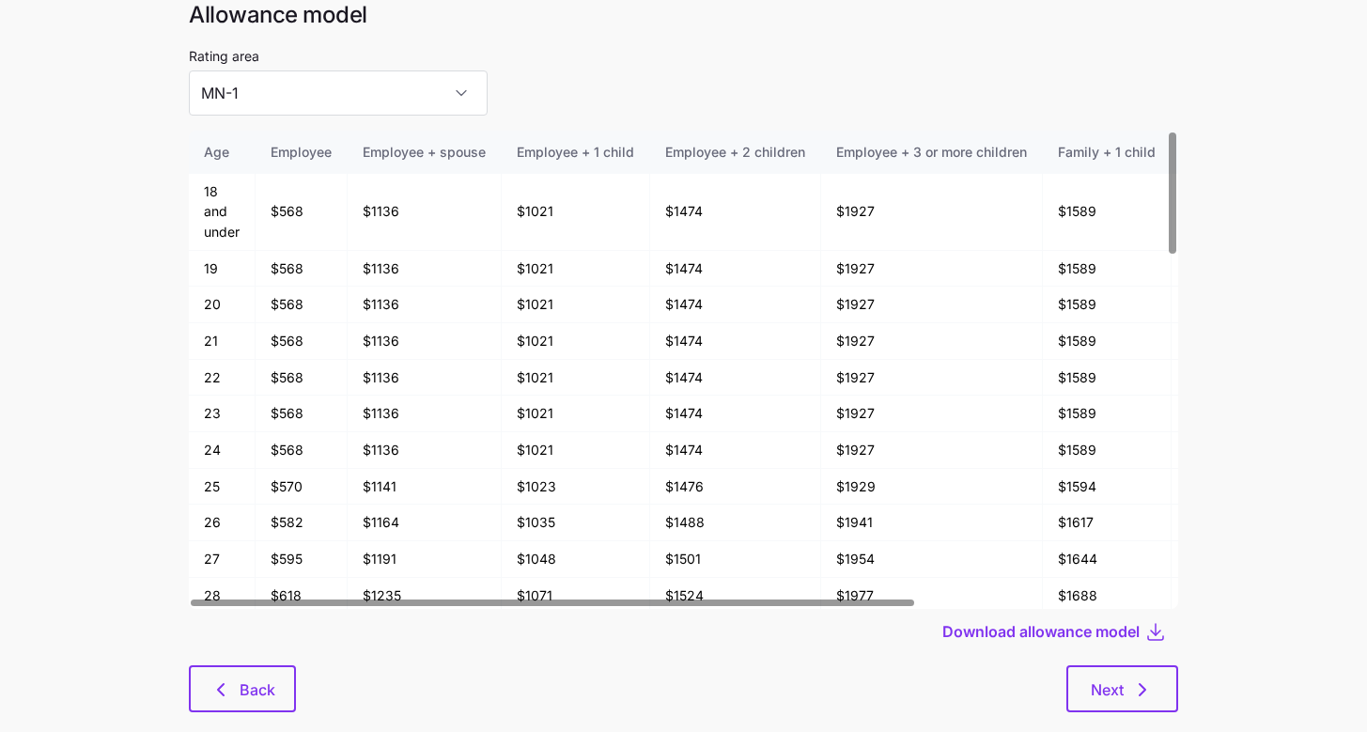
scroll to position [101, 0]
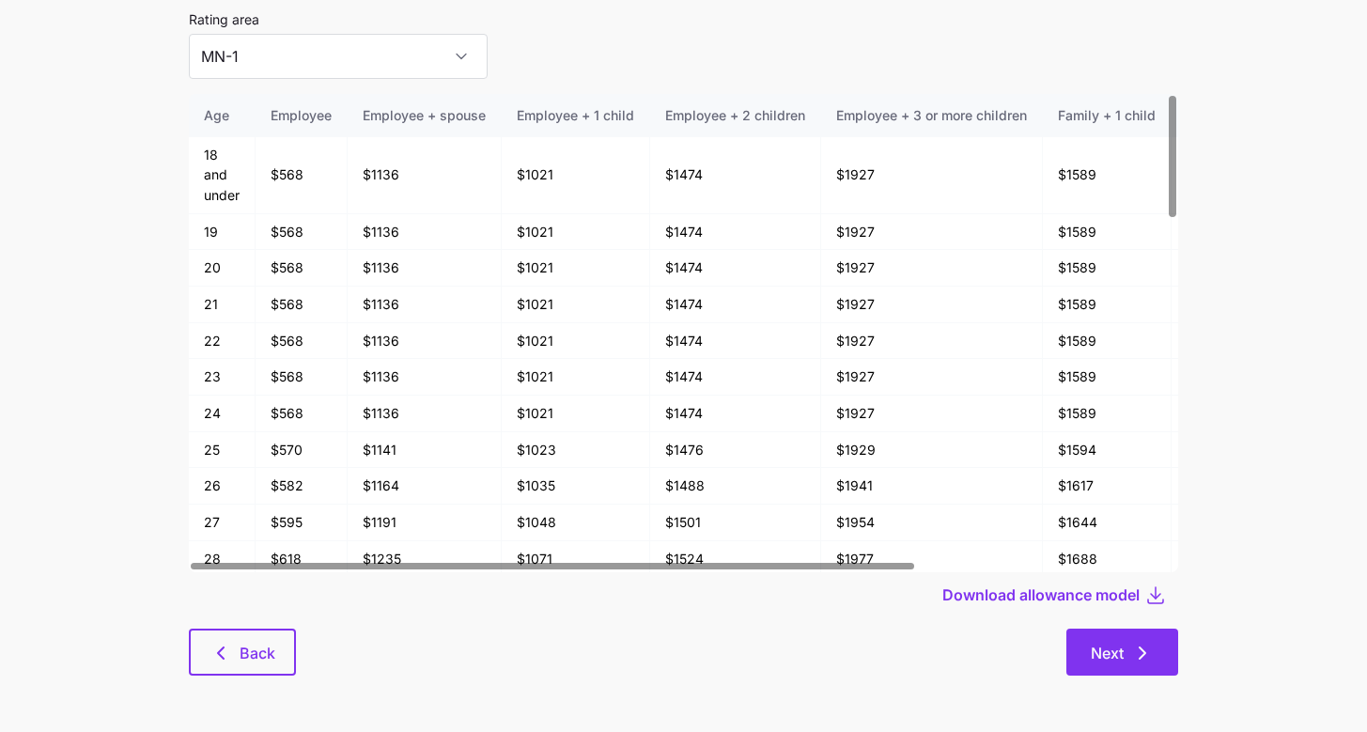
click at [1151, 630] on button "Next" at bounding box center [1122, 652] width 112 height 47
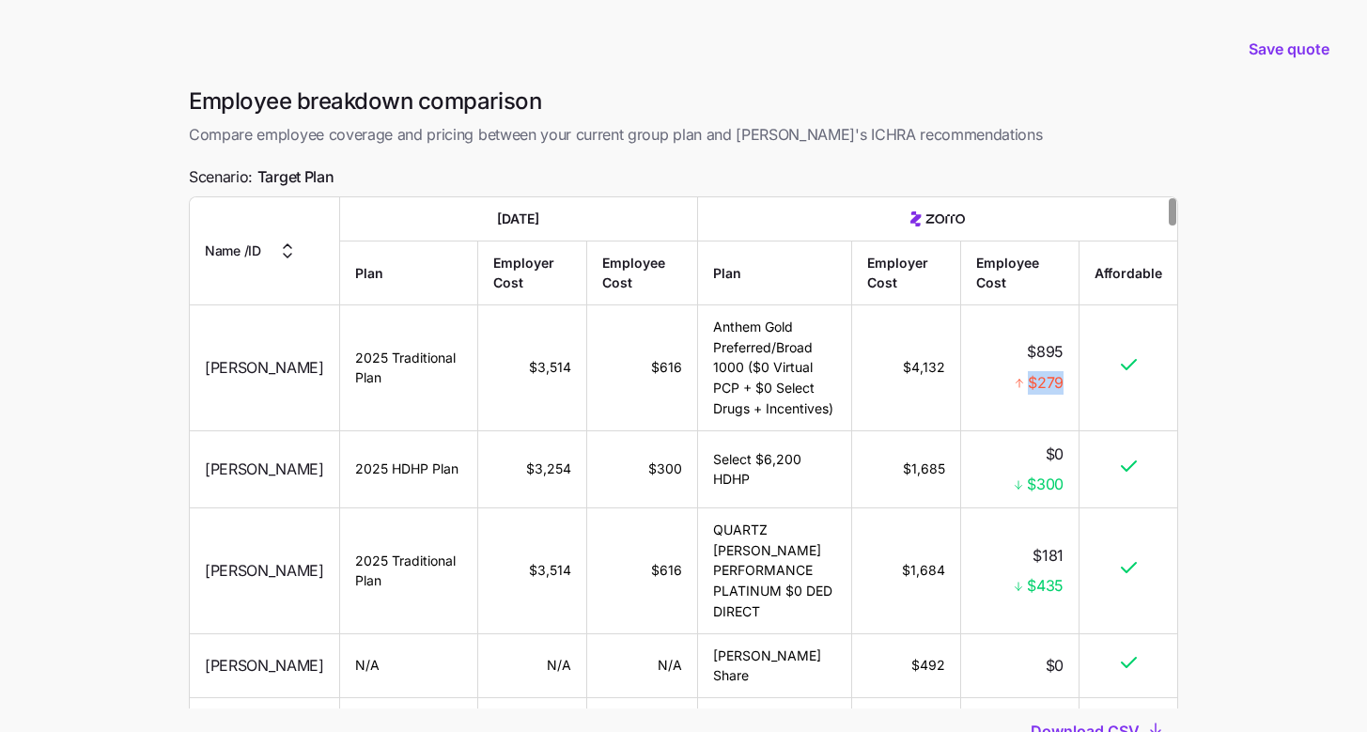
drag, startPoint x: 1033, startPoint y: 383, endPoint x: 1064, endPoint y: 385, distance: 31.1
click at [1064, 385] on td "$895 $279" at bounding box center [1020, 367] width 118 height 125
drag, startPoint x: 1033, startPoint y: 351, endPoint x: 1072, endPoint y: 353, distance: 38.6
click at [1072, 353] on td "$895 $279" at bounding box center [1020, 367] width 118 height 125
click at [1259, 406] on main "Save quote Employee breakdown comparison Compare employee coverage and pricing …" at bounding box center [683, 439] width 1367 height 879
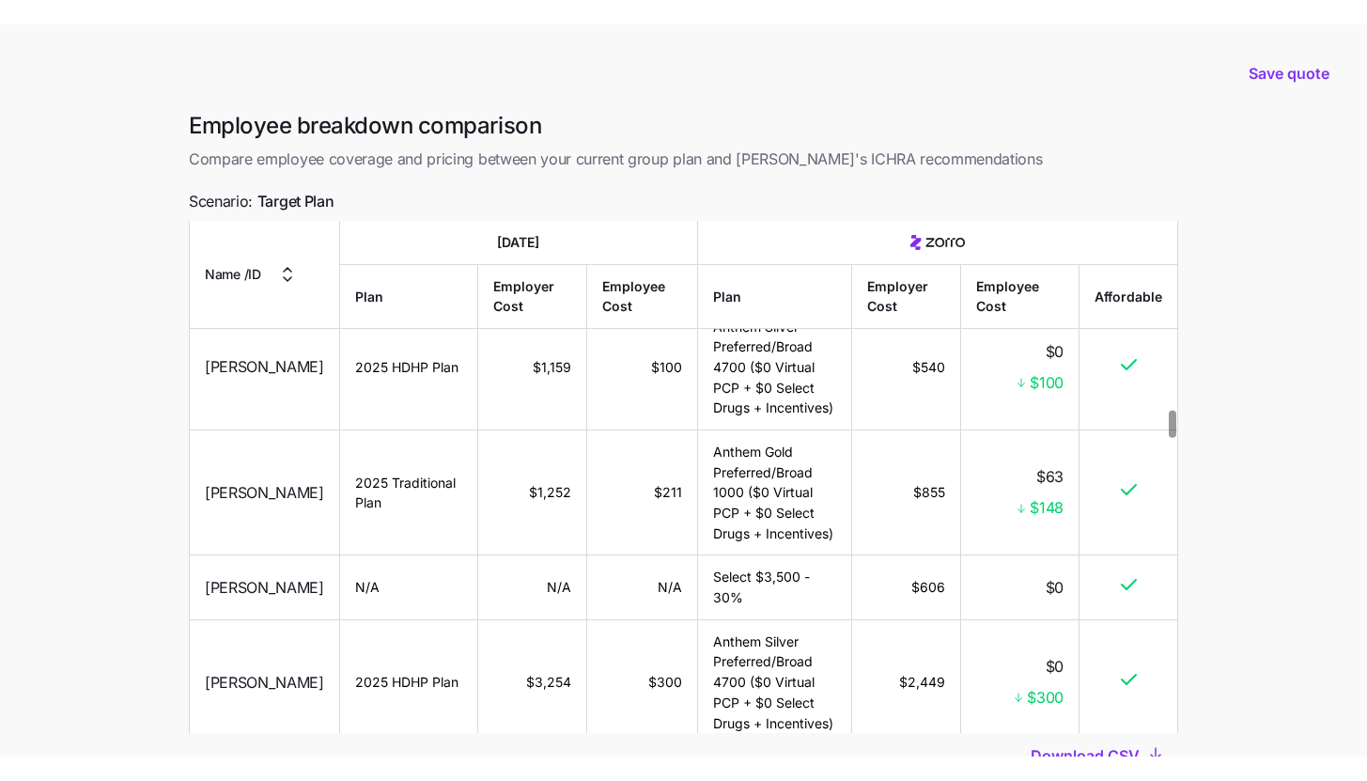
scroll to position [3565, 0]
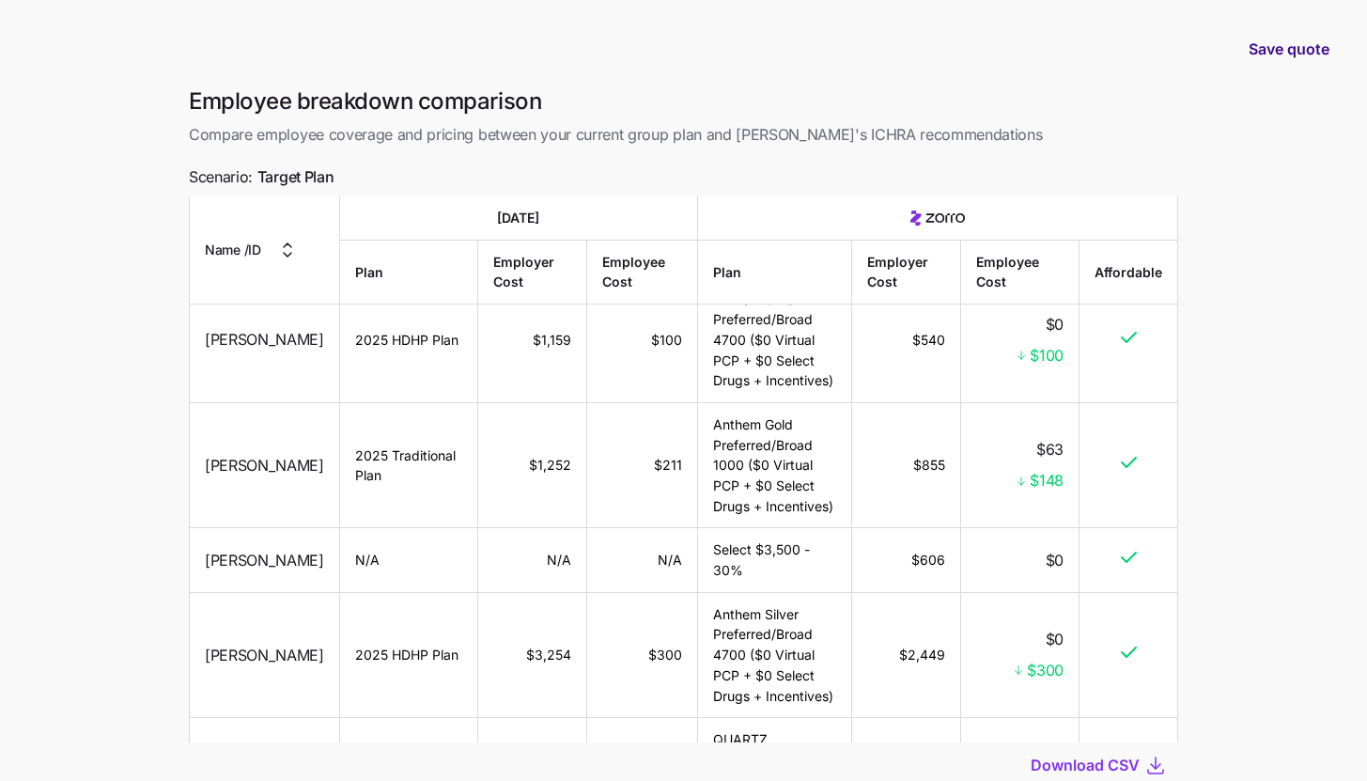
click at [1321, 50] on span "Save quote" at bounding box center [1289, 49] width 81 height 23
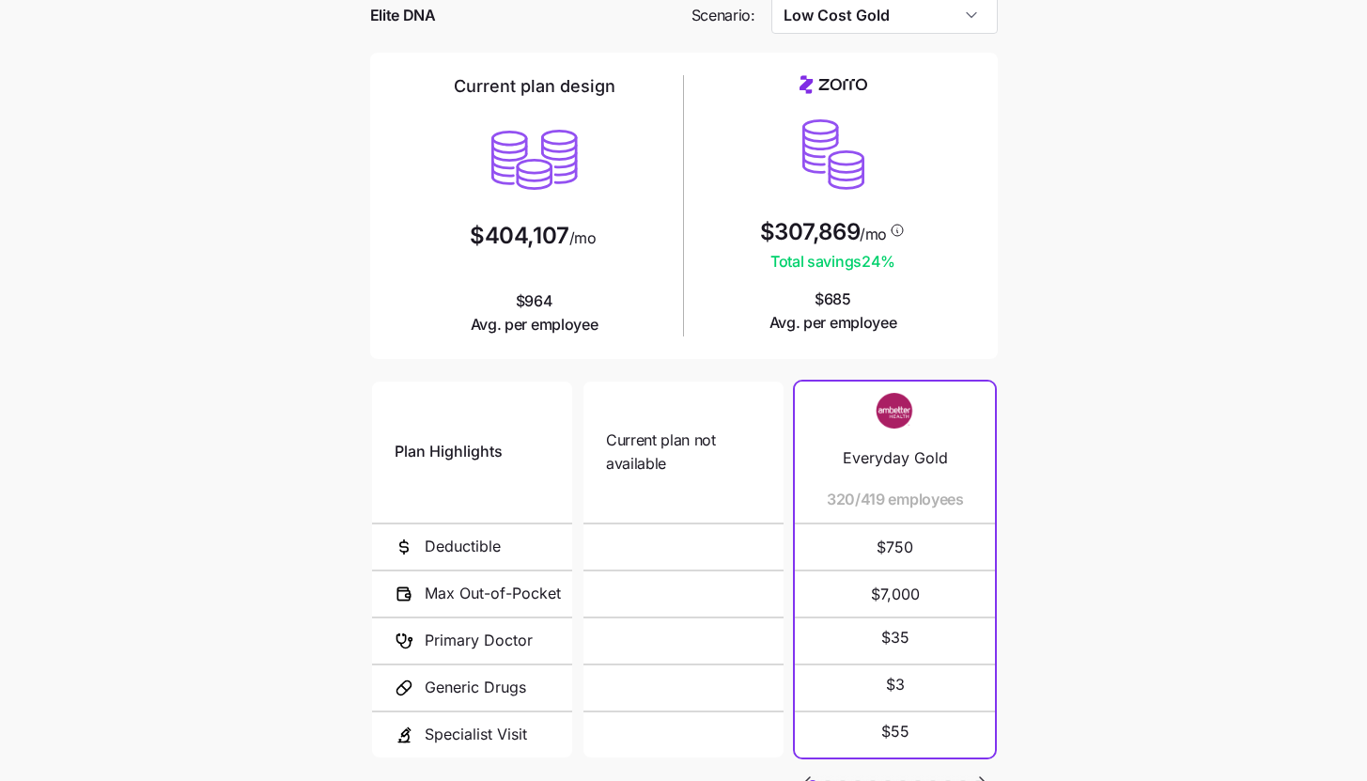
scroll to position [58, 0]
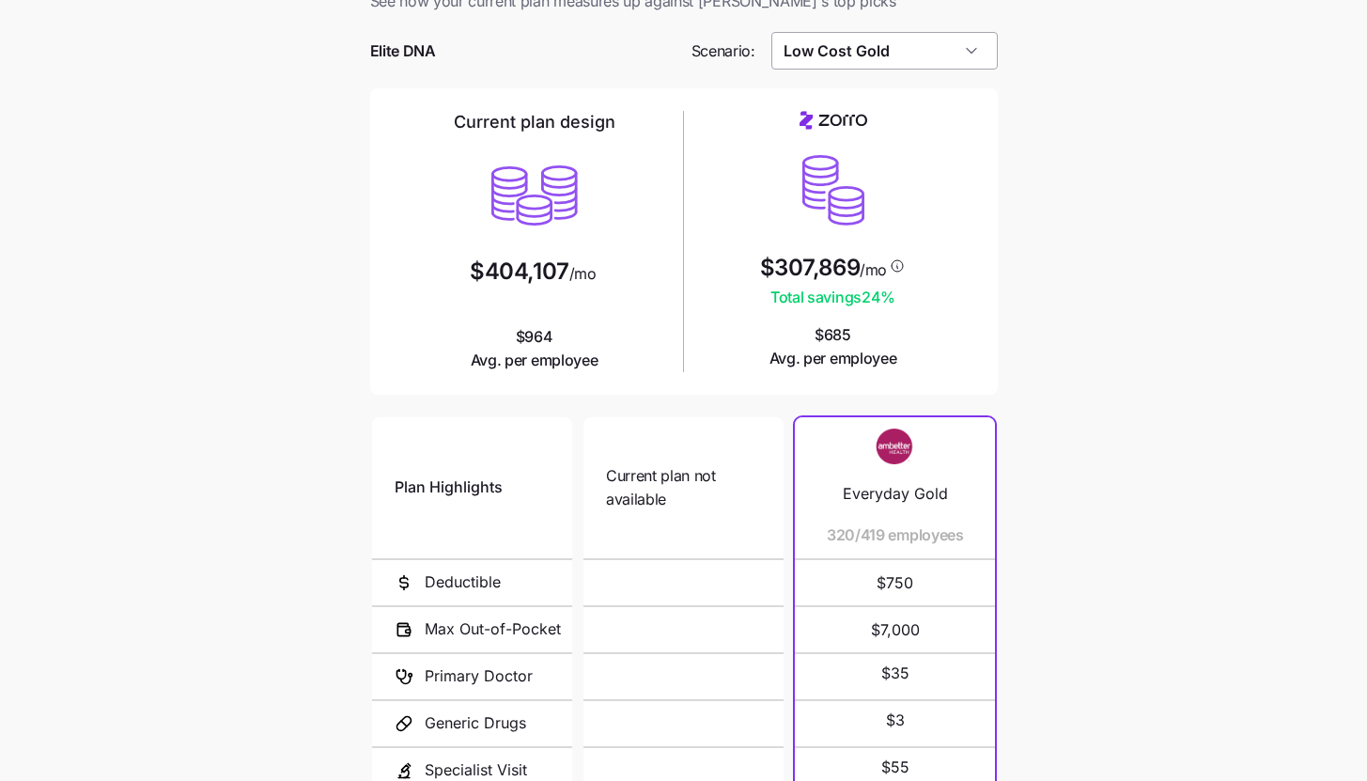
click at [929, 54] on input "Low Cost Gold" at bounding box center [884, 51] width 226 height 38
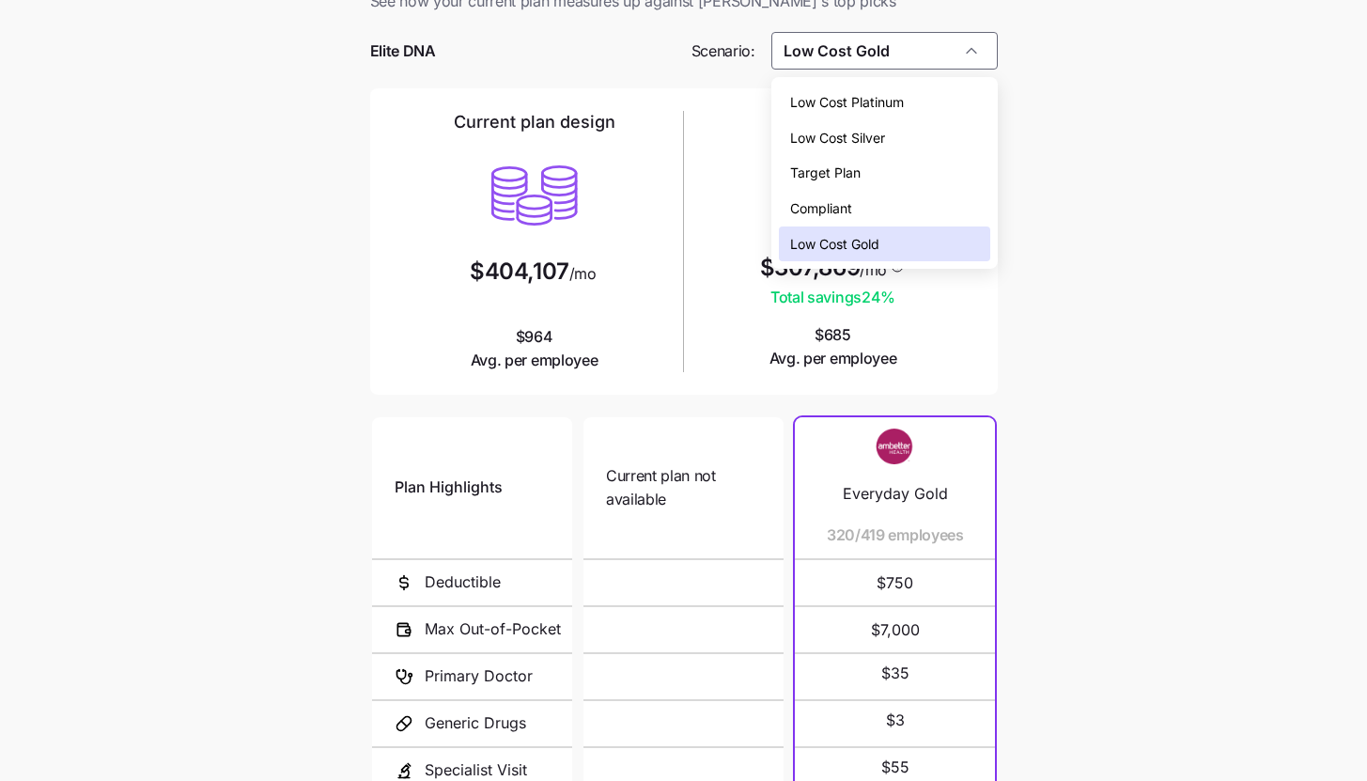
click at [889, 138] on div "Low Cost Silver" at bounding box center [884, 138] width 211 height 36
type input "Low Cost Silver"
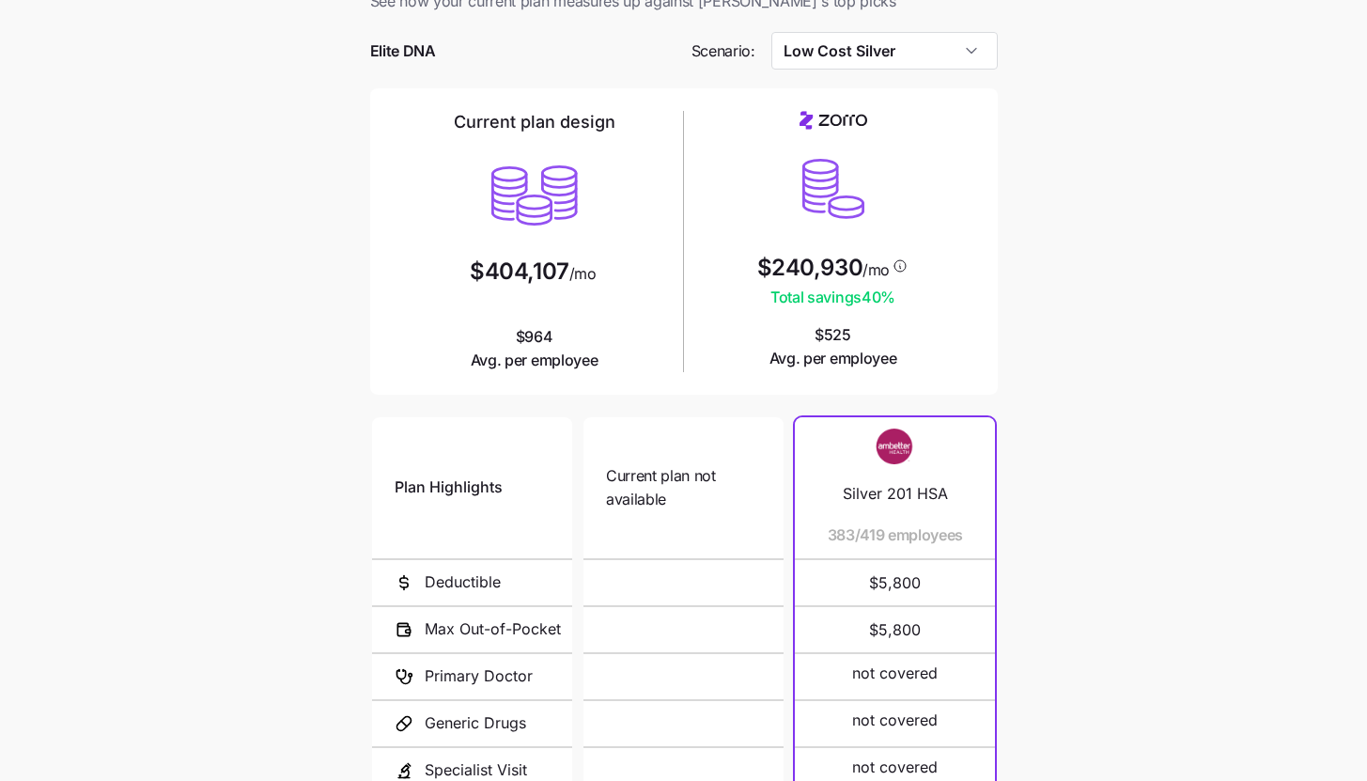
scroll to position [244, 0]
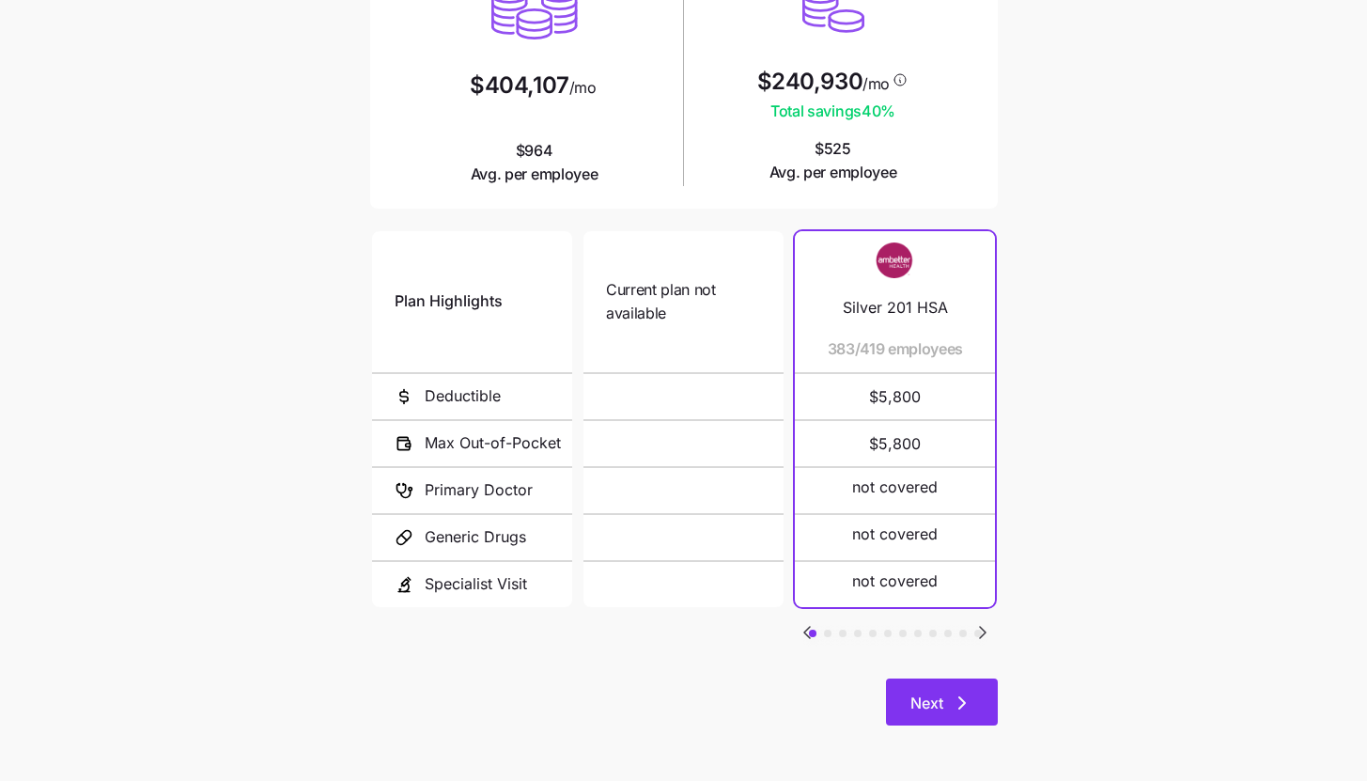
click at [996, 707] on button "Next" at bounding box center [942, 701] width 112 height 47
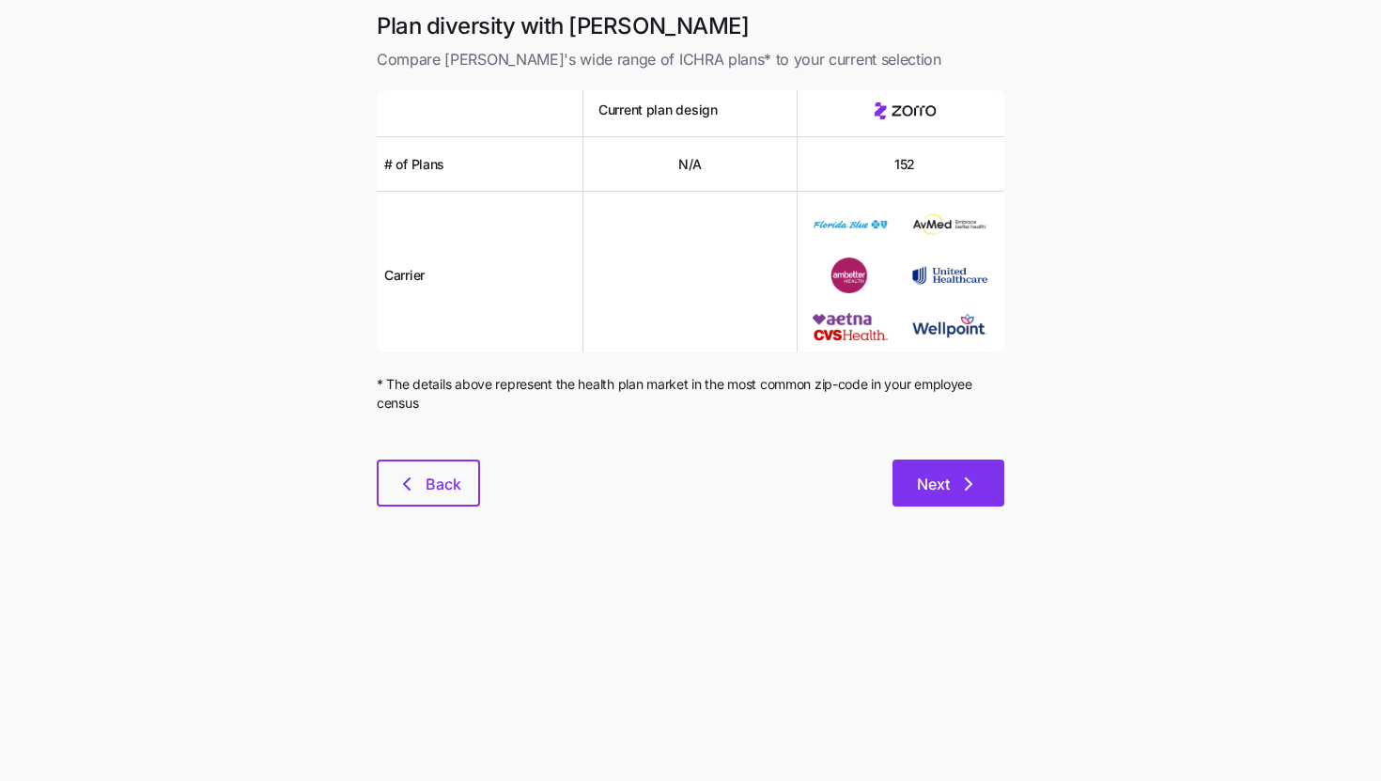
click at [960, 469] on button "Next" at bounding box center [949, 482] width 112 height 47
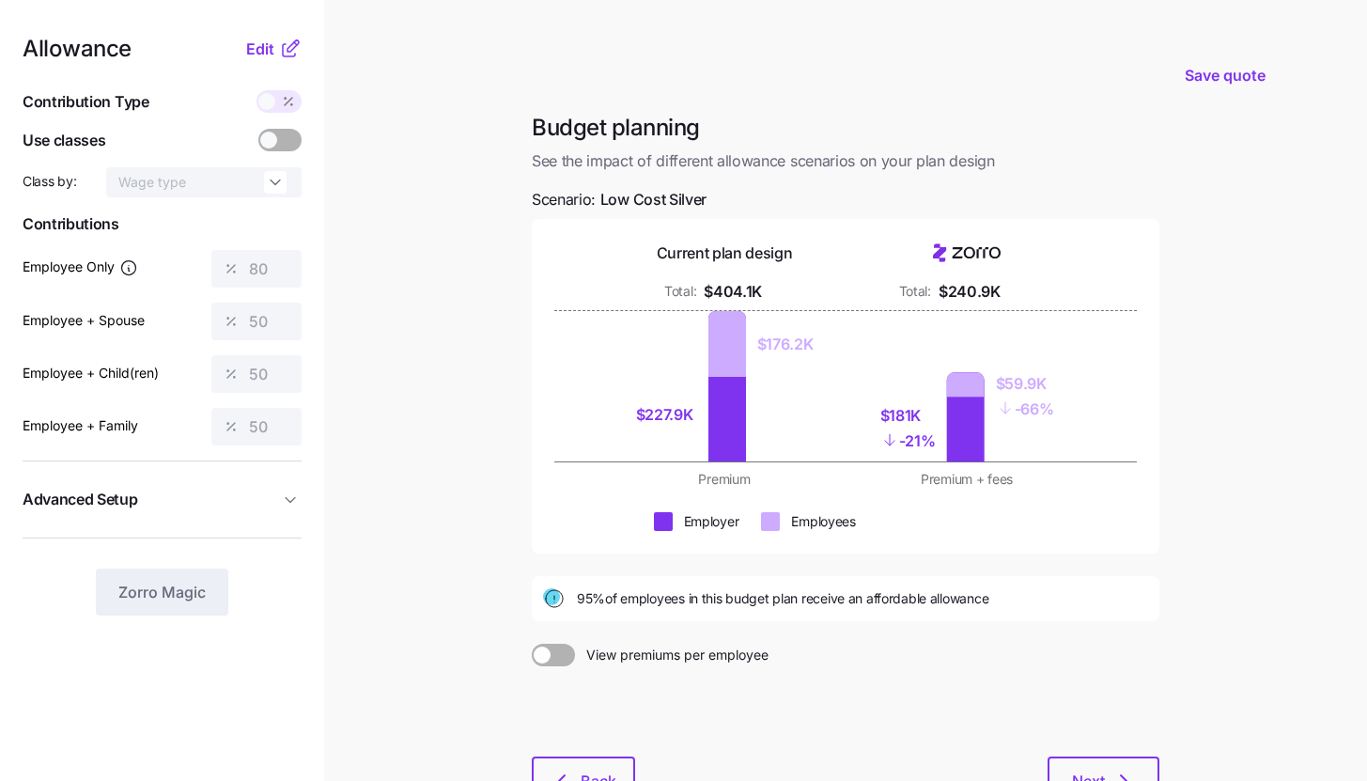
click at [464, 305] on main "Save quote Budget planning See the impact of different allowance scenarios on y…" at bounding box center [683, 462] width 1367 height 924
